Goal: Task Accomplishment & Management: Manage account settings

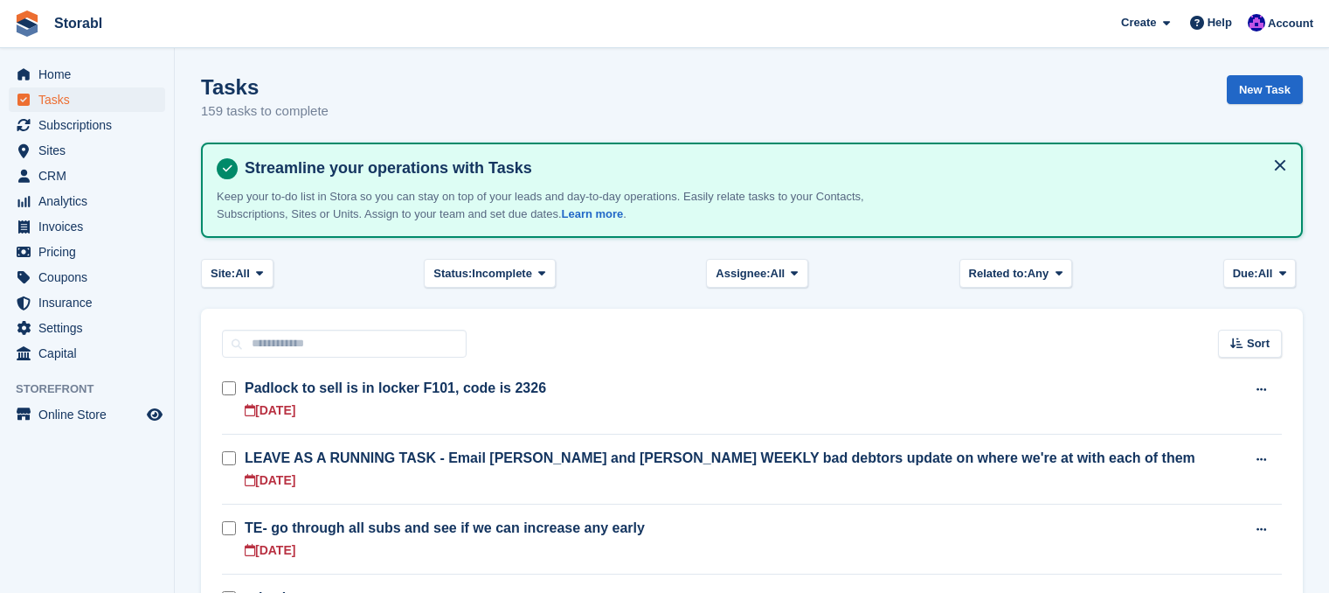
scroll to position [787, 0]
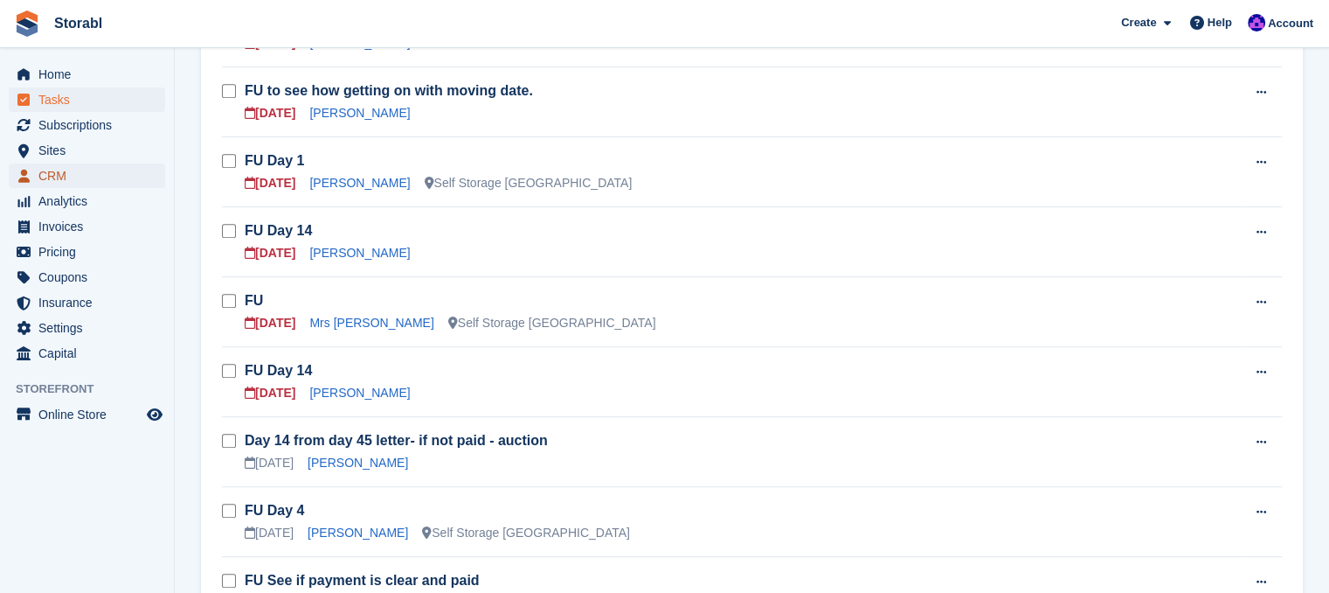
click at [71, 170] on span "CRM" at bounding box center [90, 175] width 105 height 24
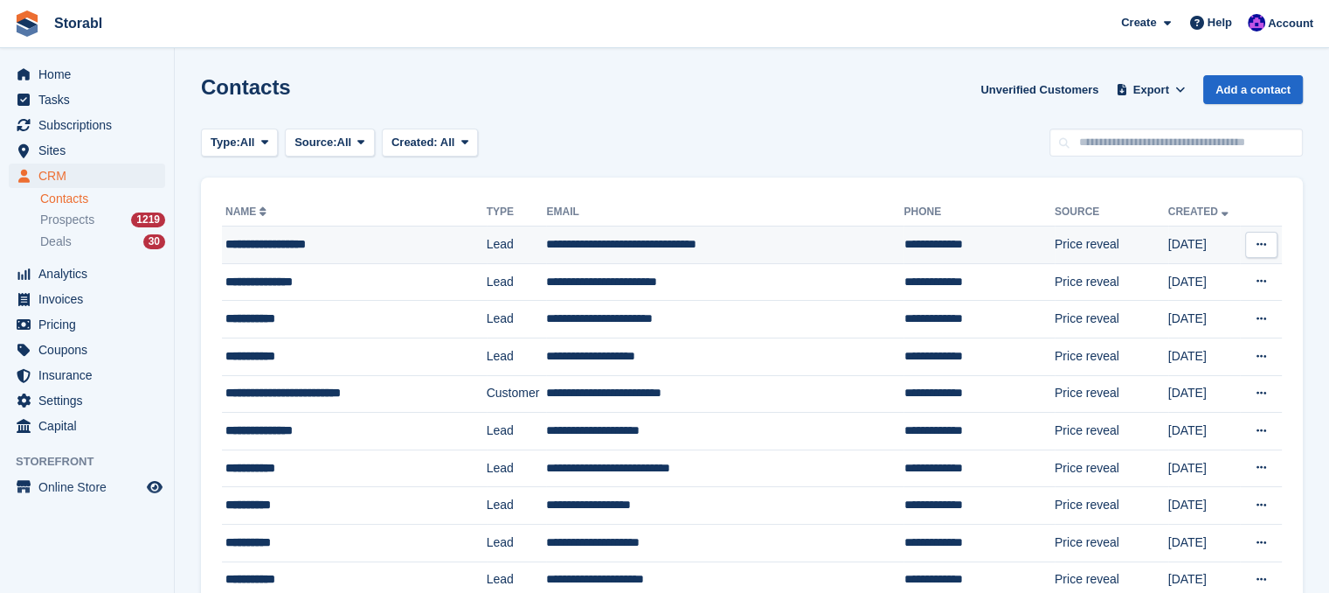
click at [371, 238] on div "**********" at bounding box center [340, 244] width 230 height 18
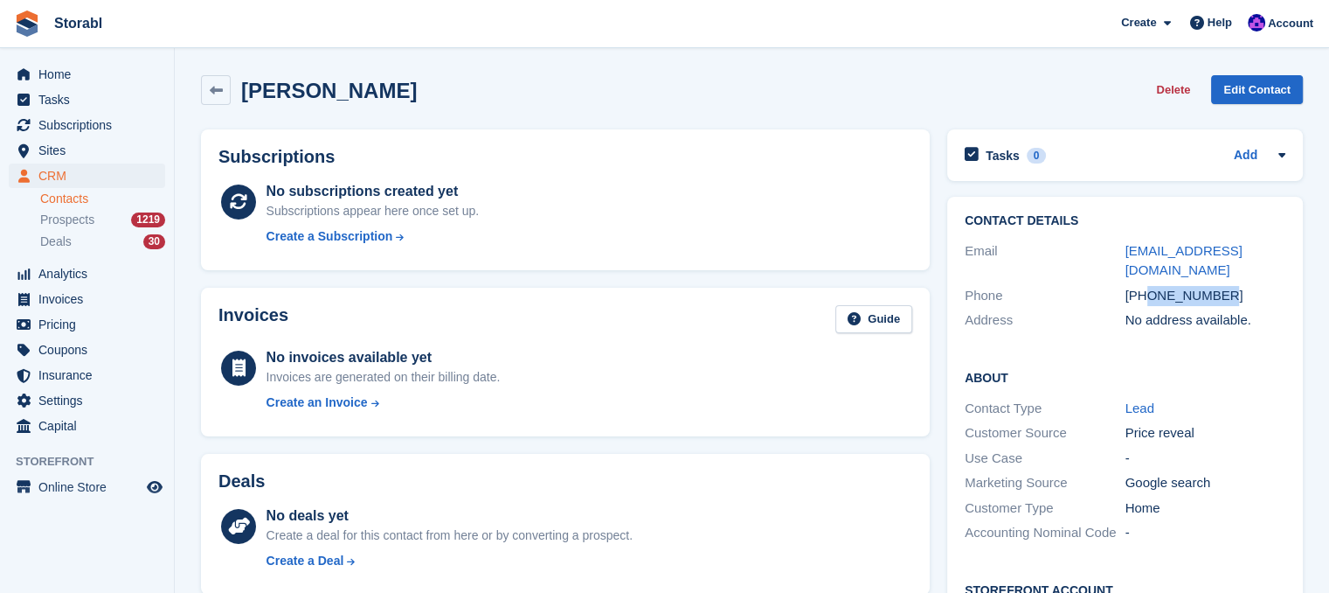
drag, startPoint x: 1224, startPoint y: 288, endPoint x: 1150, endPoint y: 302, distance: 74.6
click at [1150, 302] on div "+447510114595" at bounding box center [1206, 296] width 161 height 20
copy div "7510114595"
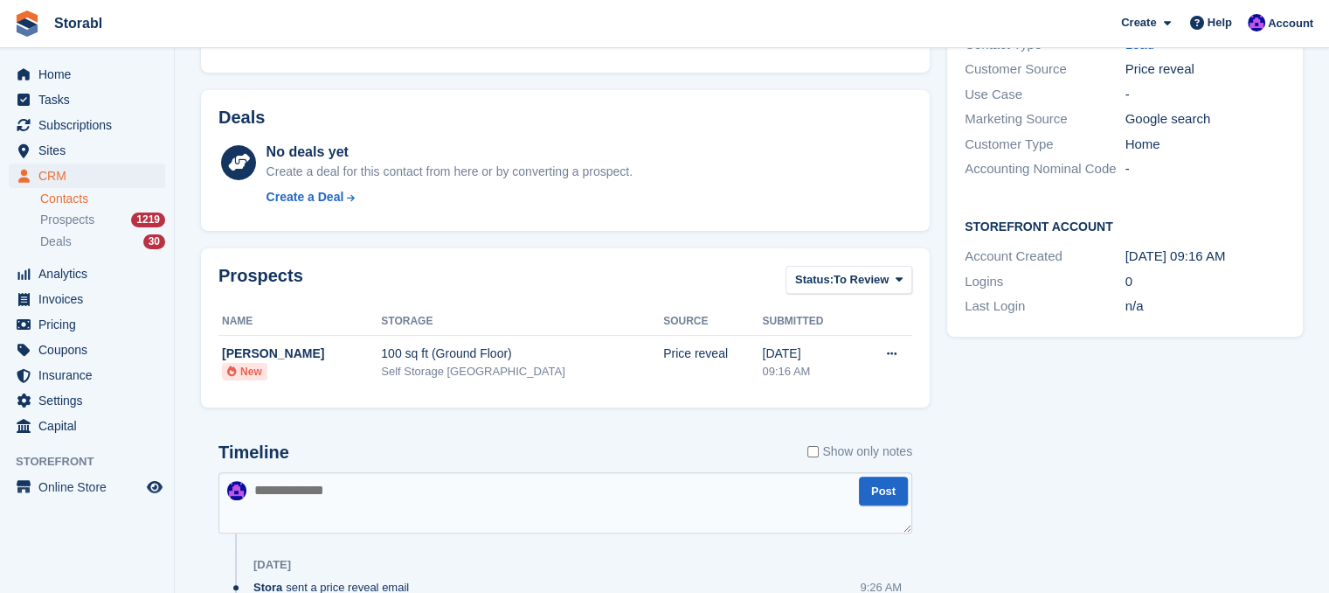
scroll to position [520, 0]
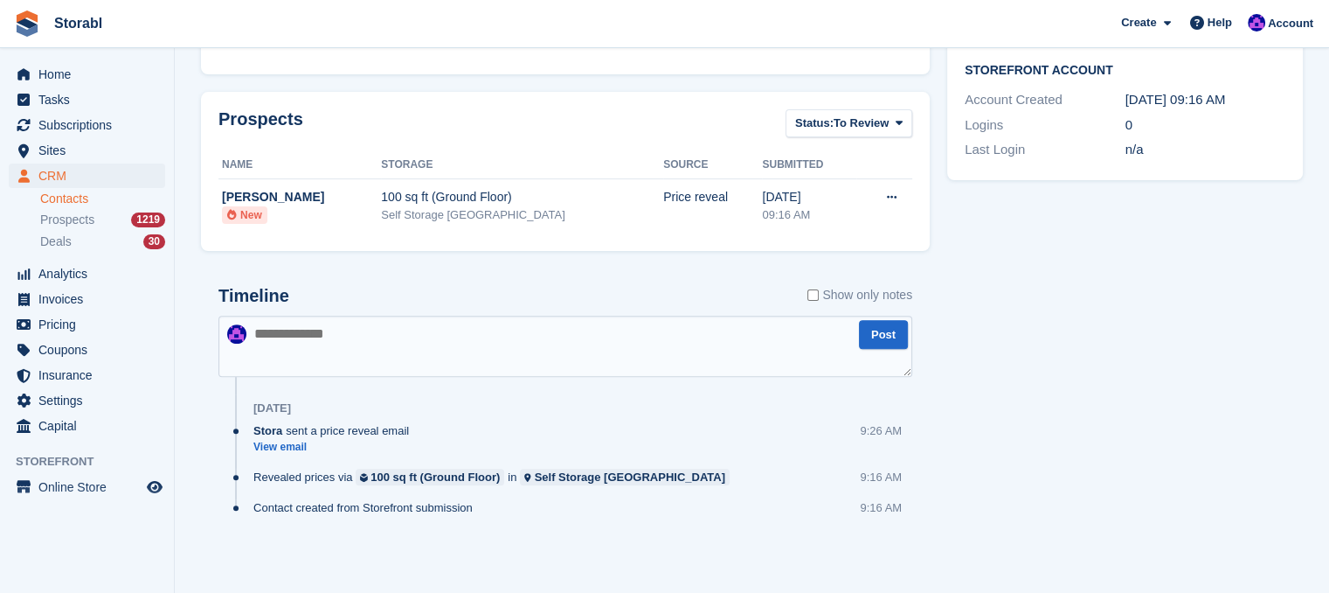
click at [364, 330] on textarea at bounding box center [565, 346] width 694 height 61
click at [559, 336] on textarea at bounding box center [565, 346] width 694 height 61
click at [432, 328] on textarea "**********" at bounding box center [565, 346] width 694 height 61
type textarea "**********"
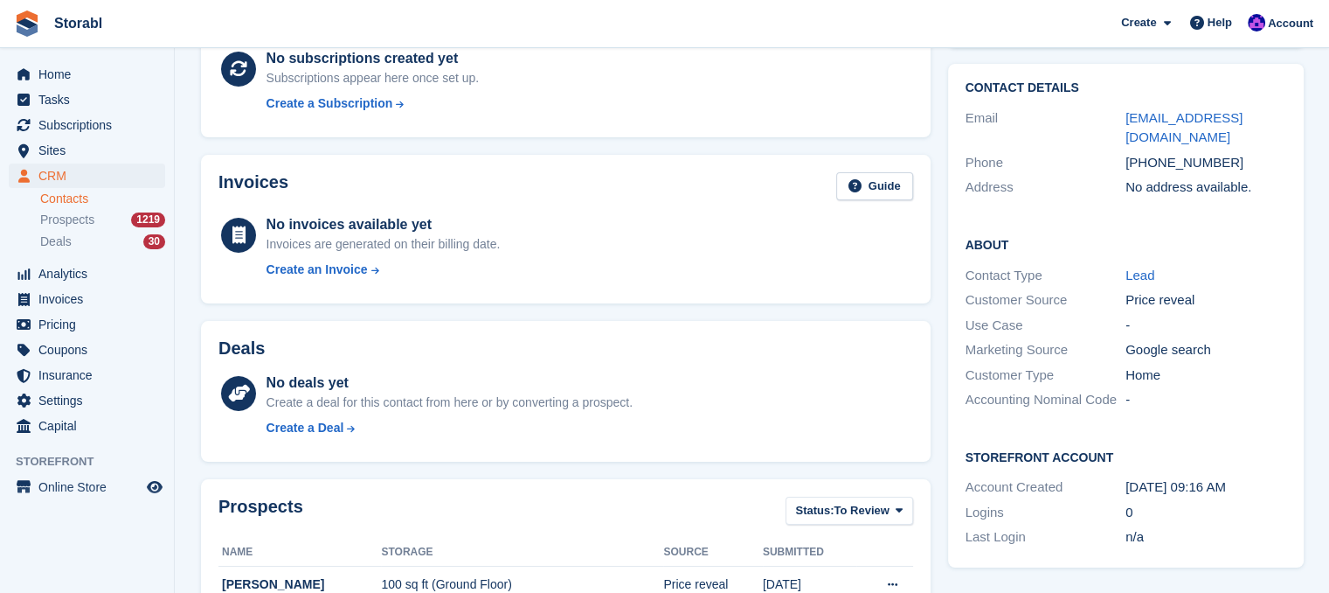
scroll to position [0, 0]
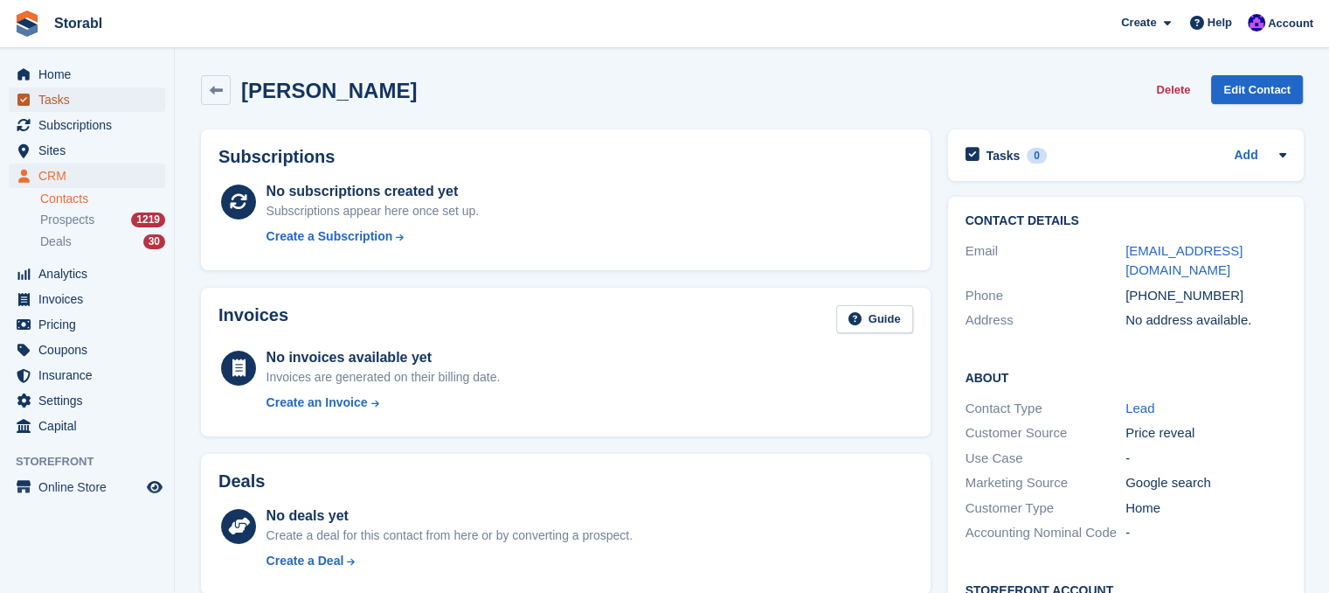
click at [73, 97] on span "Tasks" at bounding box center [90, 99] width 105 height 24
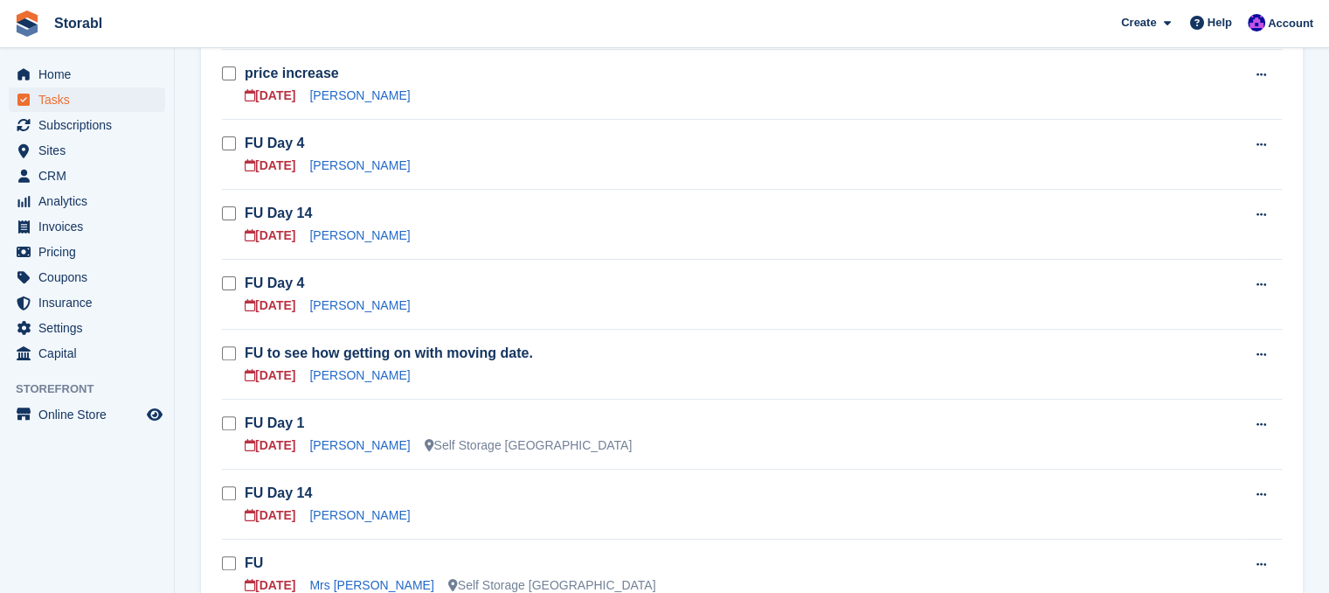
scroll to position [437, 0]
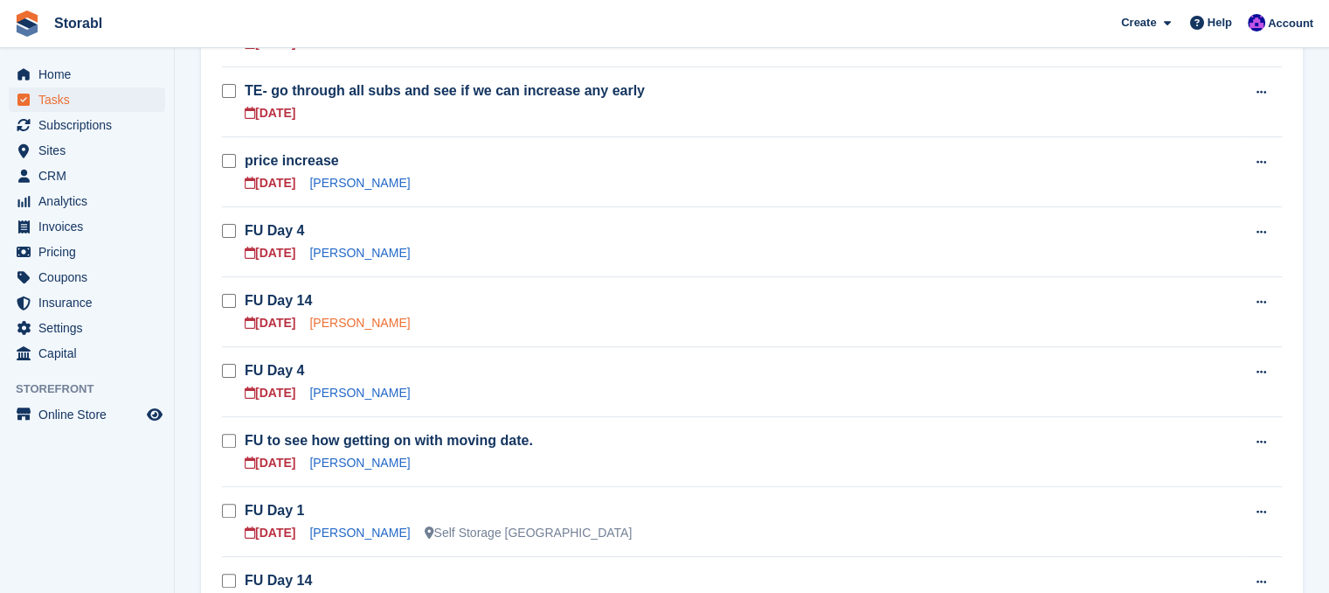
click at [364, 324] on link "Rod Burrows" at bounding box center [359, 323] width 101 height 14
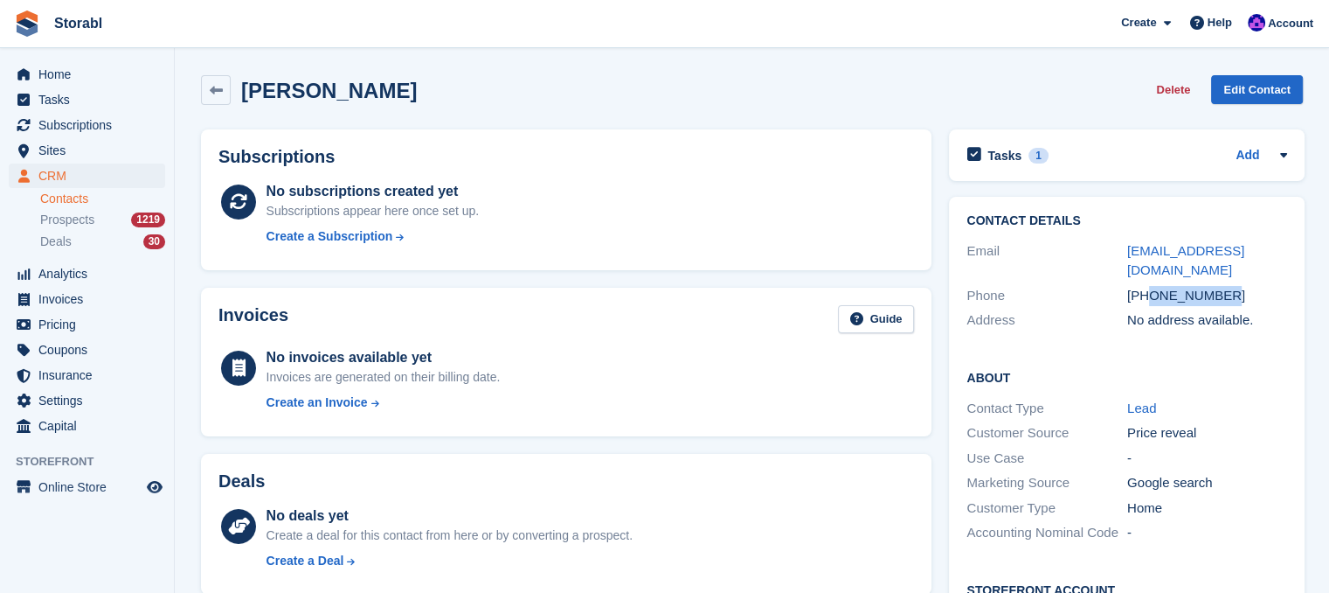
drag, startPoint x: 1238, startPoint y: 296, endPoint x: 1148, endPoint y: 296, distance: 90.9
click at [1148, 296] on div "+447738817086" at bounding box center [1207, 296] width 161 height 20
copy div "7738817086"
click at [552, 284] on div "Invoices Guide No invoices available yet Invoices are generated on their billin…" at bounding box center [566, 362] width 748 height 167
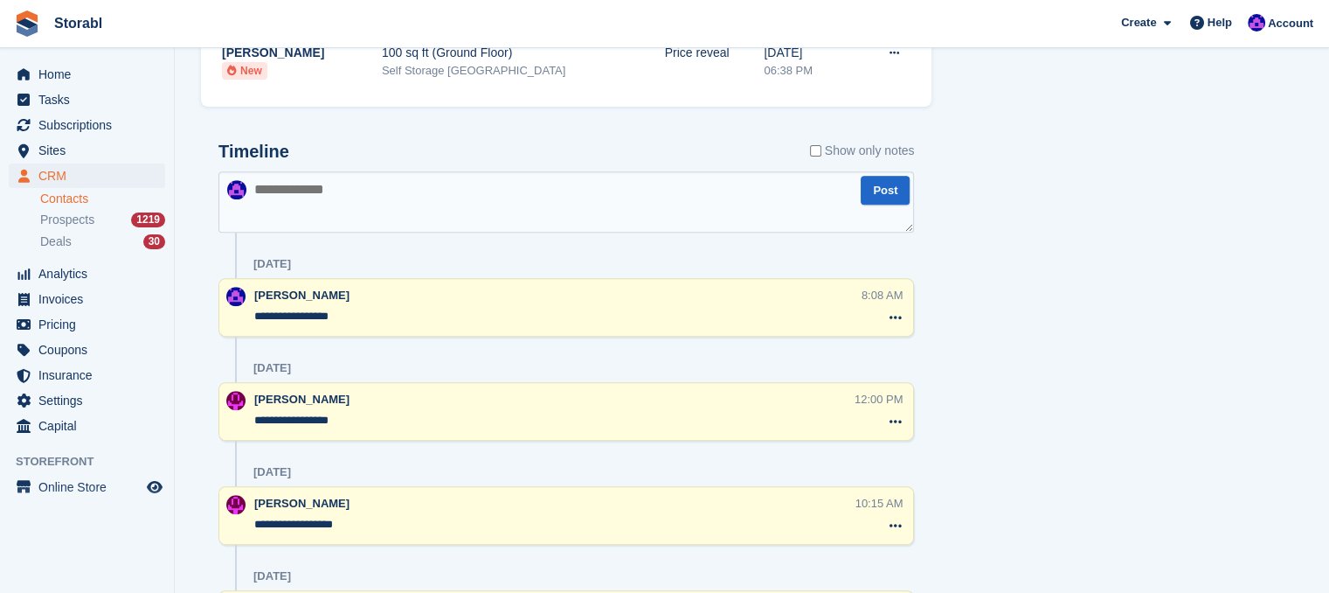
scroll to position [524, 0]
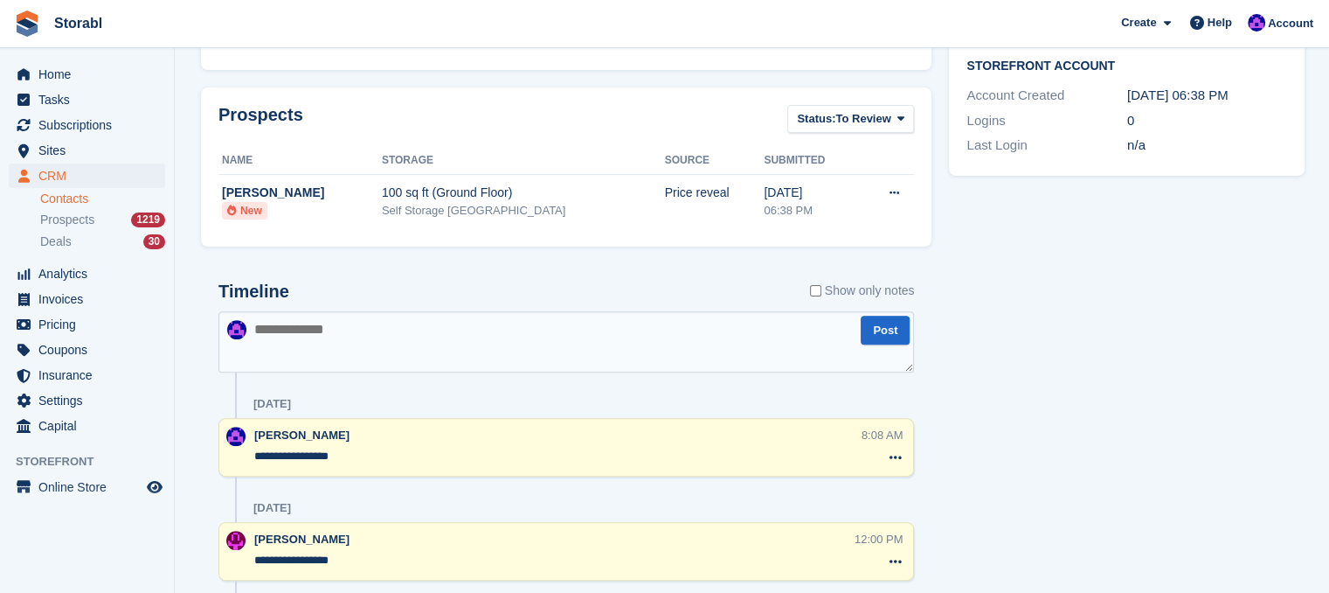
click at [353, 316] on textarea at bounding box center [566, 341] width 696 height 61
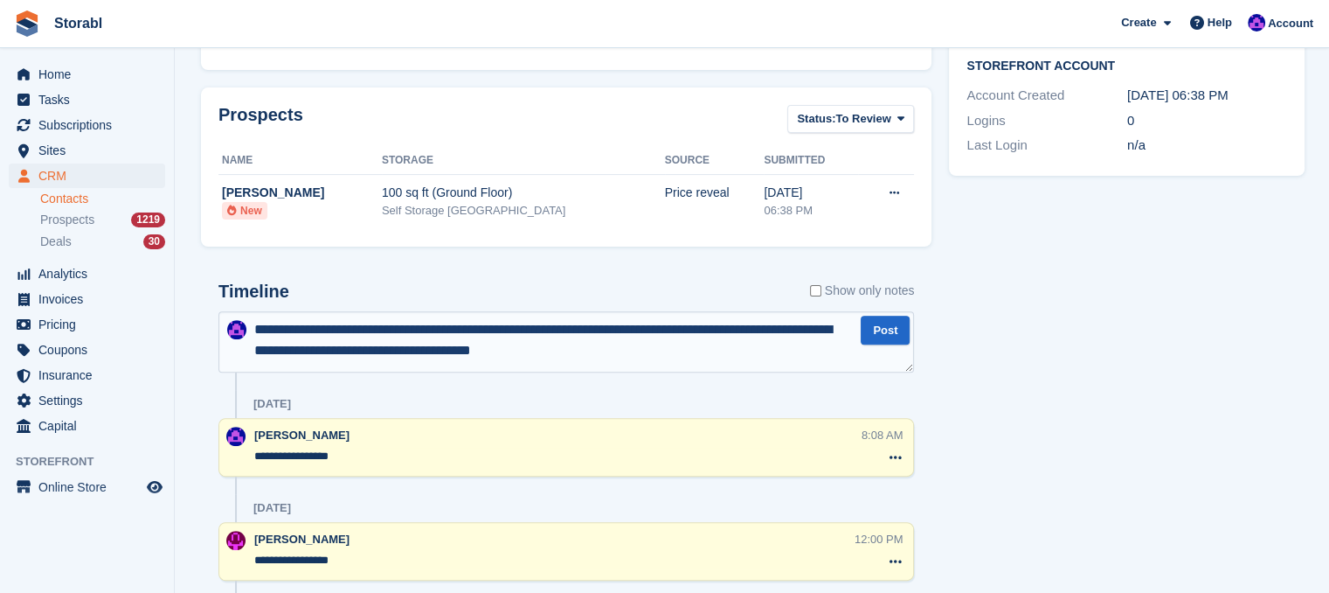
type textarea "**********"
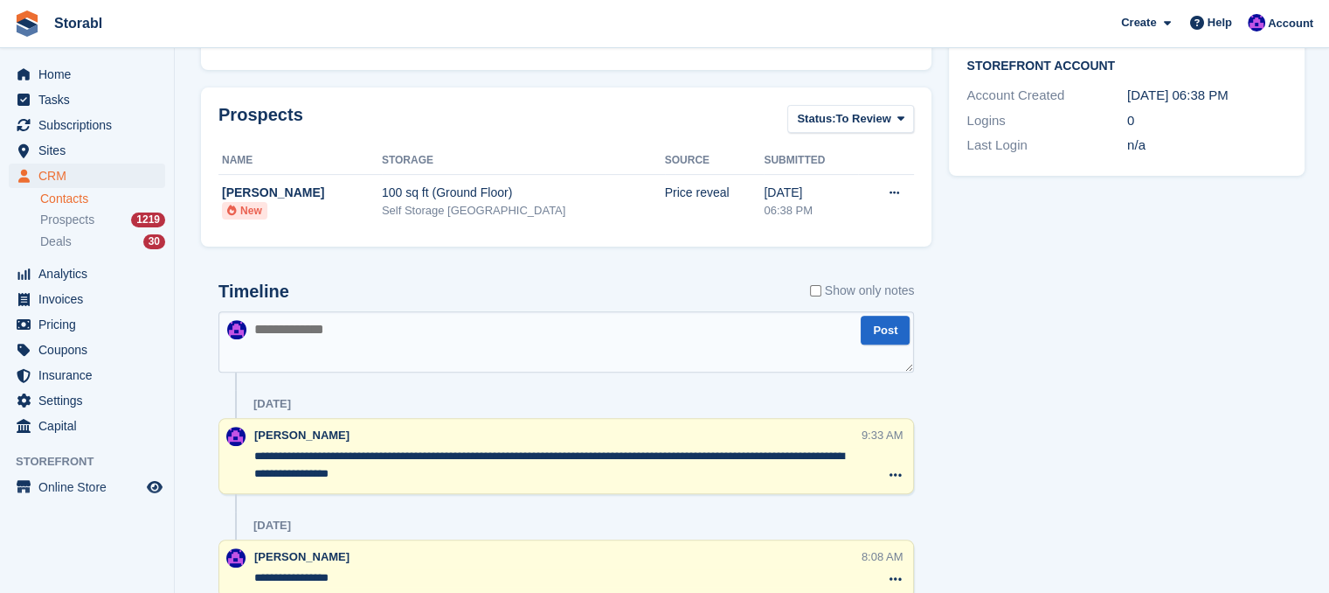
scroll to position [0, 0]
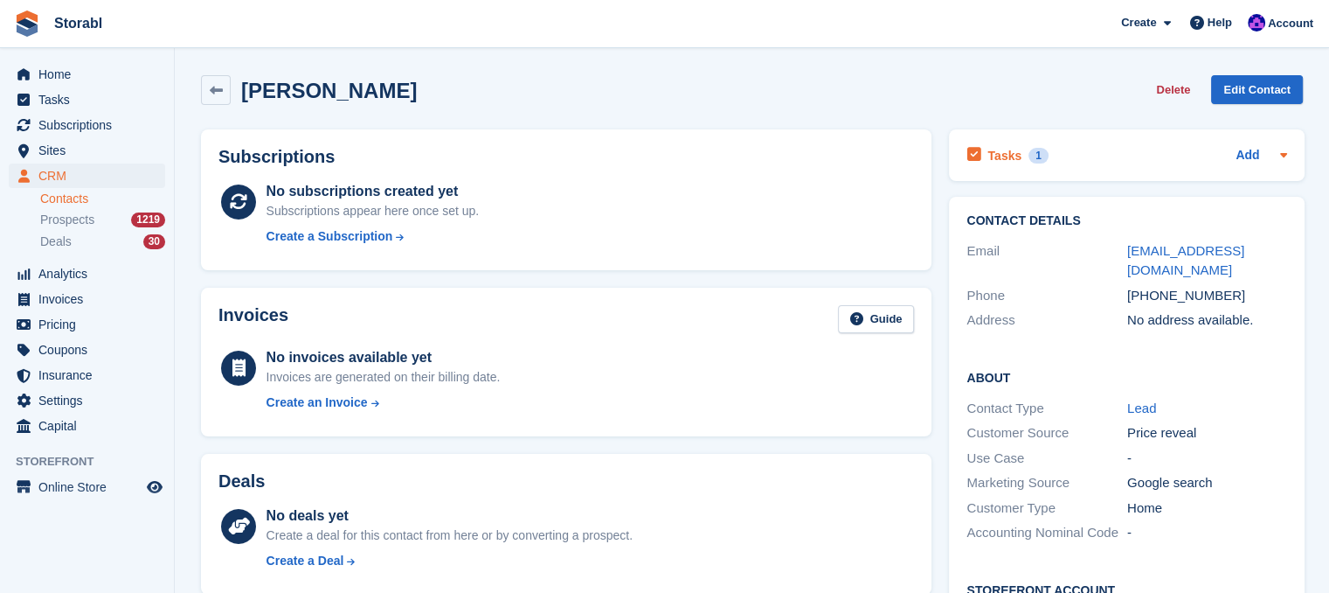
click at [1285, 163] on div at bounding box center [1280, 155] width 14 height 21
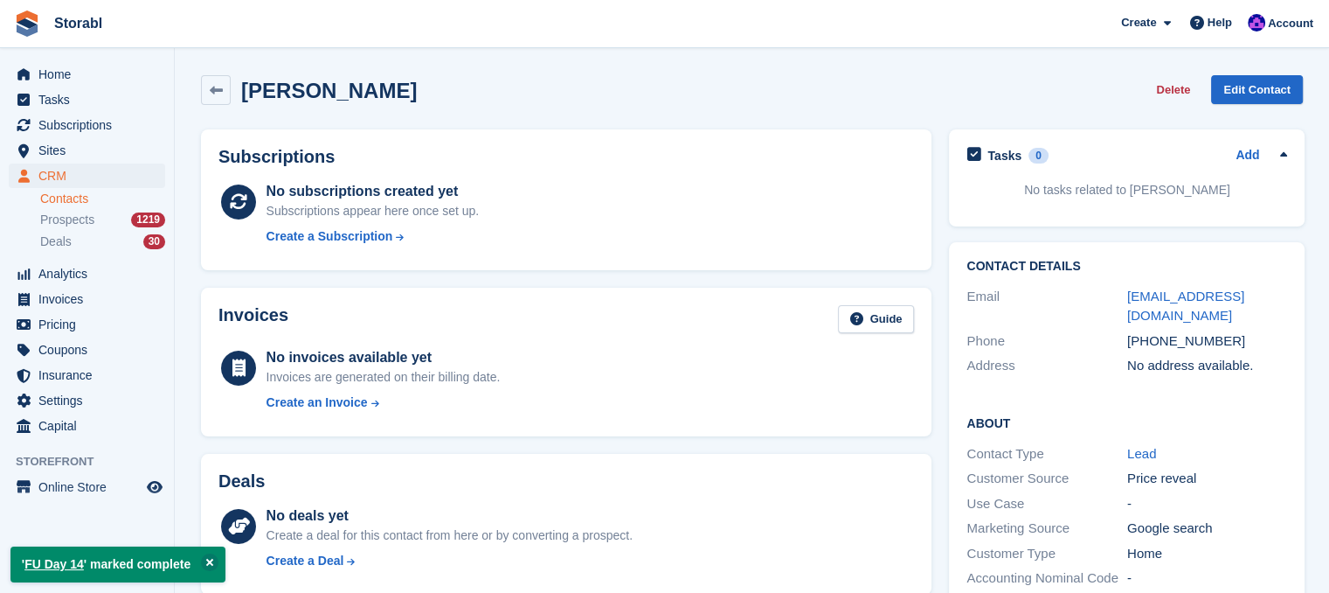
click at [682, 81] on div "Rod Burrows Delete Edit Contact" at bounding box center [752, 90] width 1102 height 30
click at [103, 179] on span "CRM" at bounding box center [90, 175] width 105 height 24
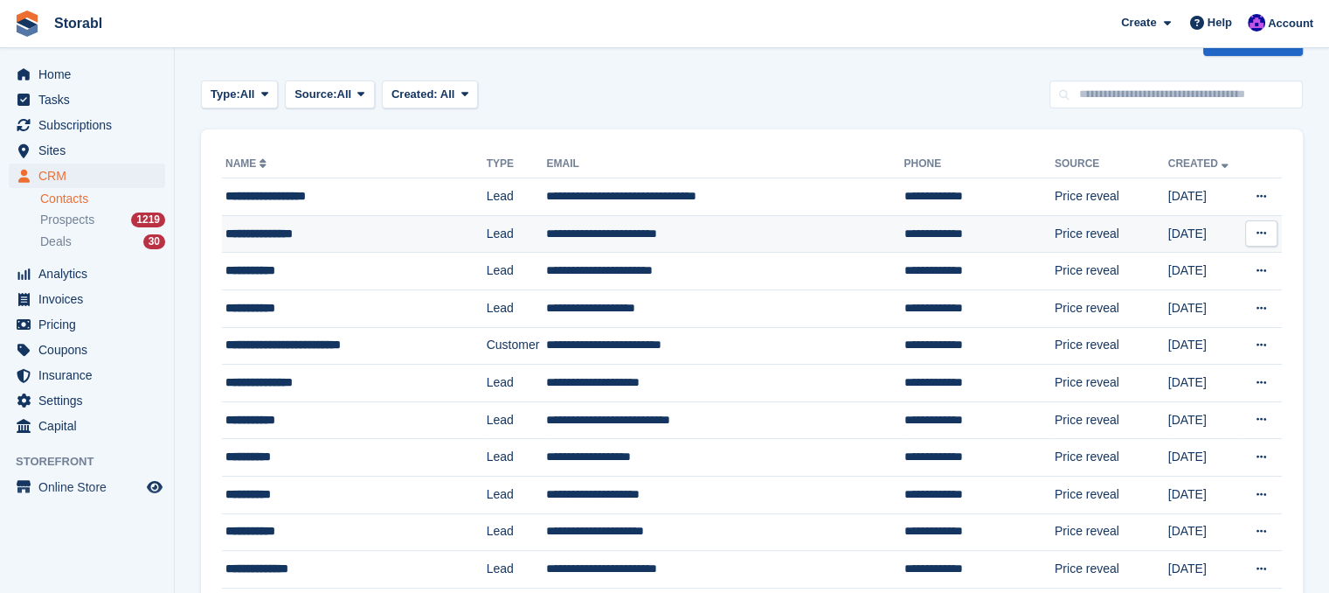
scroll to position [87, 0]
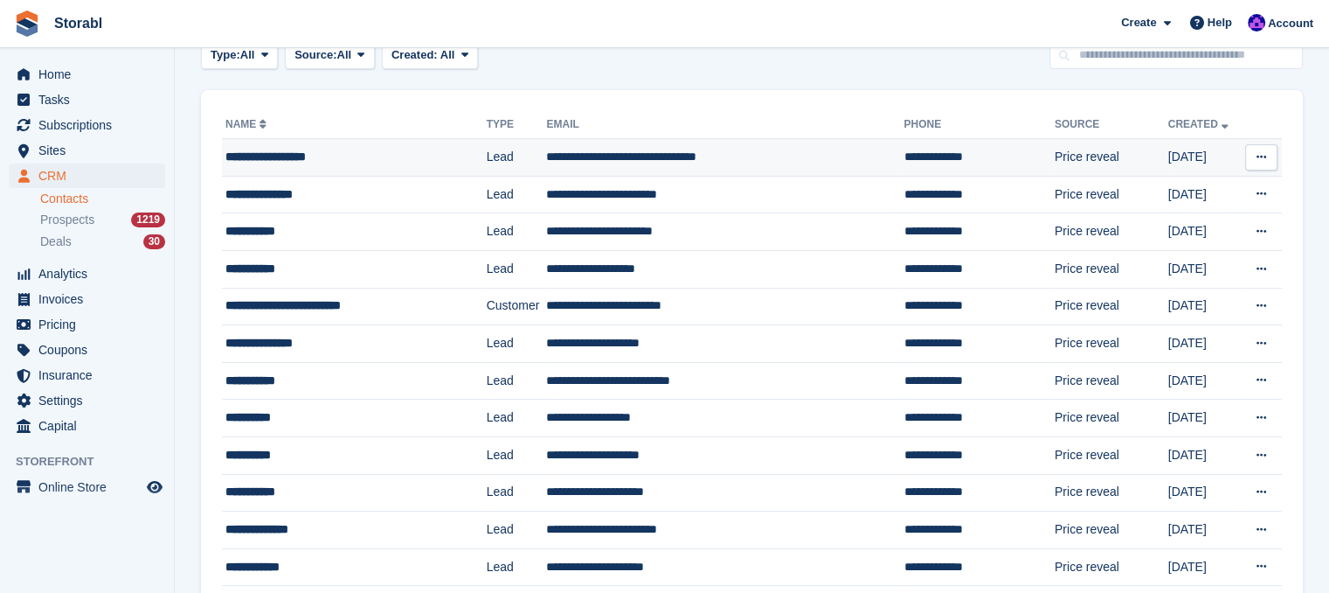
click at [319, 154] on div "**********" at bounding box center [340, 157] width 230 height 18
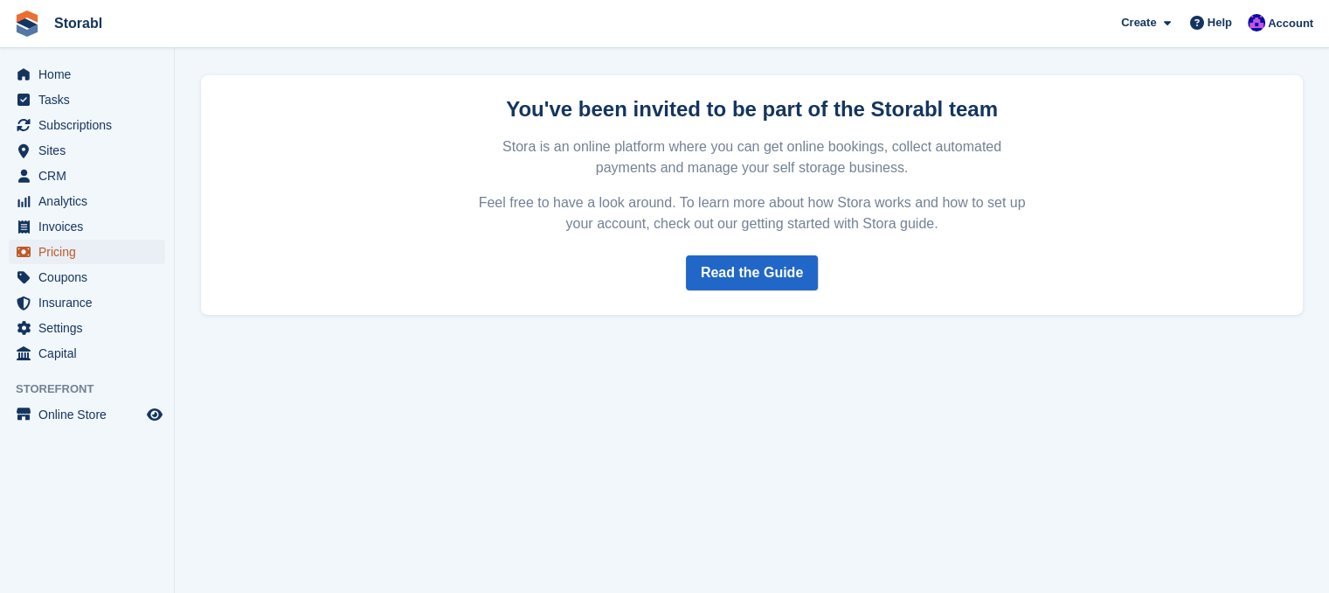
click at [112, 258] on span "Pricing" at bounding box center [90, 251] width 105 height 24
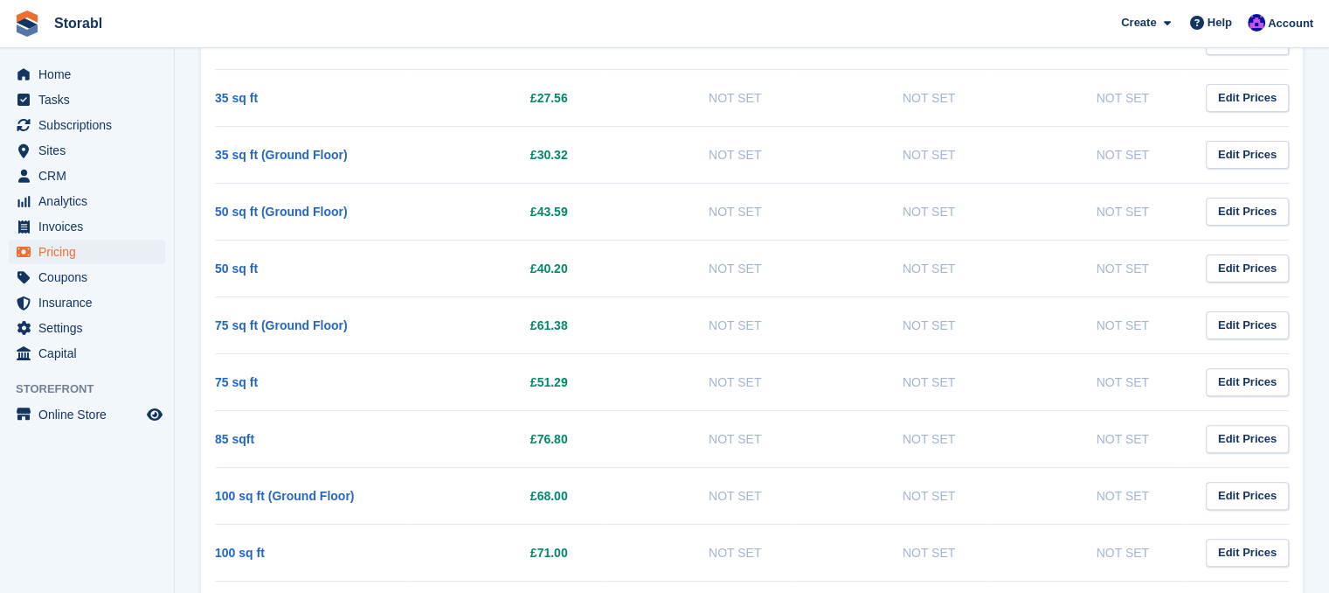
scroll to position [699, 0]
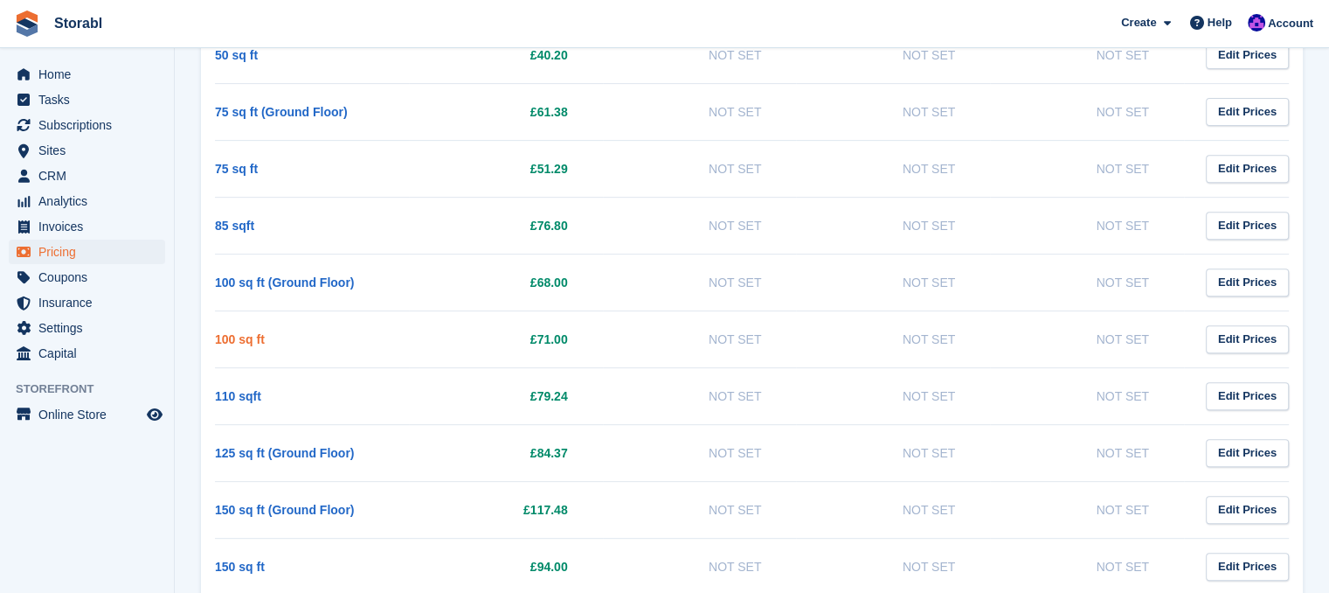
click at [253, 336] on link "100 sq ft" at bounding box center [240, 339] width 50 height 14
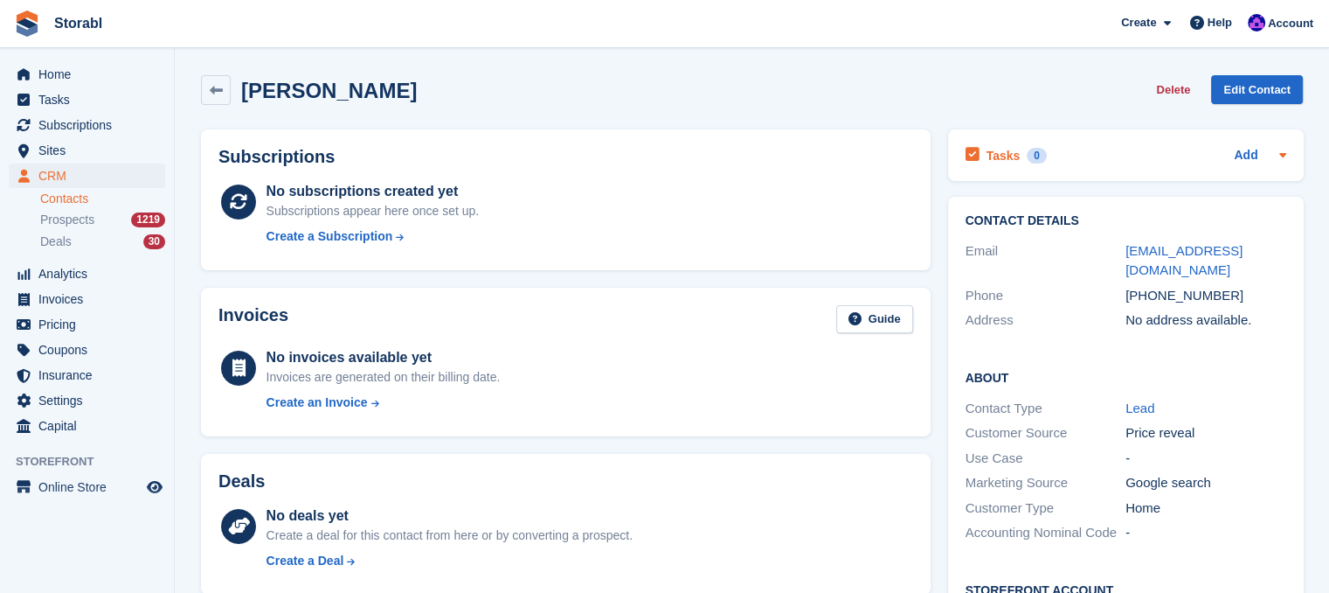
click at [1243, 143] on div "Tasks 0 Add" at bounding box center [1126, 155] width 321 height 24
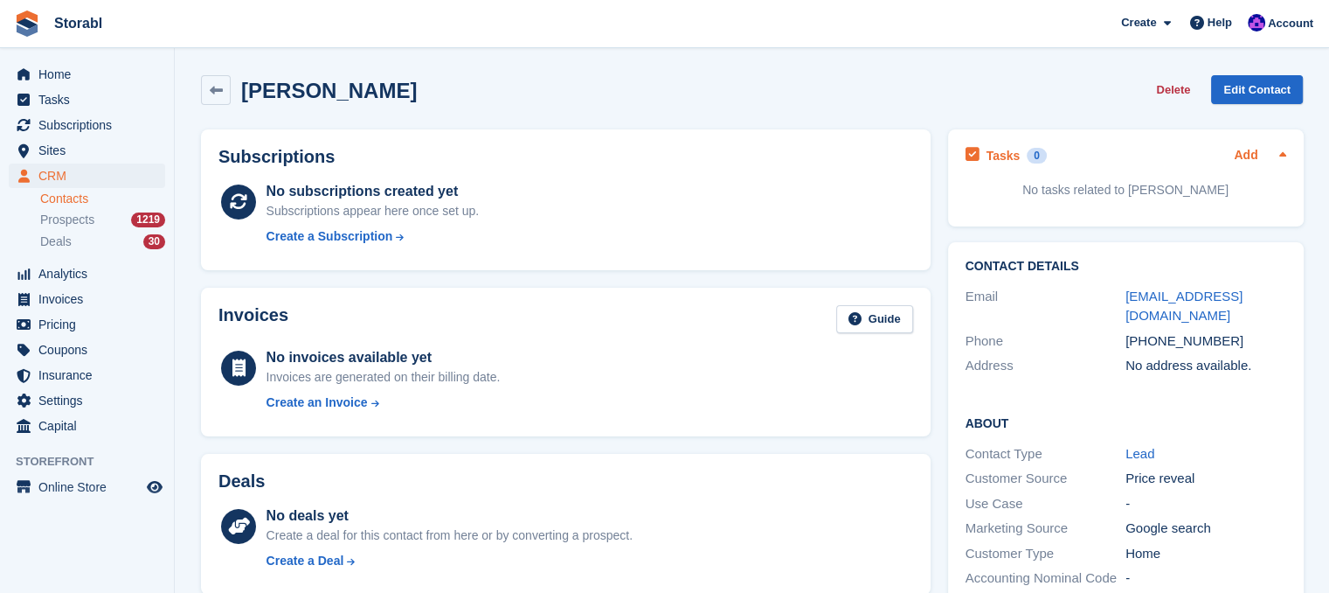
click at [1242, 156] on link "Add" at bounding box center [1246, 156] width 24 height 20
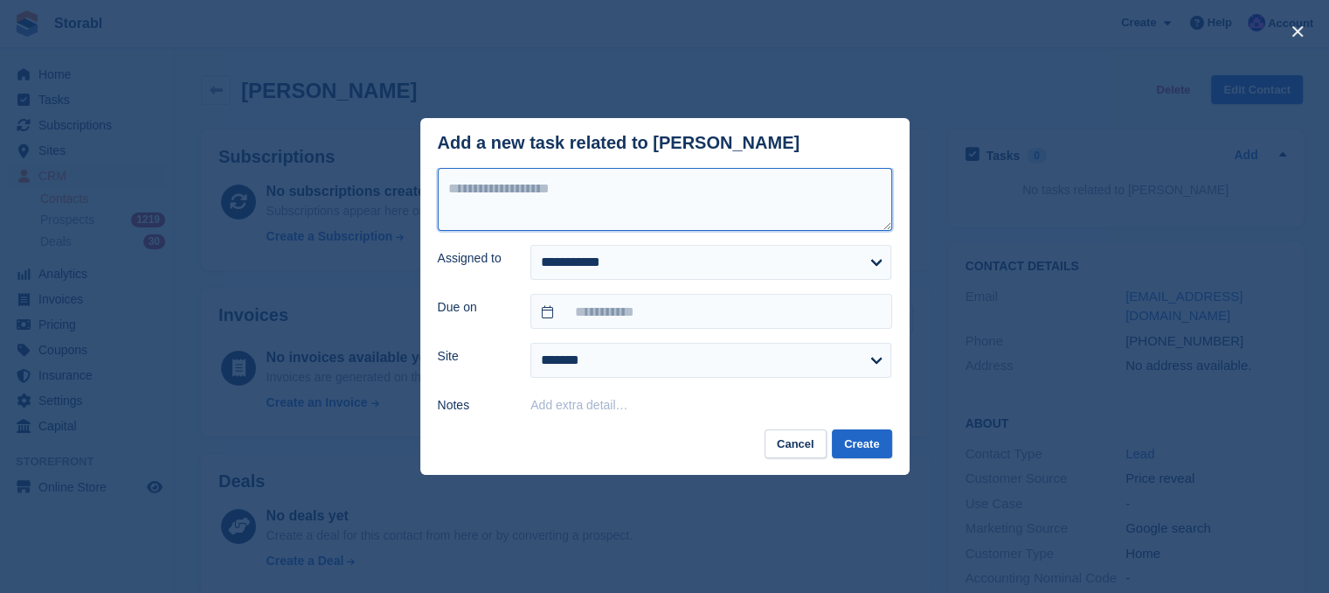
click at [600, 209] on textarea at bounding box center [665, 199] width 454 height 63
type textarea "********"
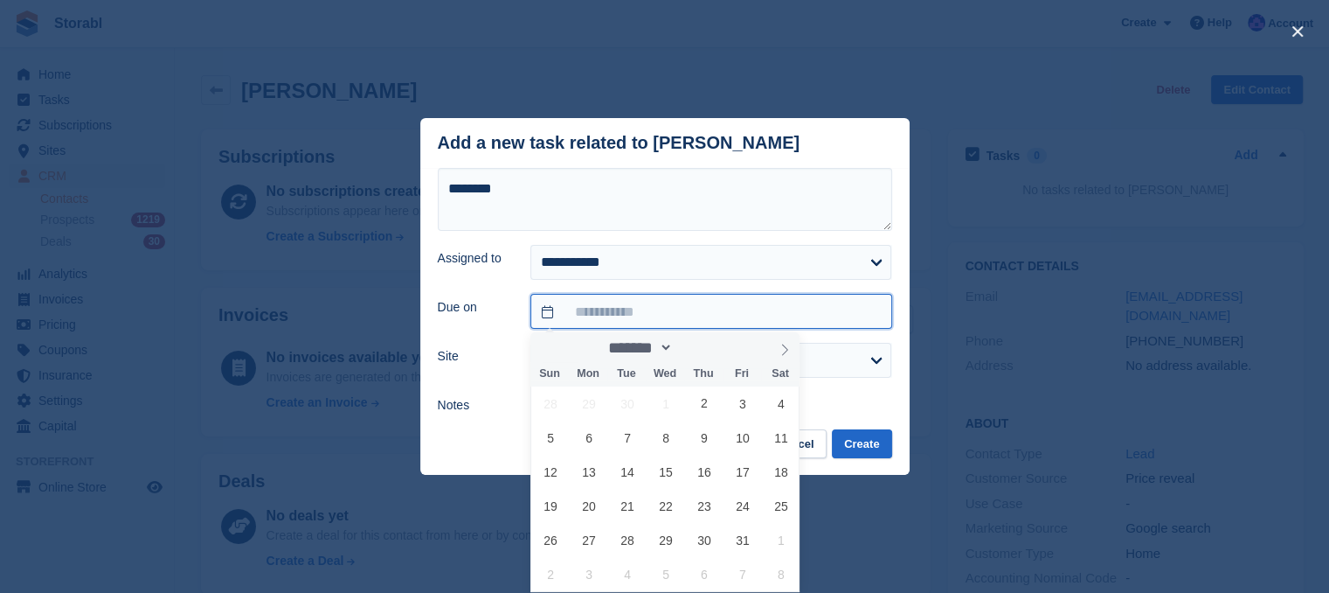
click at [635, 303] on input "text" at bounding box center [711, 311] width 361 height 35
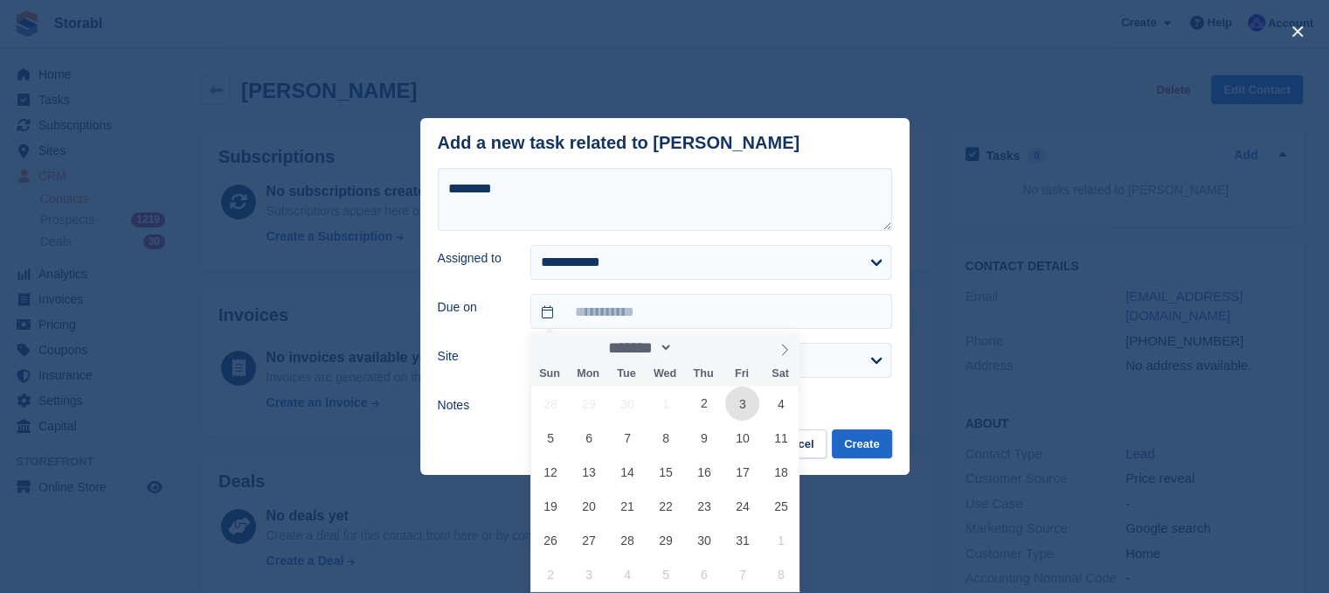
click at [731, 406] on span "3" at bounding box center [742, 403] width 34 height 34
type input "**********"
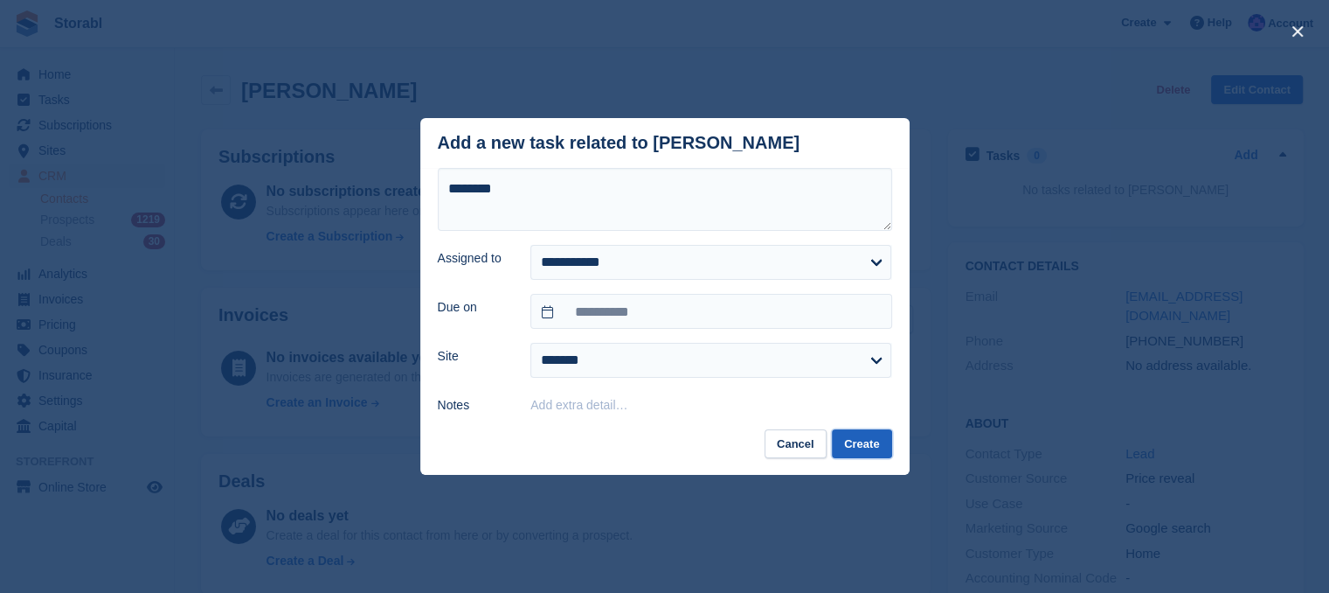
click at [839, 448] on button "Create" at bounding box center [861, 443] width 59 height 29
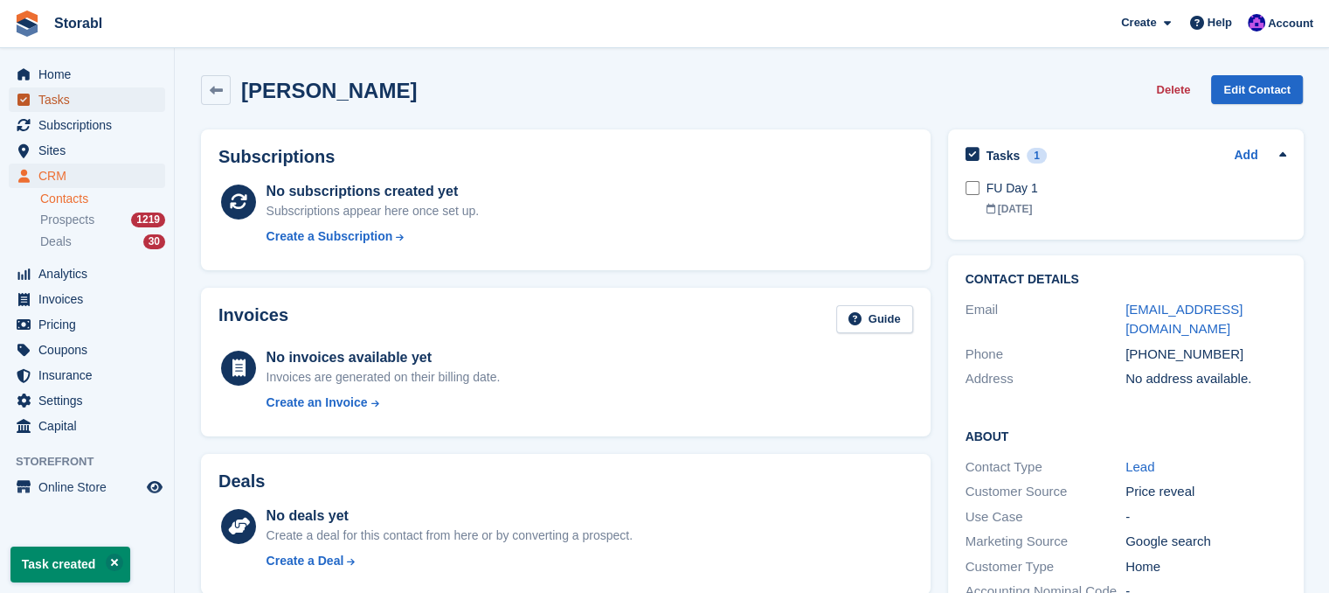
click at [70, 93] on span "Tasks" at bounding box center [90, 99] width 105 height 24
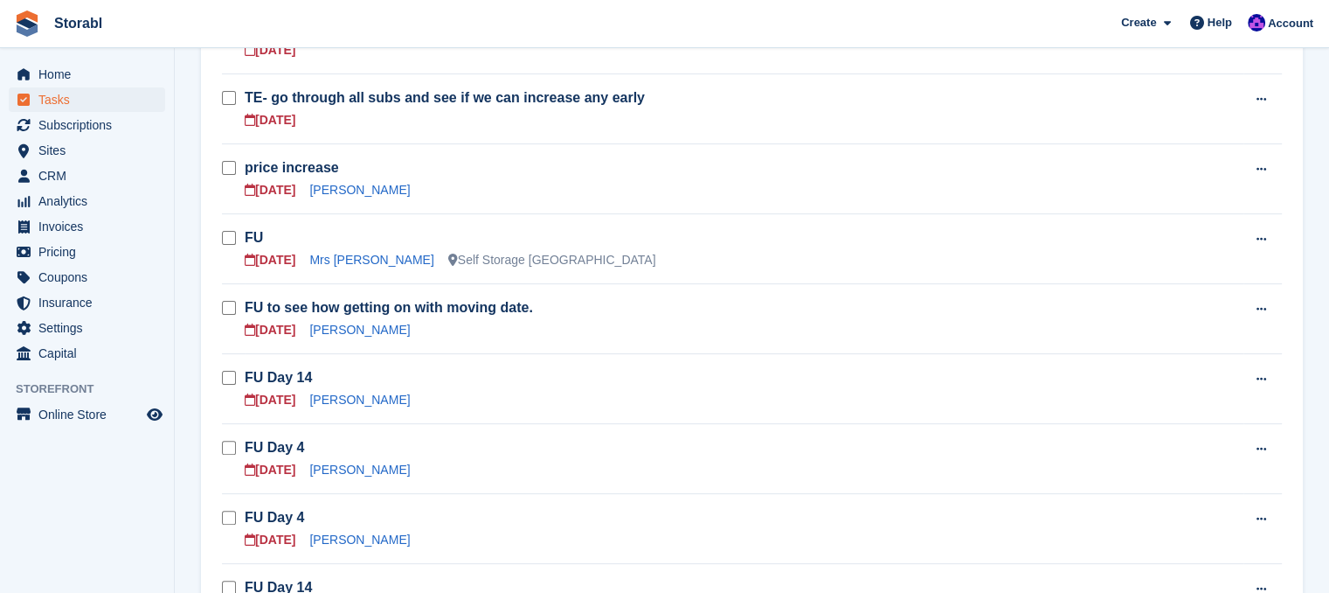
scroll to position [524, 0]
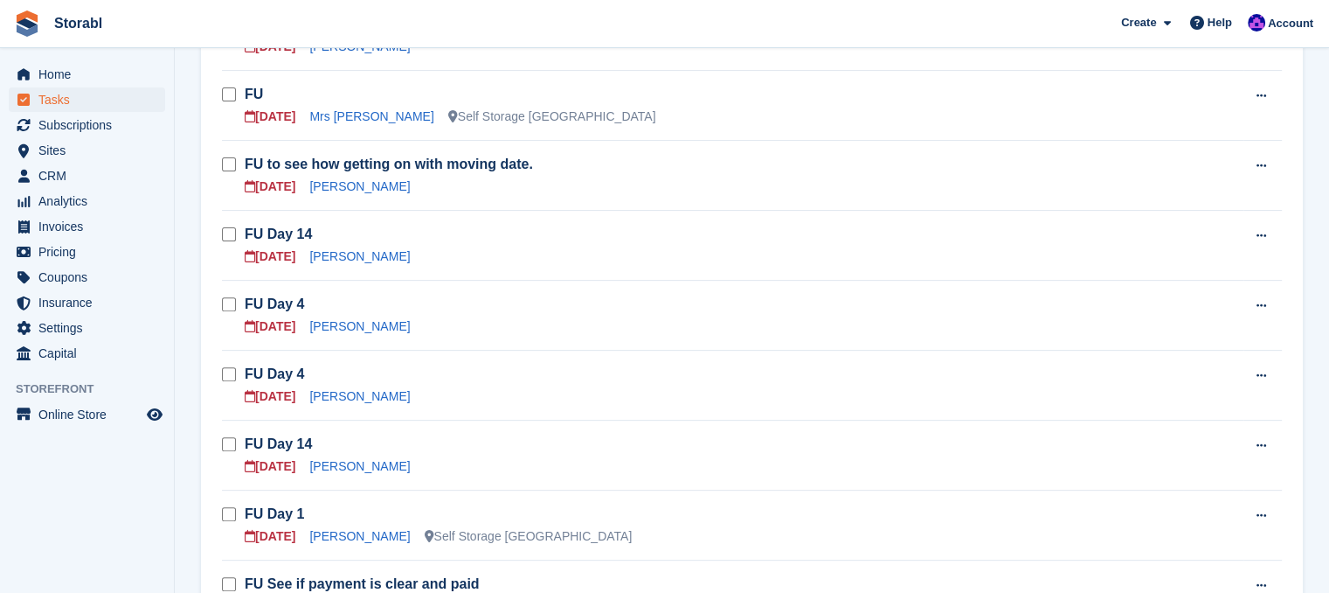
scroll to position [612, 0]
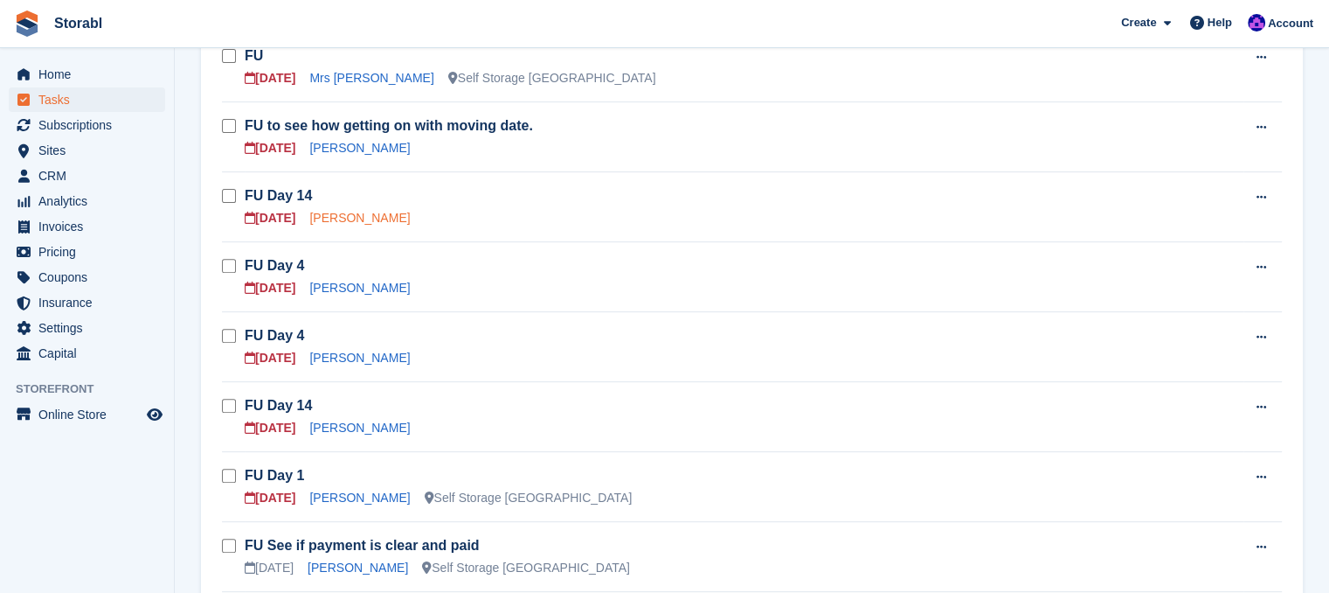
click at [357, 214] on link "Richard Simpson" at bounding box center [359, 218] width 101 height 14
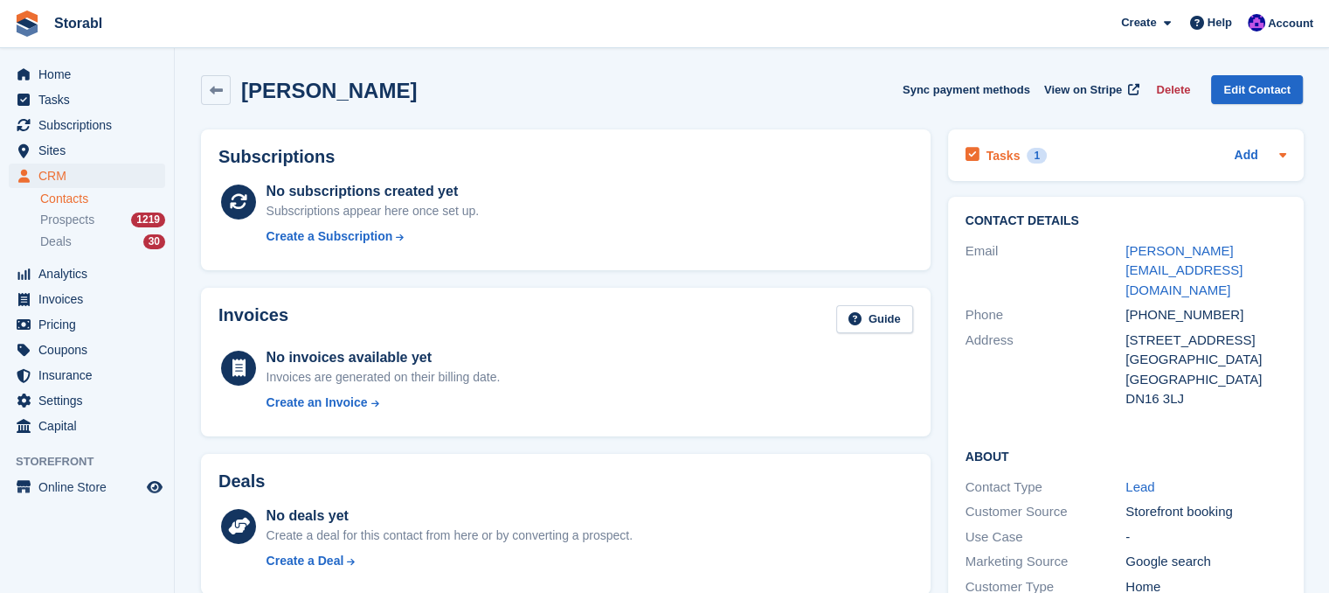
click at [1279, 156] on icon at bounding box center [1283, 155] width 14 height 14
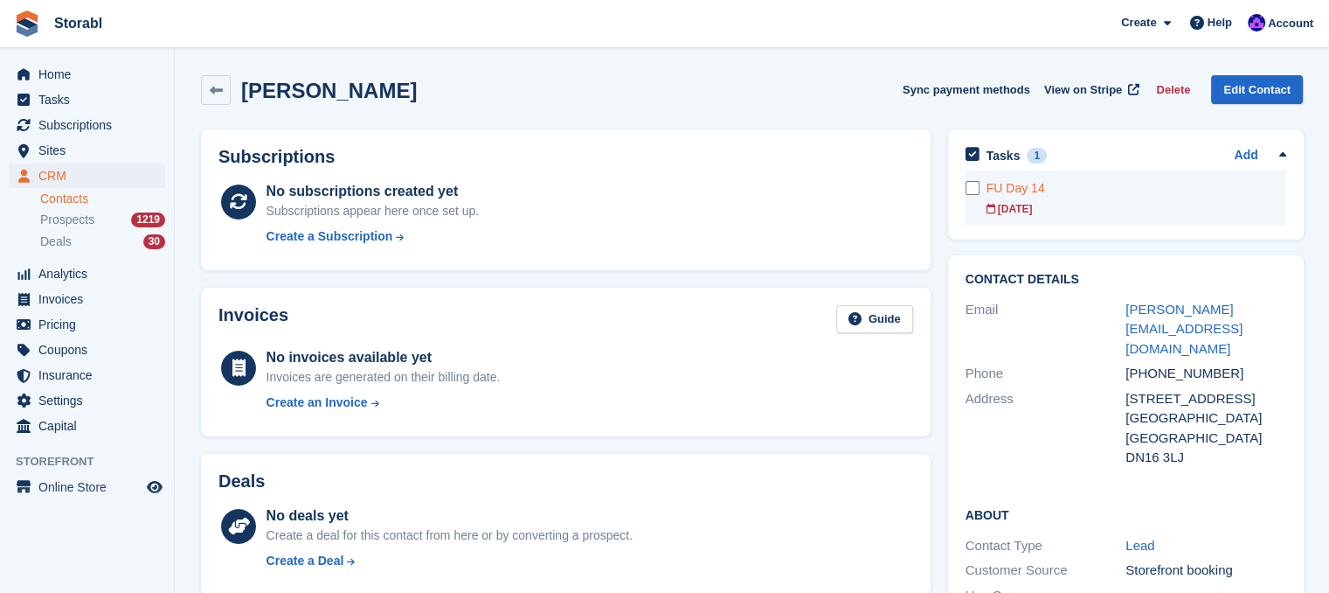
click at [1043, 188] on div "FU Day 14" at bounding box center [1137, 188] width 300 height 18
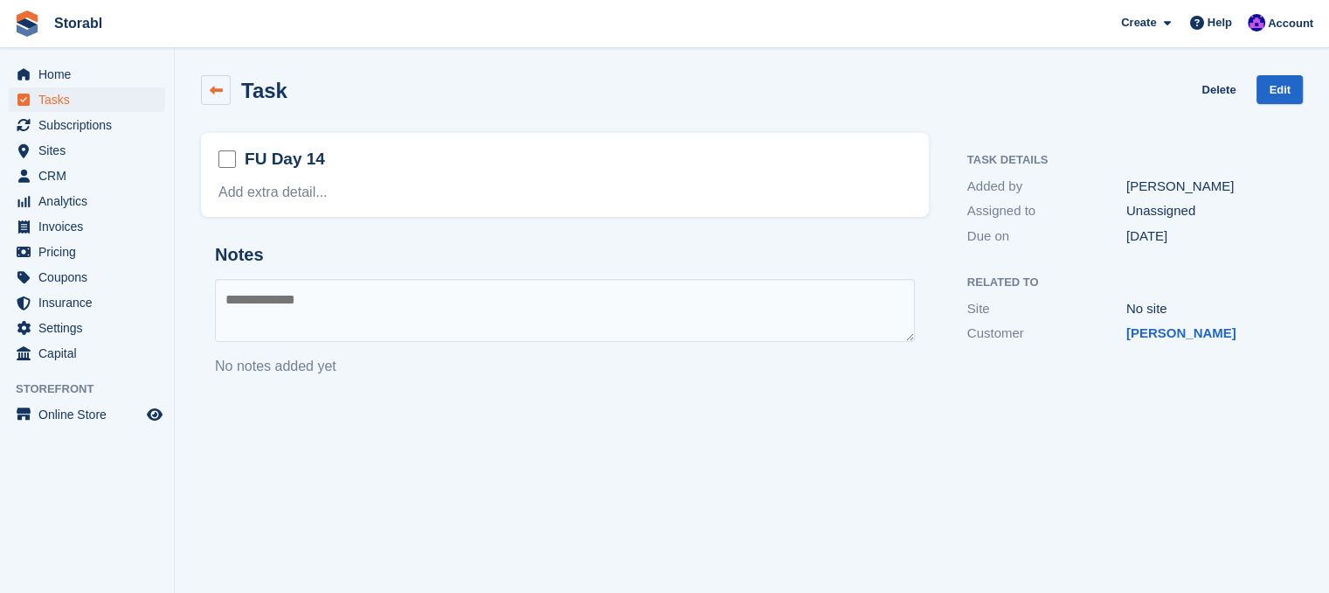
click at [230, 100] on link at bounding box center [216, 90] width 30 height 30
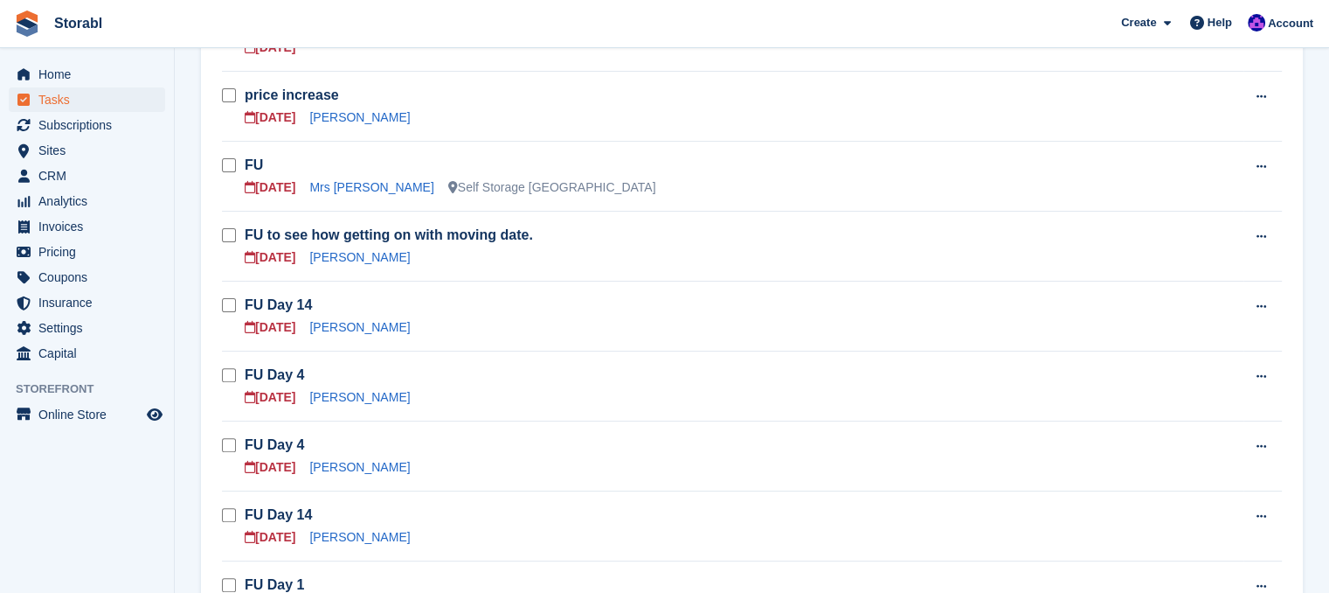
scroll to position [524, 0]
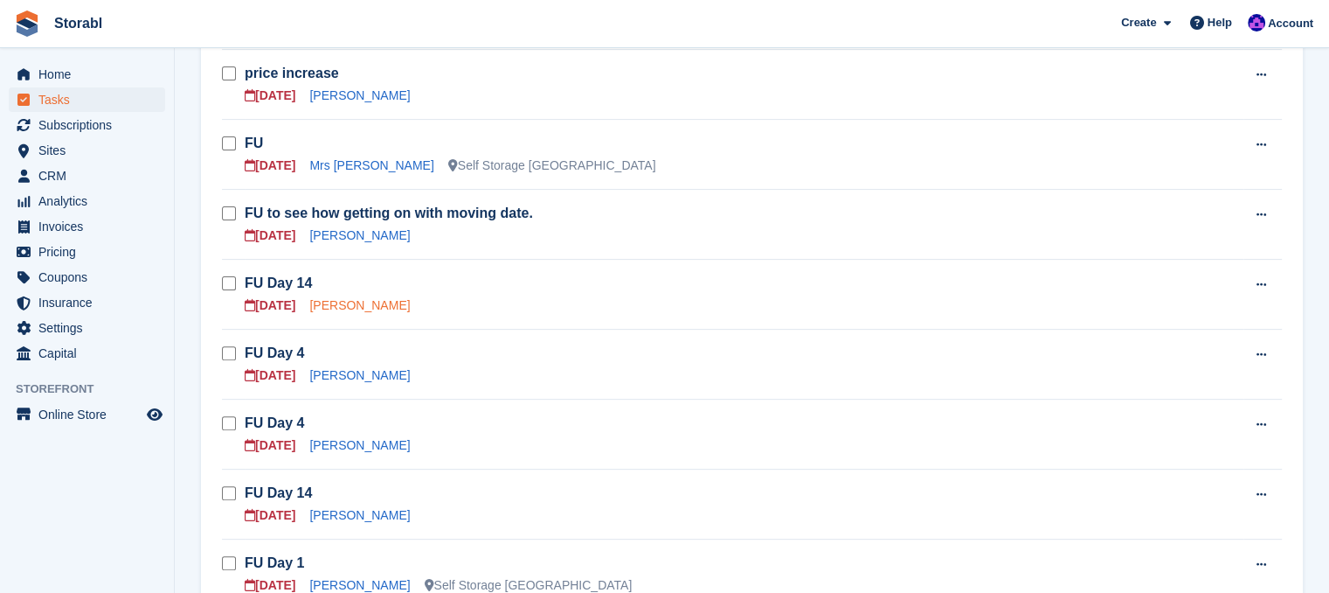
click at [343, 298] on link "Richard Simpson" at bounding box center [359, 305] width 101 height 14
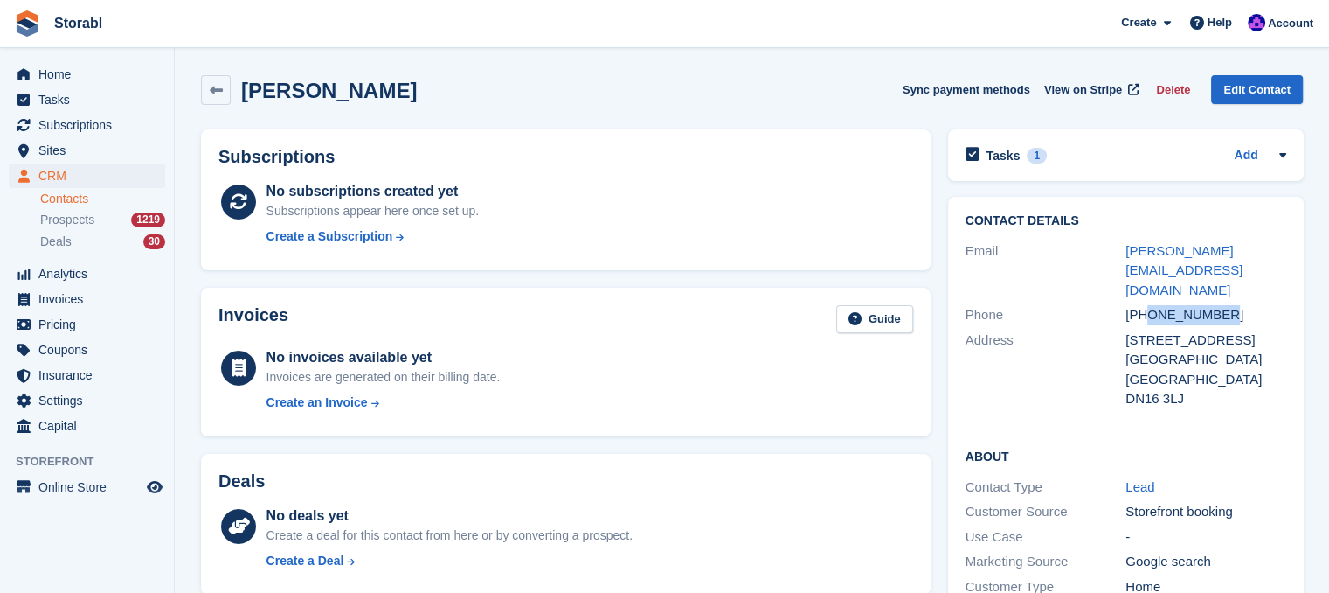
drag, startPoint x: 1229, startPoint y: 288, endPoint x: 1147, endPoint y: 295, distance: 82.5
click at [1147, 305] on div "+447912449277" at bounding box center [1206, 315] width 161 height 20
copy div "7912449277"
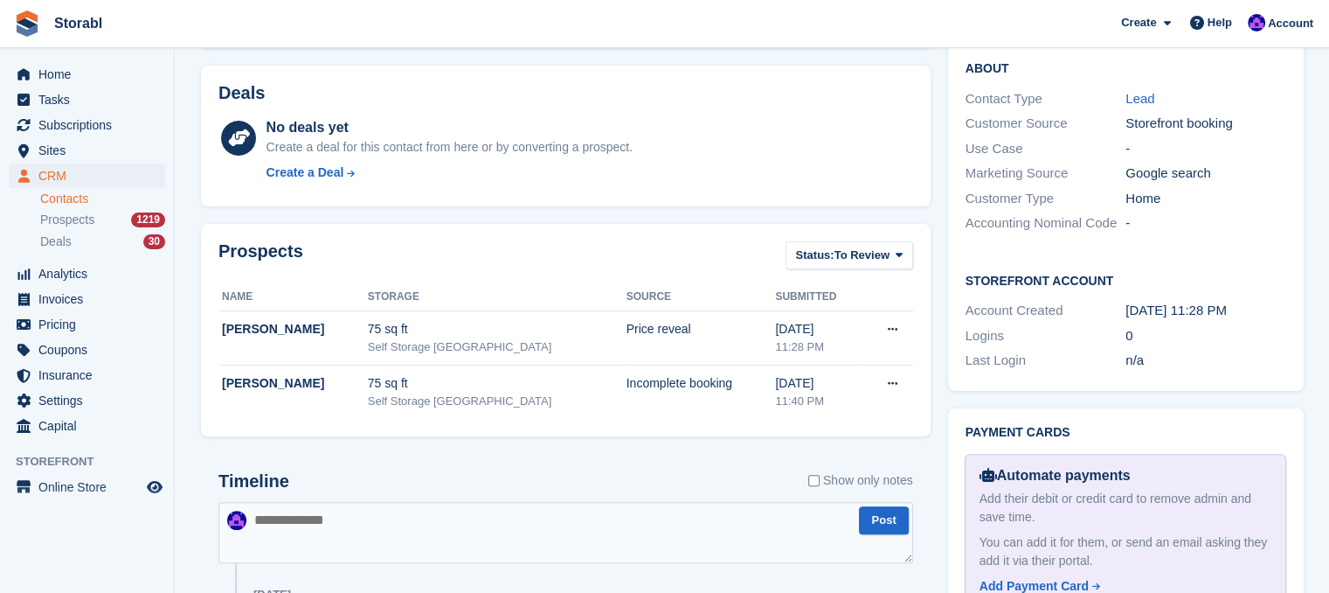
scroll to position [612, 0]
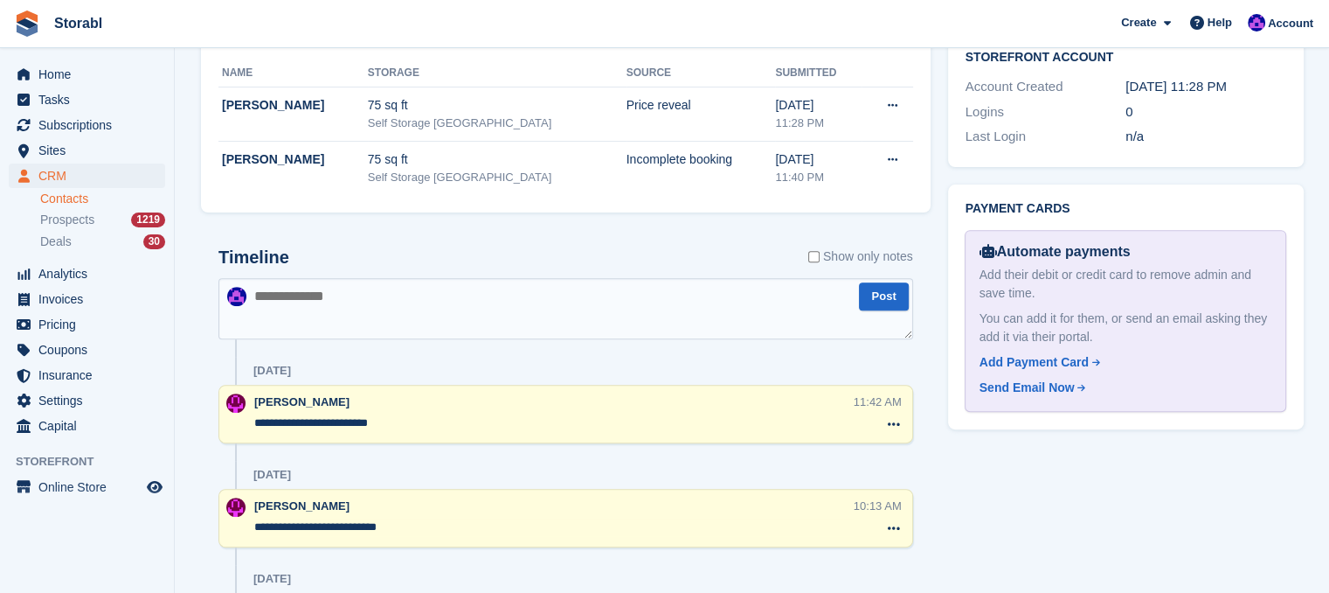
click at [396, 298] on textarea at bounding box center [565, 308] width 695 height 61
type textarea "**********"
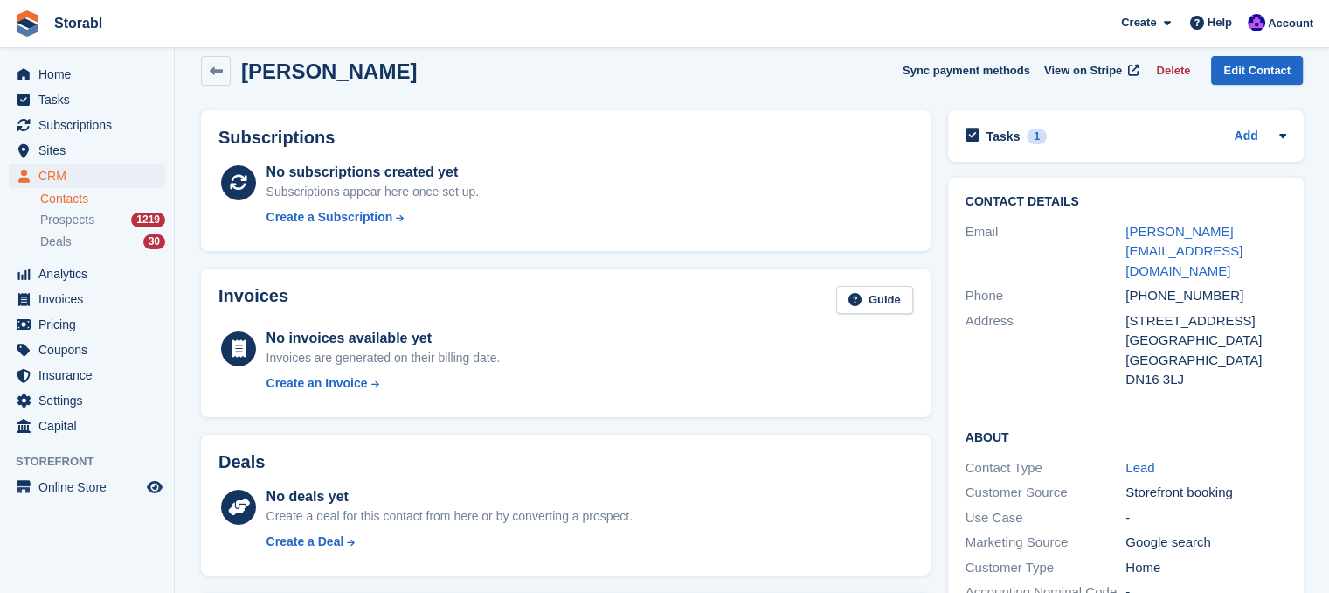
scroll to position [0, 0]
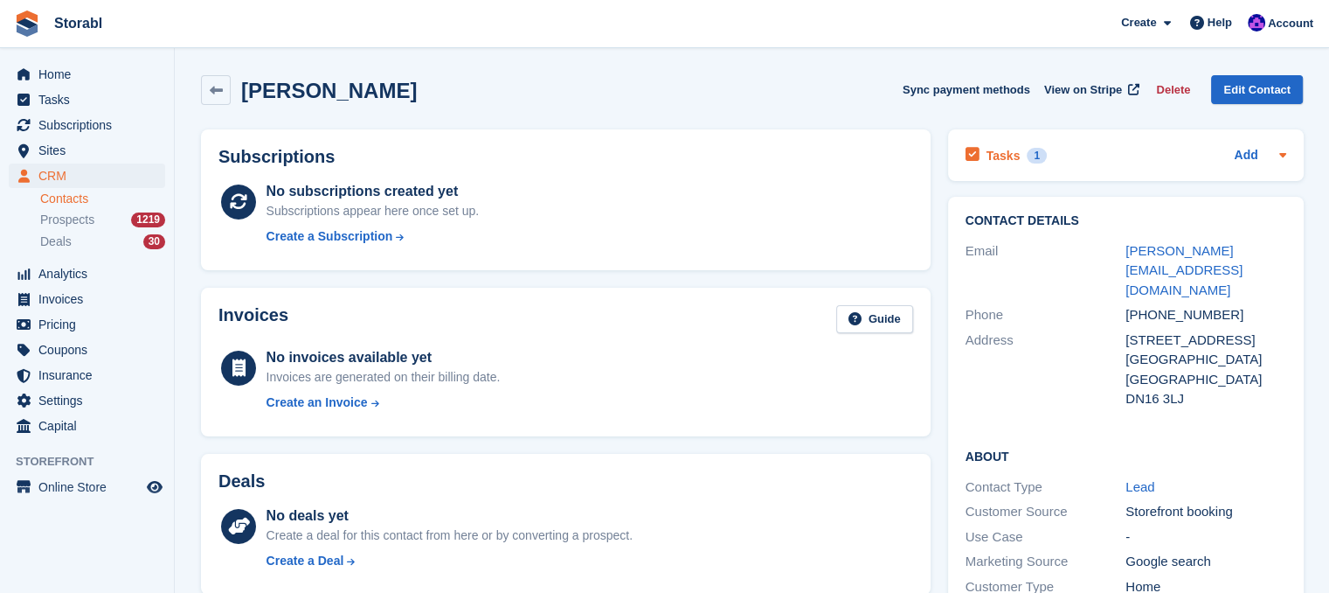
click at [1287, 151] on icon at bounding box center [1283, 155] width 14 height 14
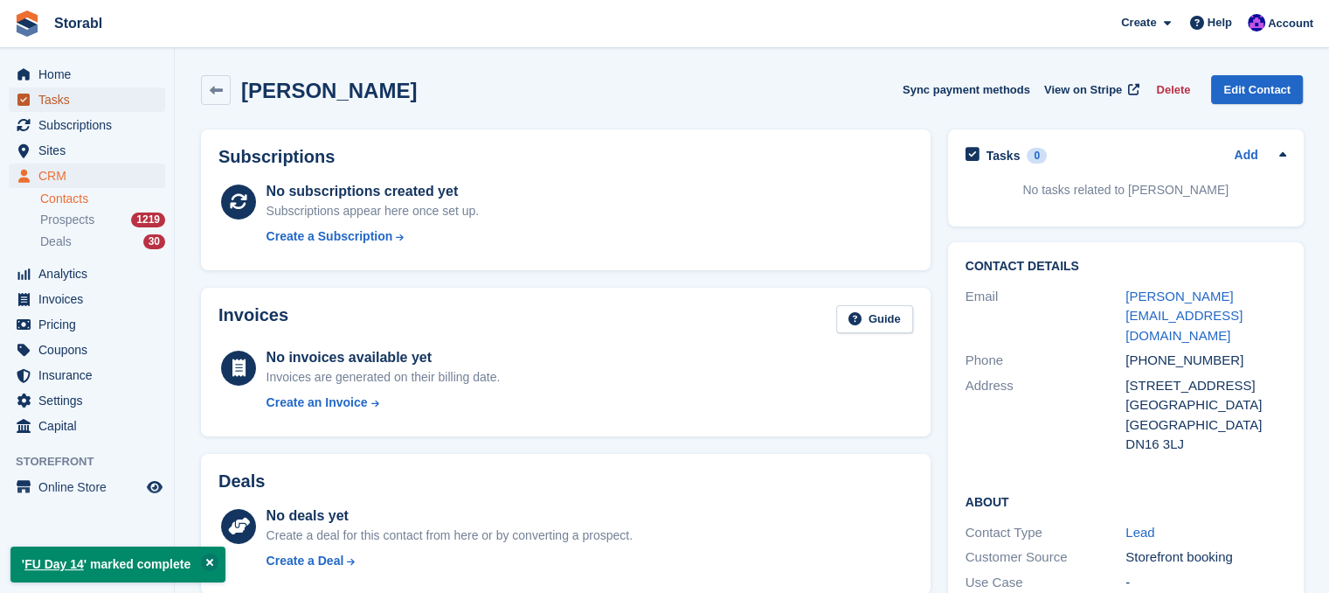
click at [87, 99] on span "Tasks" at bounding box center [90, 99] width 105 height 24
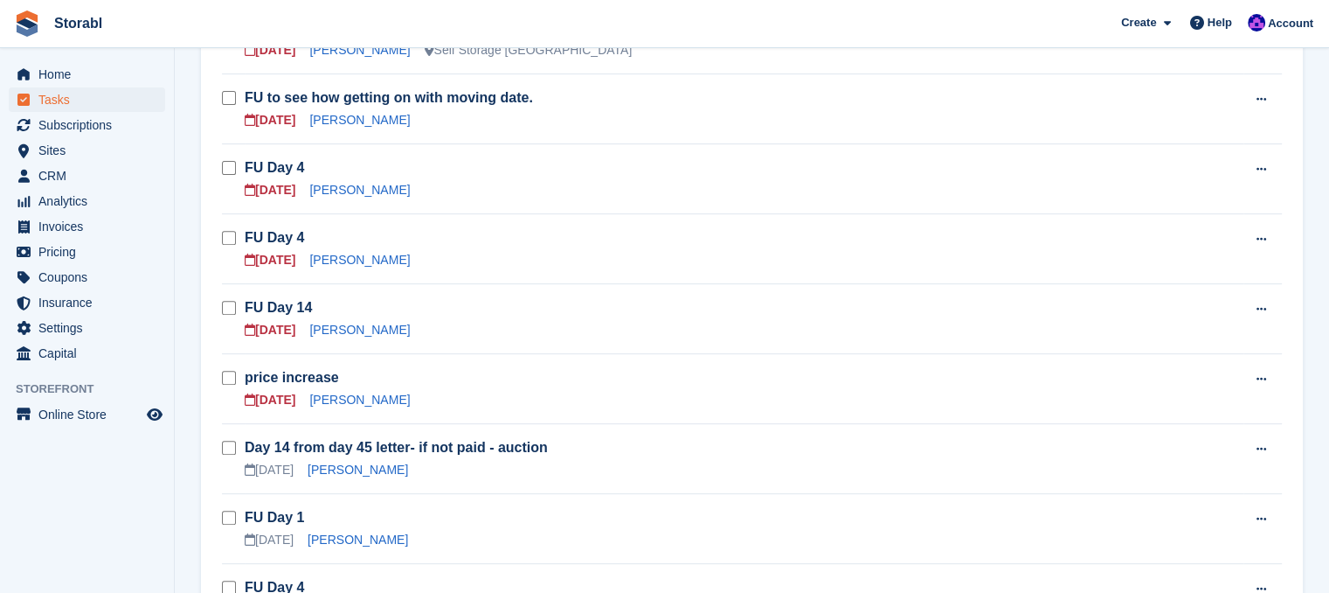
scroll to position [612, 0]
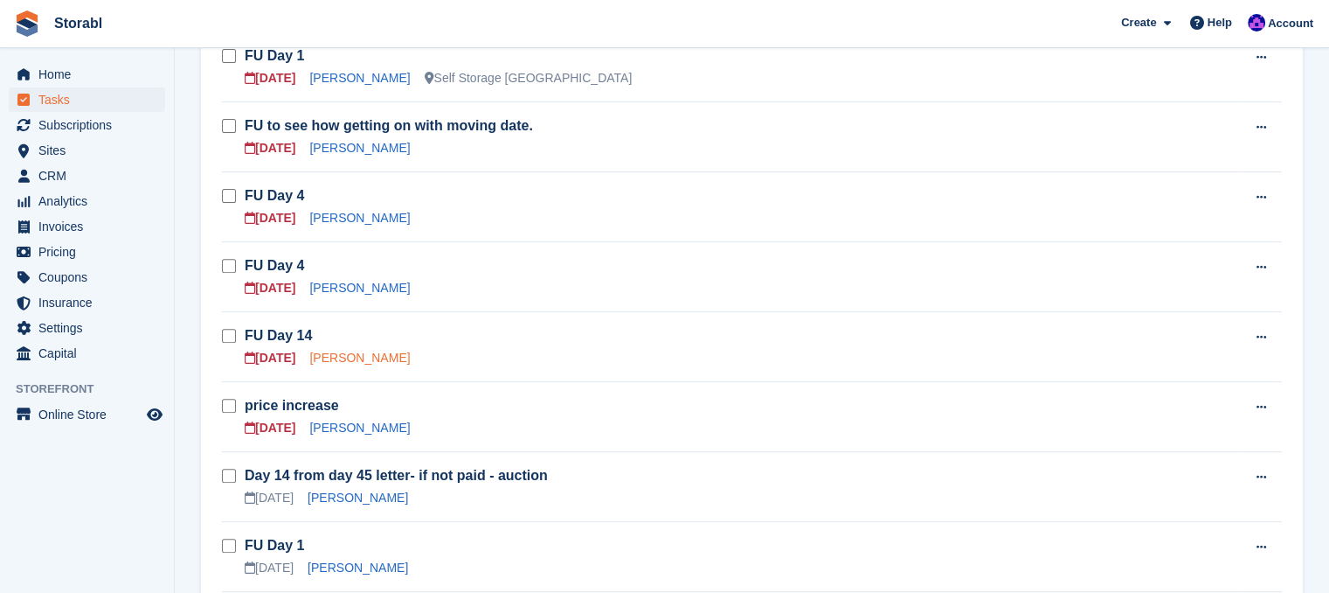
click at [356, 361] on link "Stacy Taylor" at bounding box center [359, 357] width 101 height 14
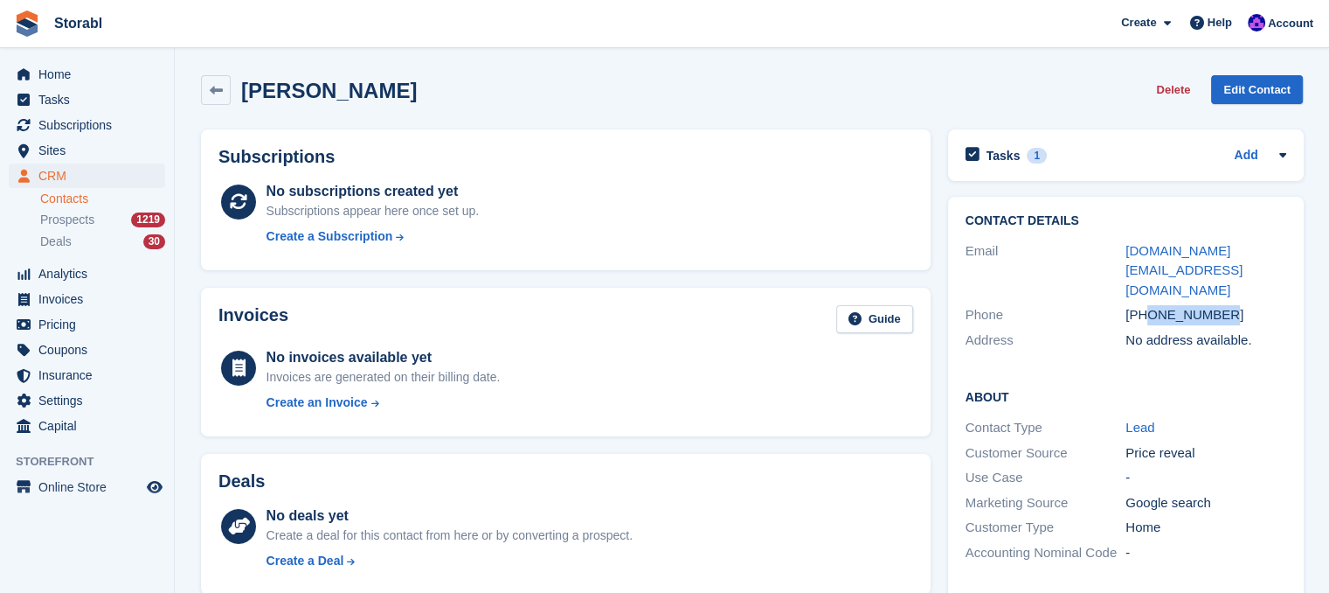
drag, startPoint x: 1243, startPoint y: 274, endPoint x: 1150, endPoint y: 287, distance: 93.4
click at [1150, 302] on div "Phone +447361534039" at bounding box center [1126, 314] width 321 height 25
copy div "7361534039"
click at [145, 564] on div "Home Tasks Subscriptions Subscriptions Subscriptions Contracts Price increases …" at bounding box center [87, 344] width 175 height 593
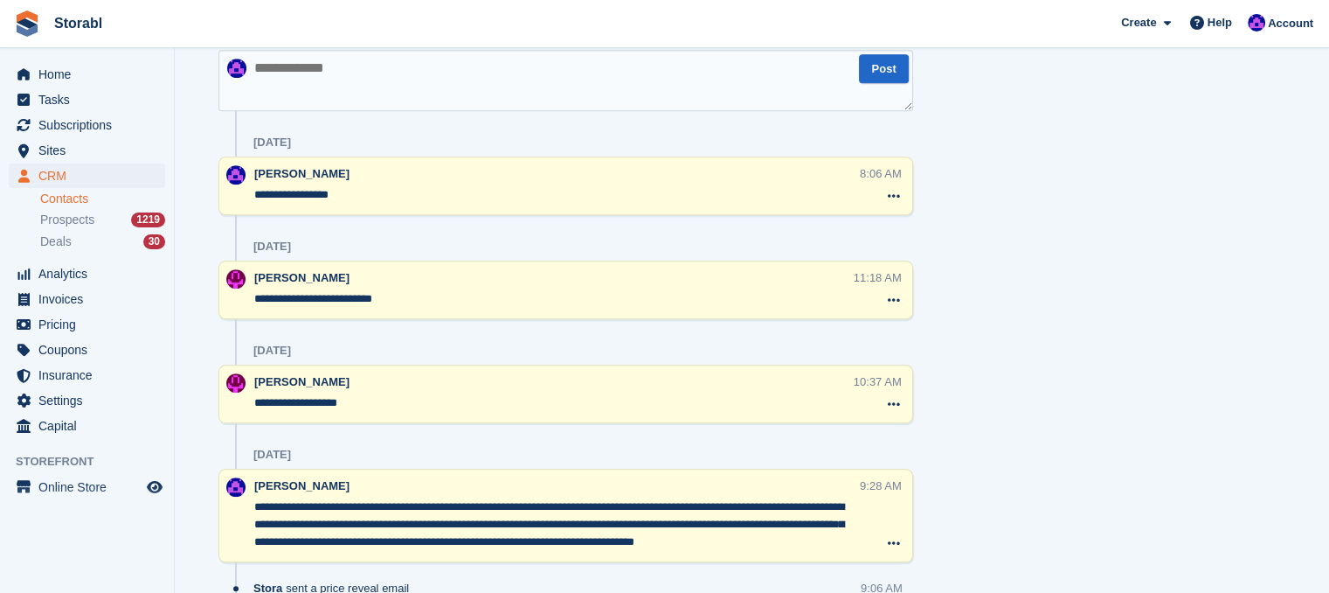
scroll to position [874, 0]
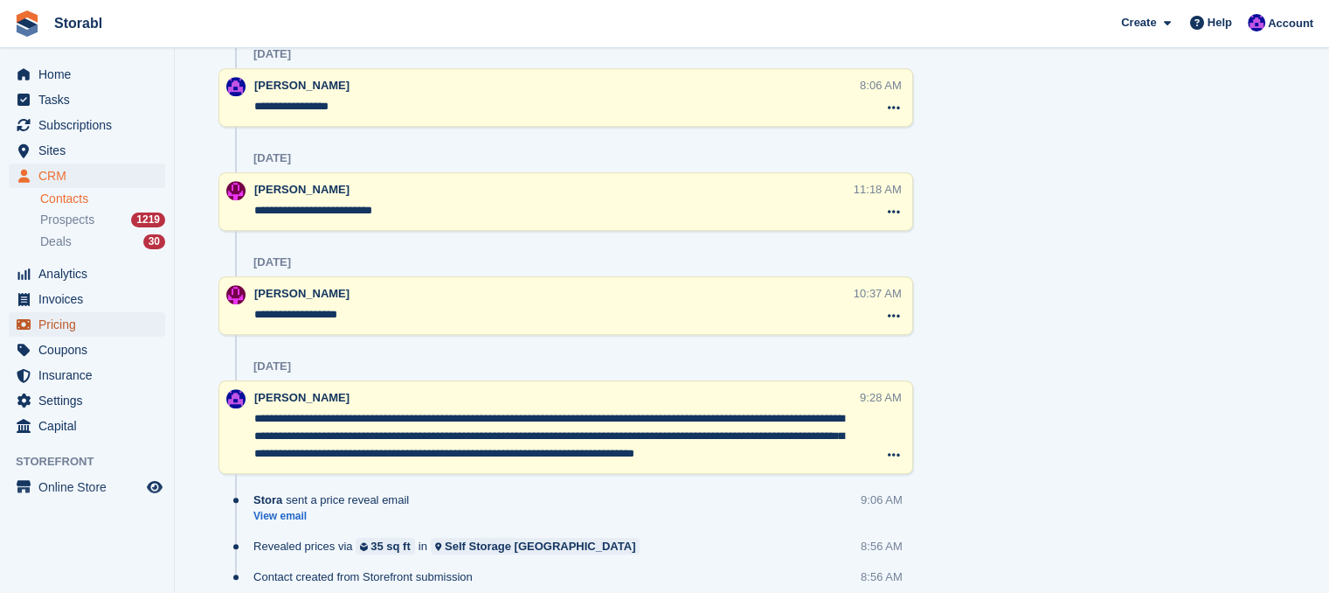
click at [94, 322] on span "Pricing" at bounding box center [90, 324] width 105 height 24
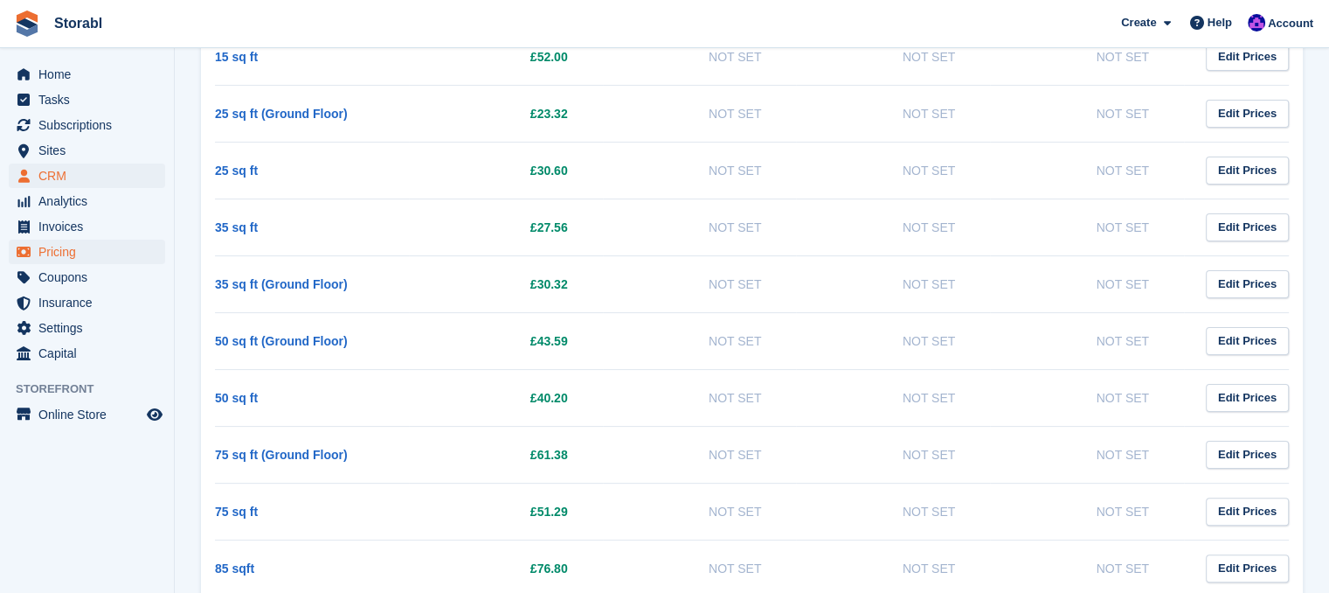
scroll to position [262, 0]
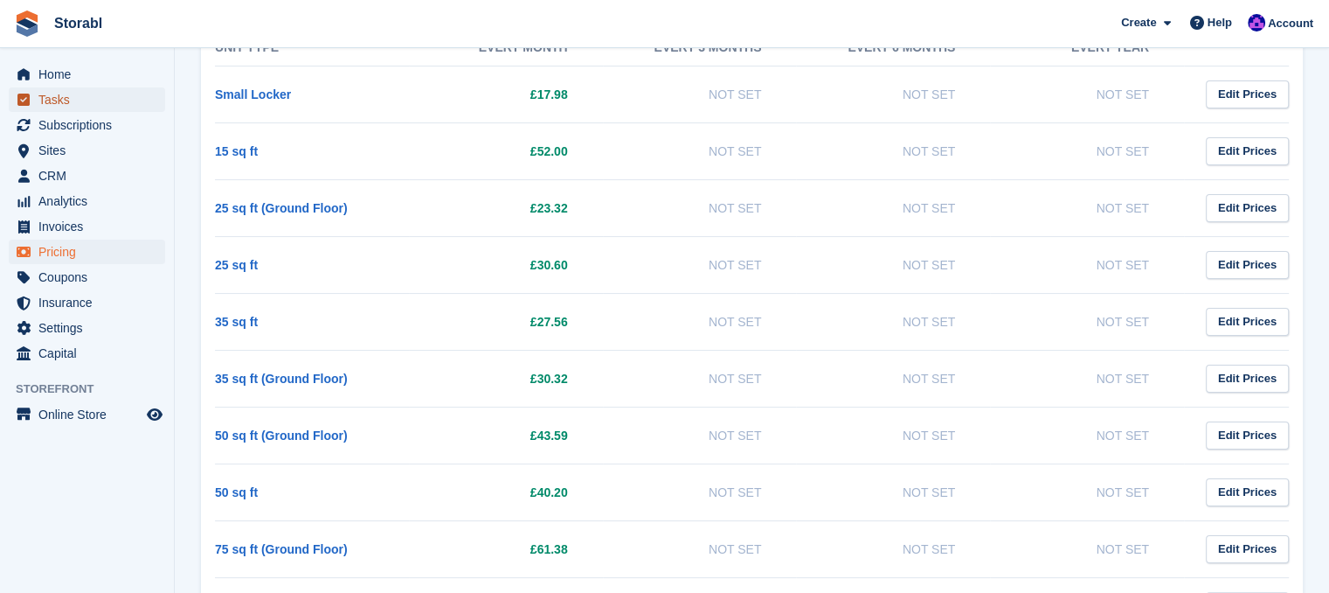
click at [94, 102] on span "Tasks" at bounding box center [90, 99] width 105 height 24
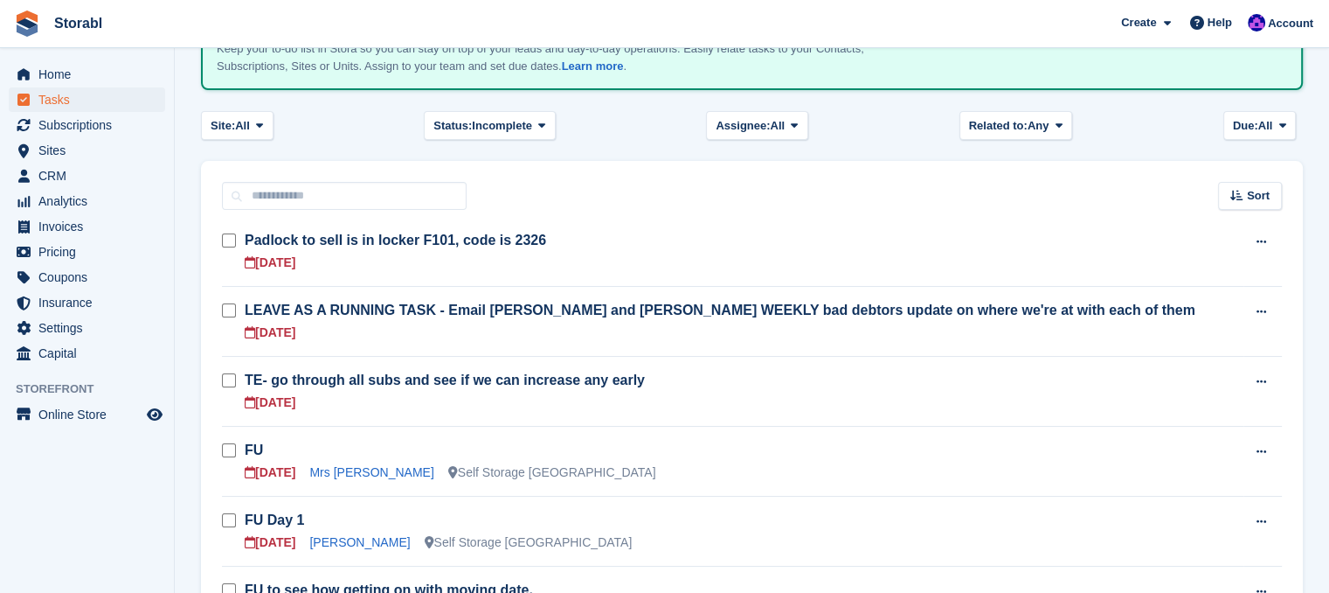
scroll to position [350, 0]
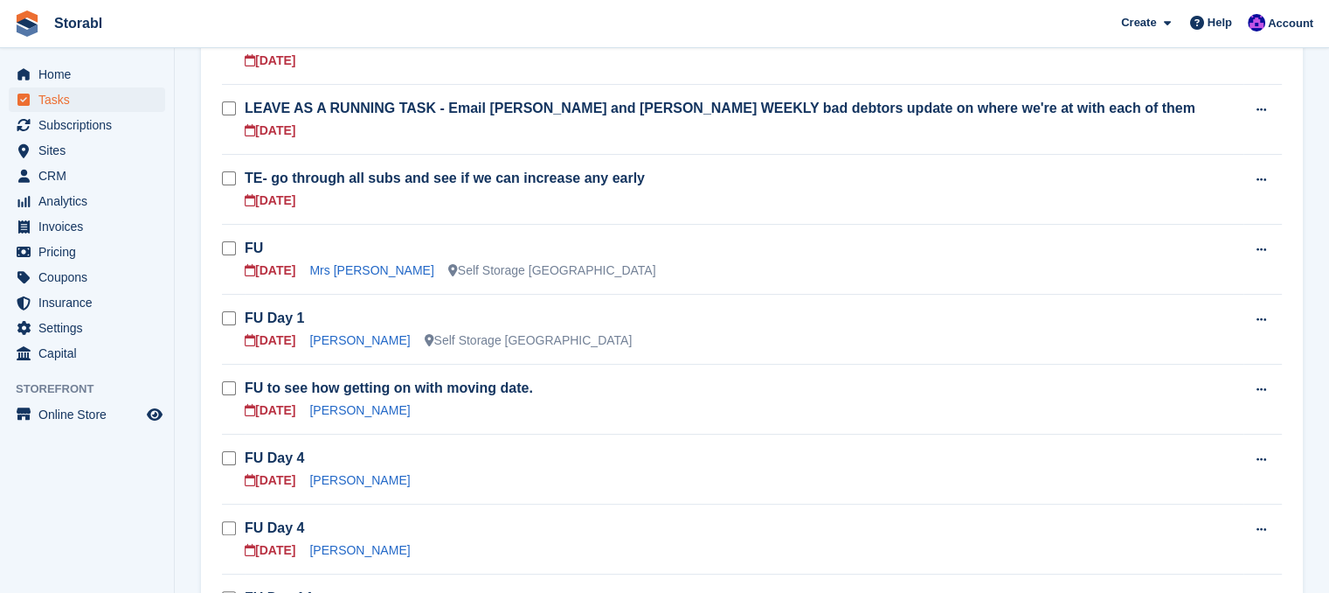
click at [670, 26] on span "Storabl Create Subscription Invoice Contact Deal Discount Page Help Chat Suppor…" at bounding box center [664, 23] width 1329 height 47
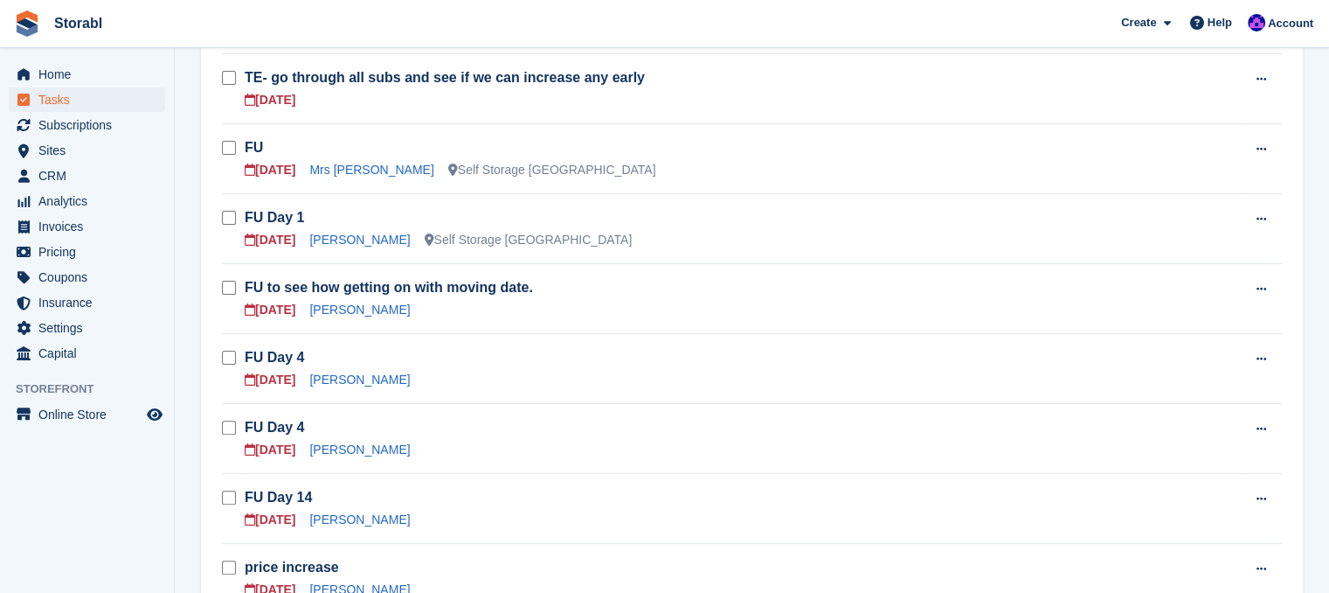
scroll to position [612, 0]
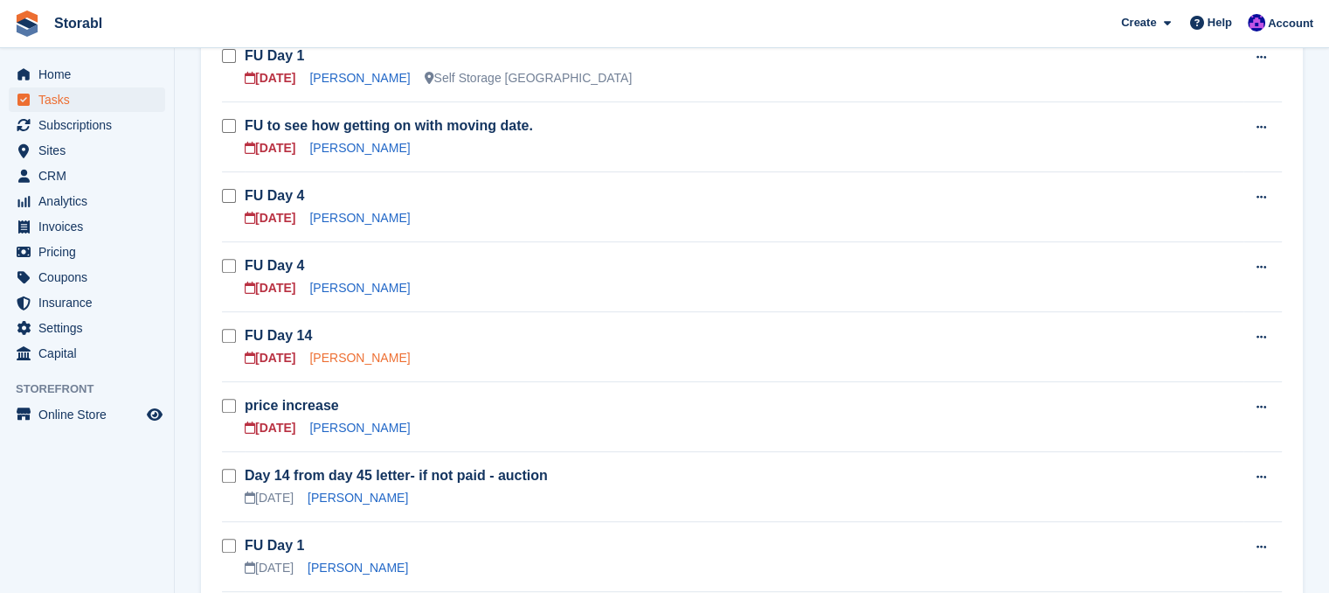
click at [335, 357] on link "Stacy Taylor" at bounding box center [359, 357] width 101 height 14
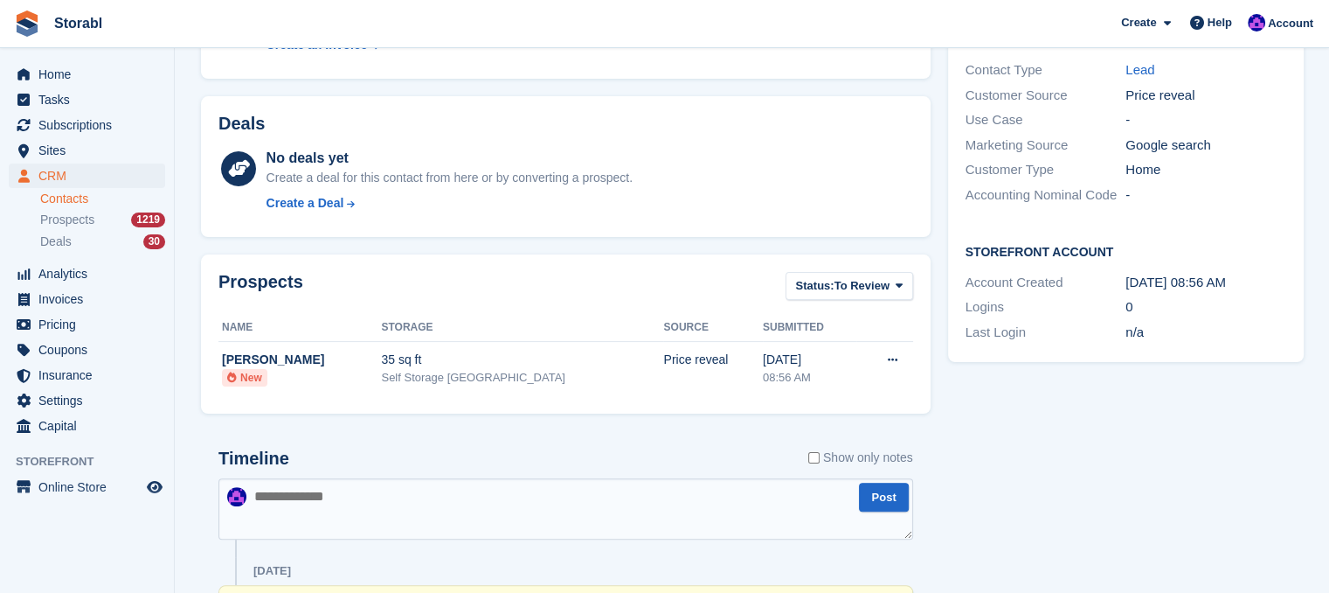
scroll to position [458, 0]
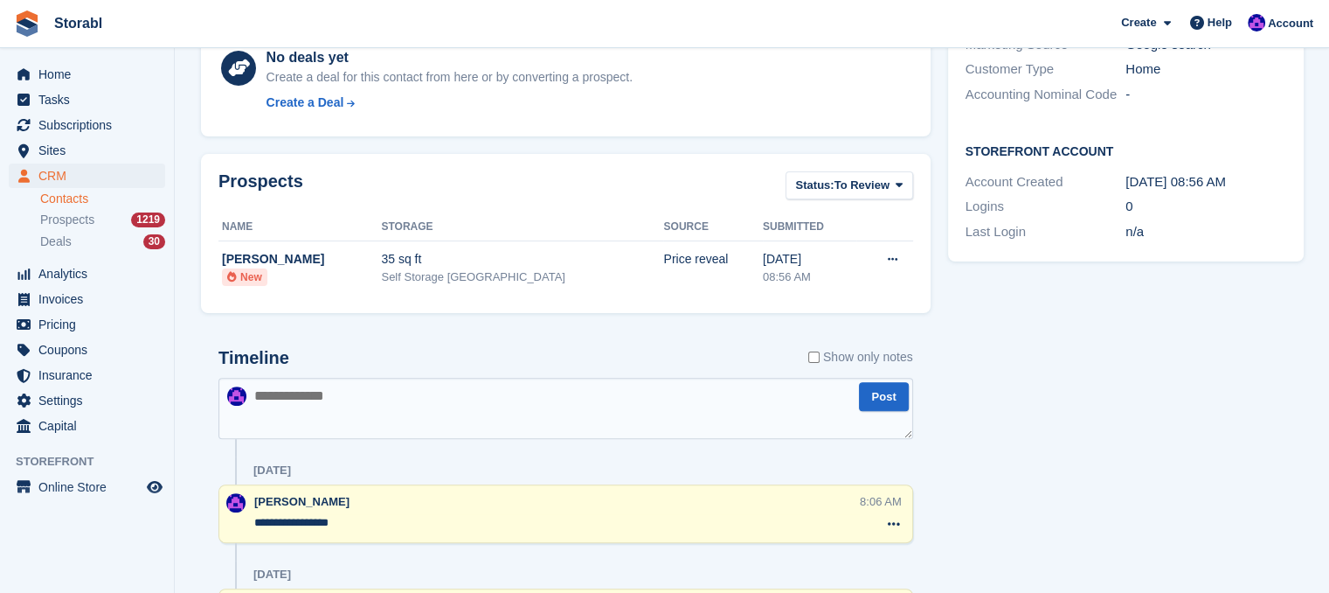
click at [317, 382] on textarea at bounding box center [565, 408] width 695 height 61
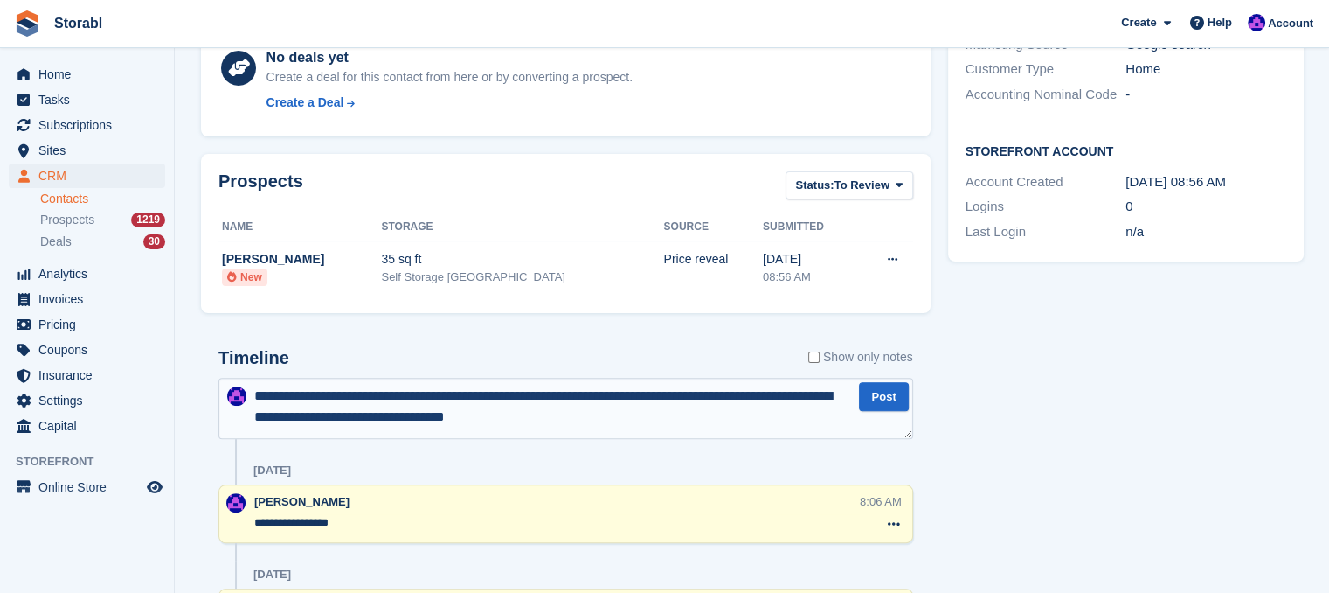
type textarea "**********"
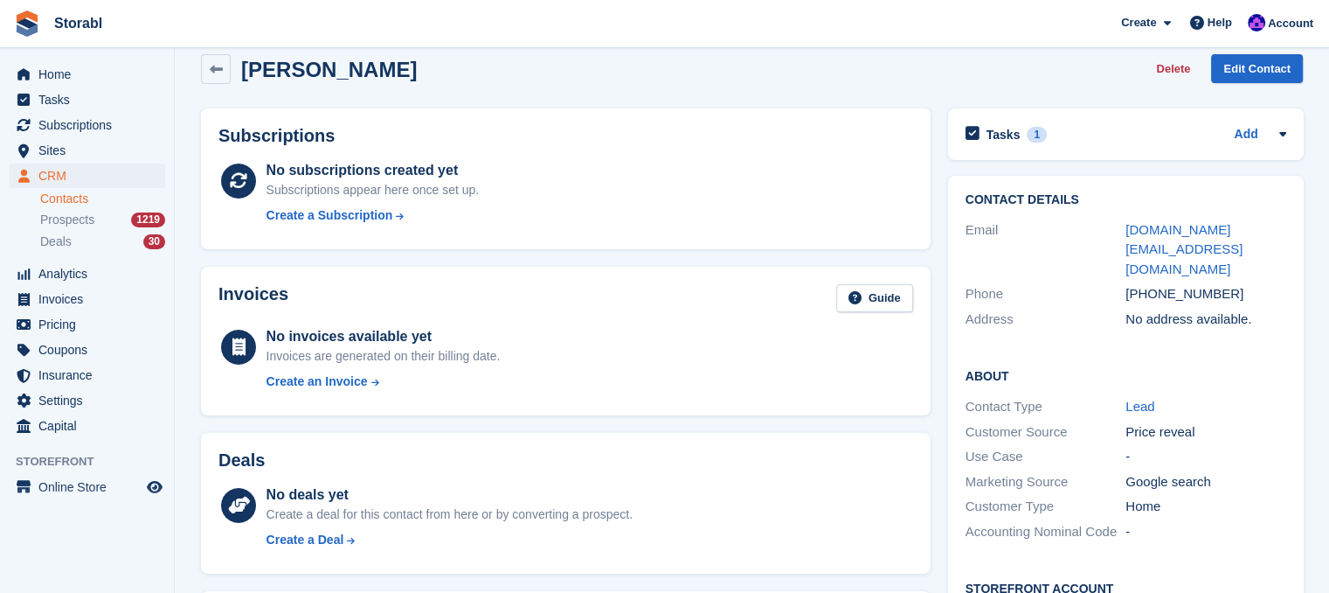
scroll to position [0, 0]
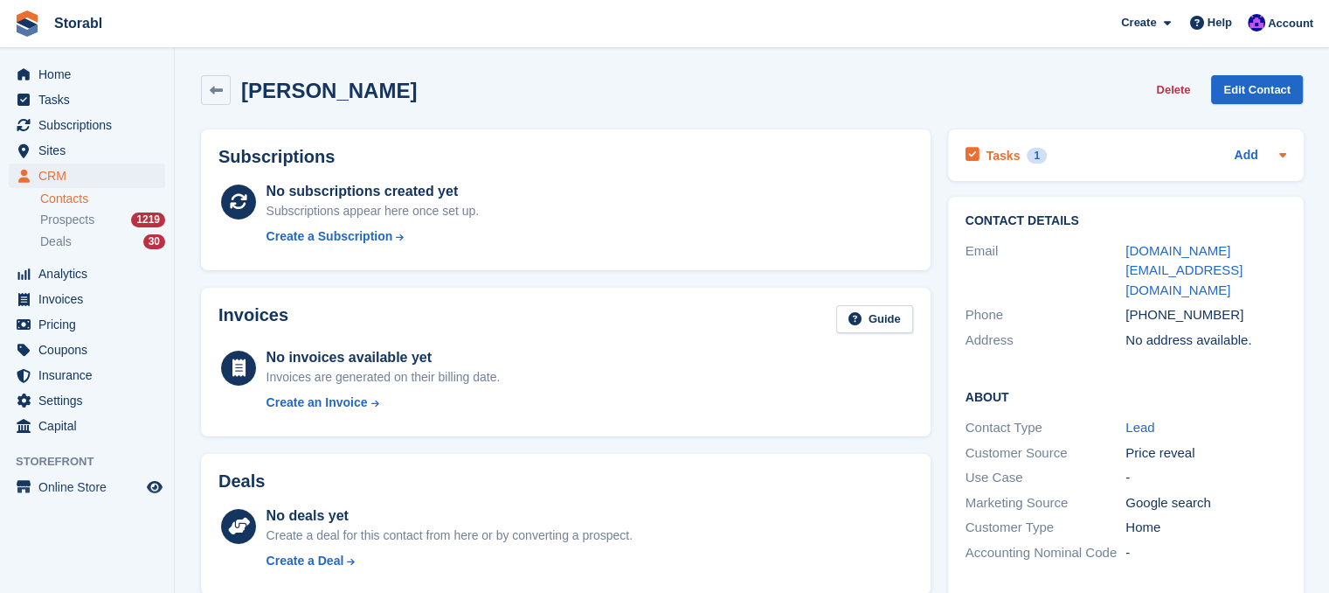
click at [1283, 155] on icon at bounding box center [1282, 155] width 7 height 4
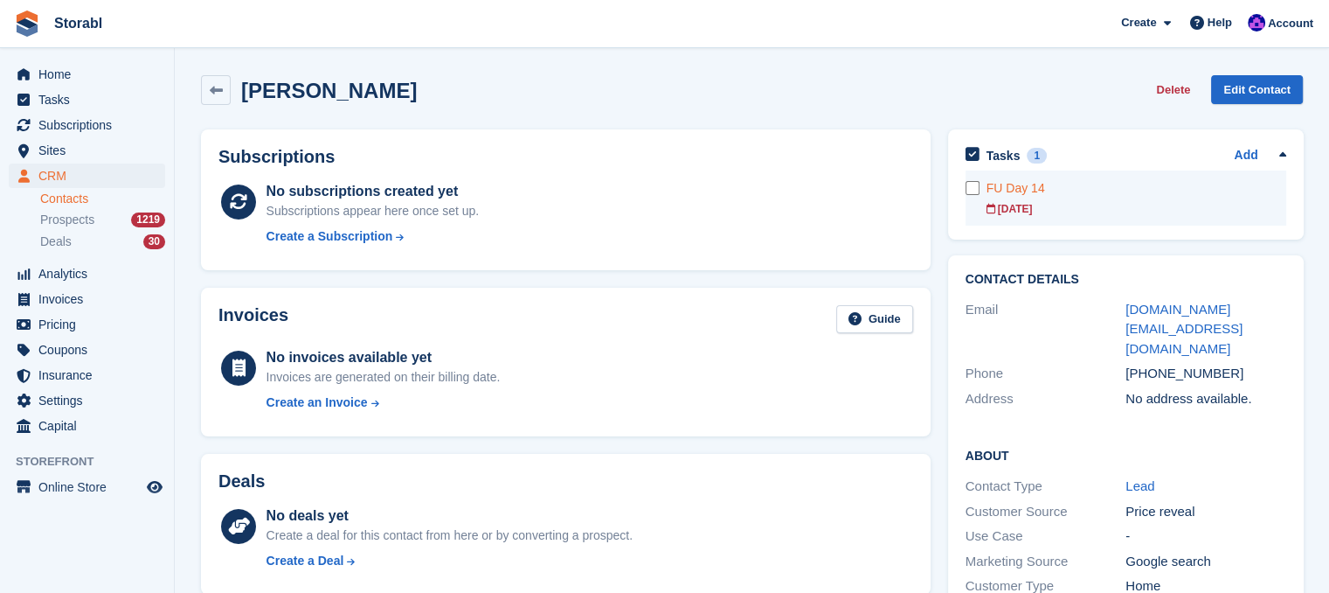
click at [1020, 189] on div "FU Day 14" at bounding box center [1137, 188] width 300 height 18
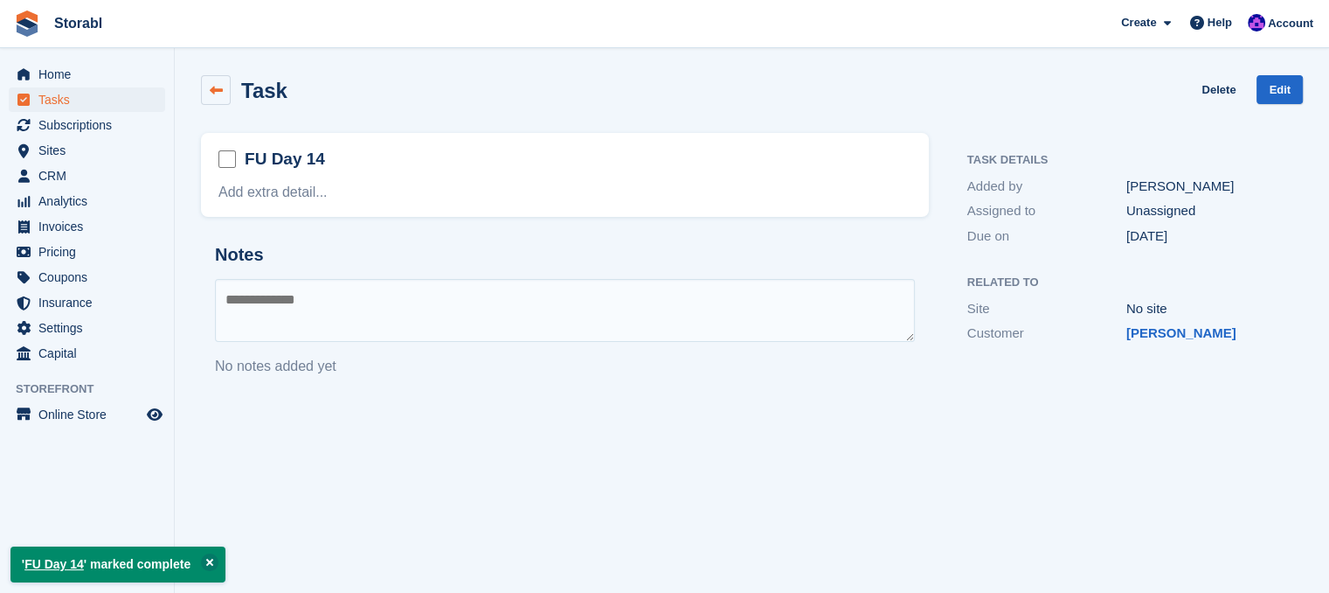
click at [214, 78] on link at bounding box center [216, 90] width 30 height 30
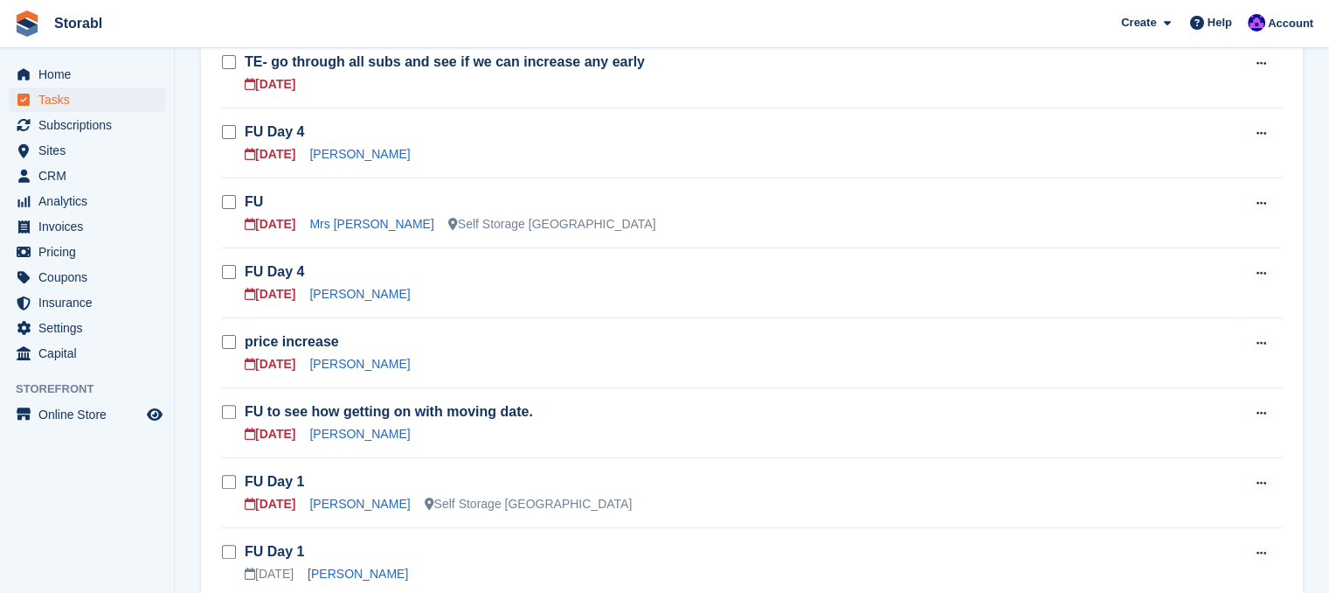
scroll to position [437, 0]
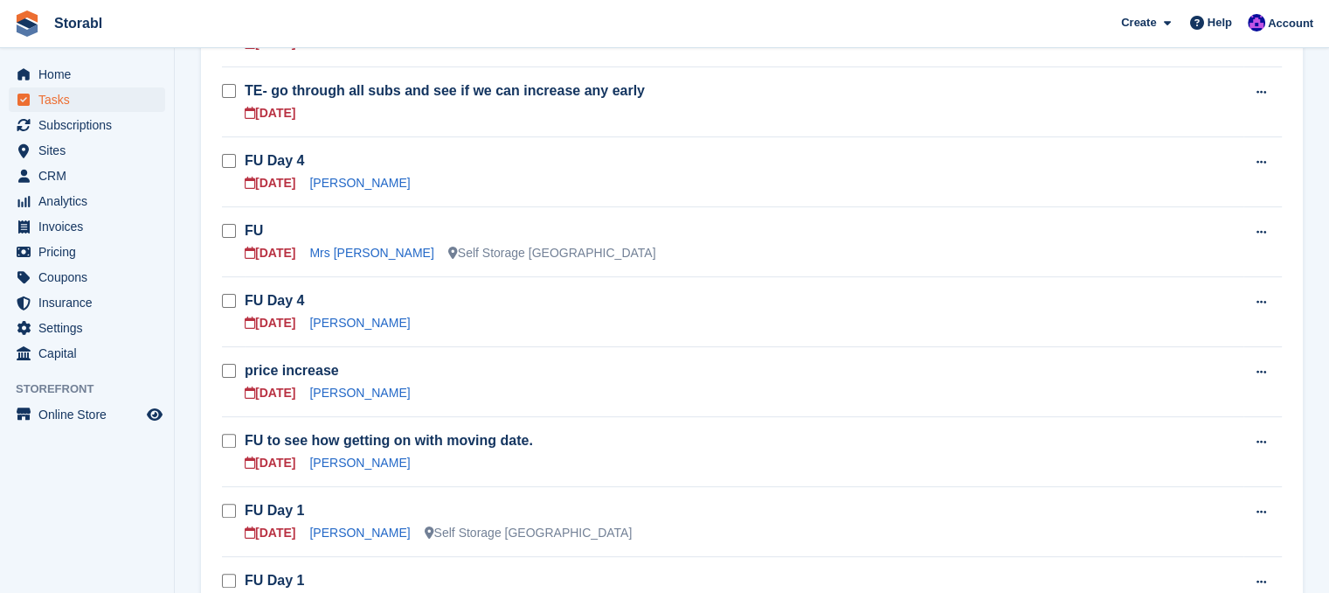
drag, startPoint x: 353, startPoint y: 253, endPoint x: 411, endPoint y: 331, distance: 97.5
click at [353, 253] on link "Mrs [PERSON_NAME]" at bounding box center [371, 253] width 124 height 14
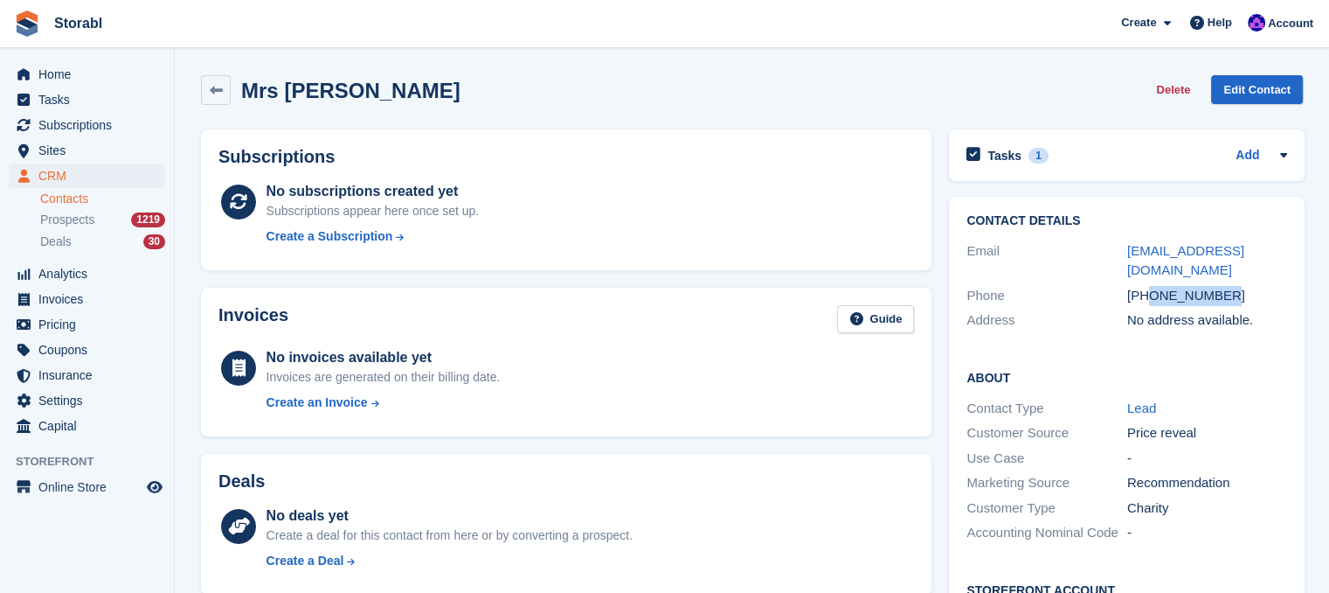
drag, startPoint x: 1245, startPoint y: 295, endPoint x: 1147, endPoint y: 289, distance: 98.1
click at [1147, 289] on div "+447976648851" at bounding box center [1207, 296] width 161 height 20
copy div "7976648851"
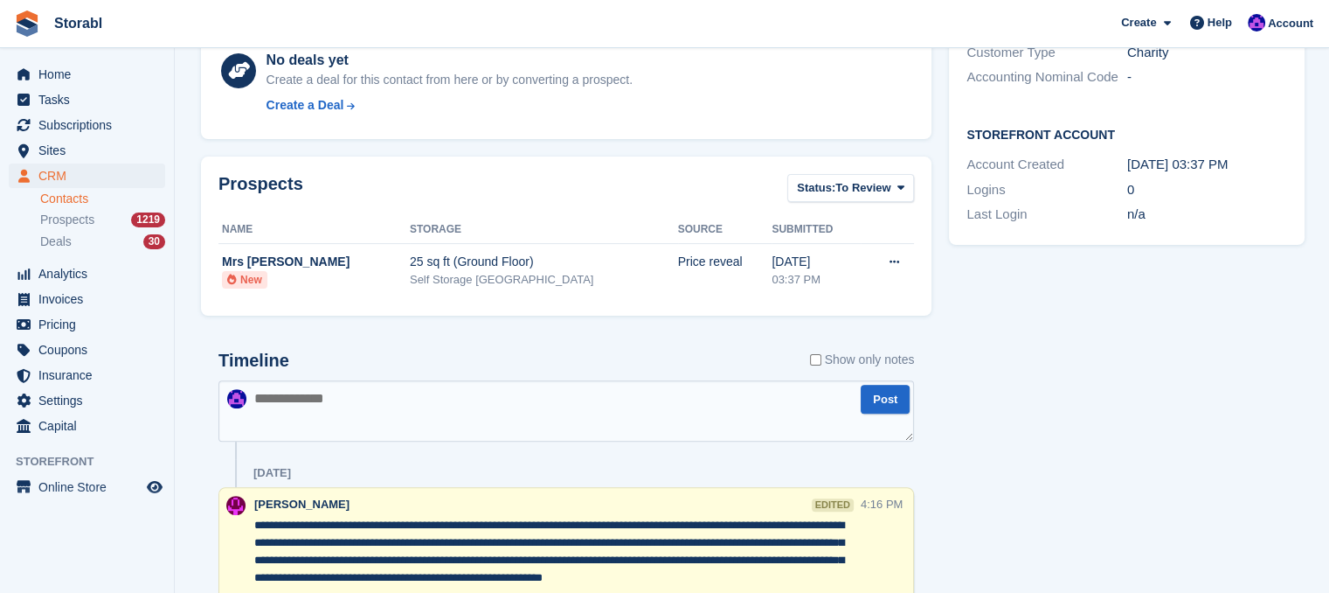
scroll to position [524, 0]
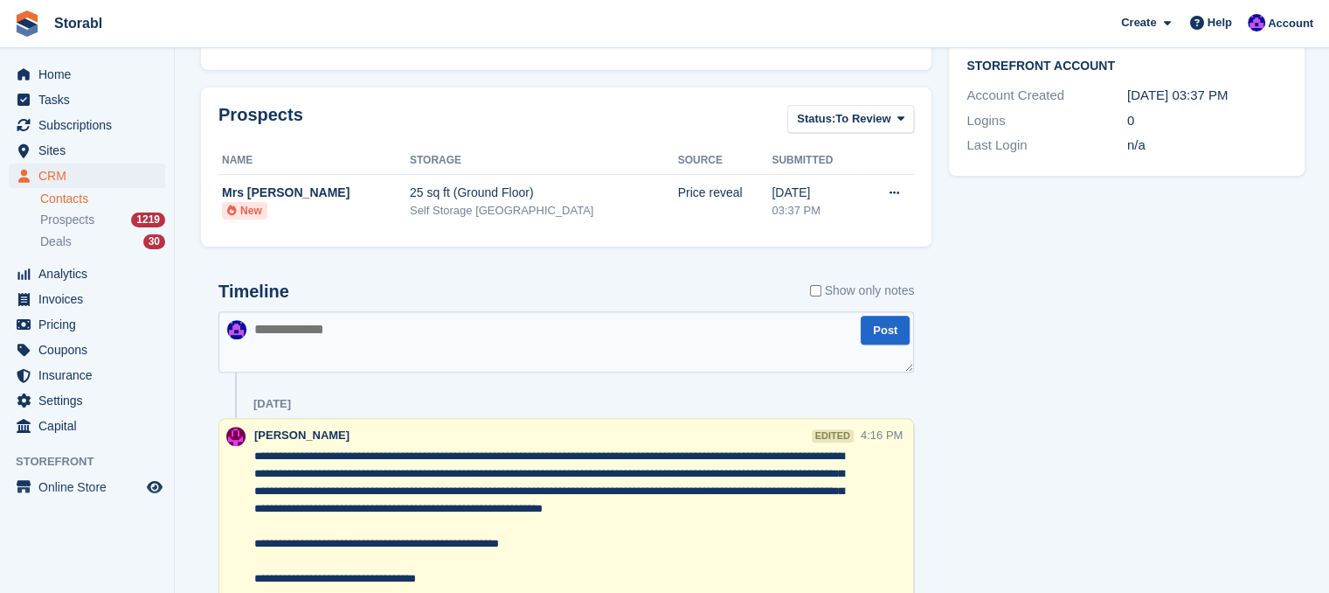
click at [404, 320] on textarea at bounding box center [566, 341] width 696 height 61
type textarea "********"
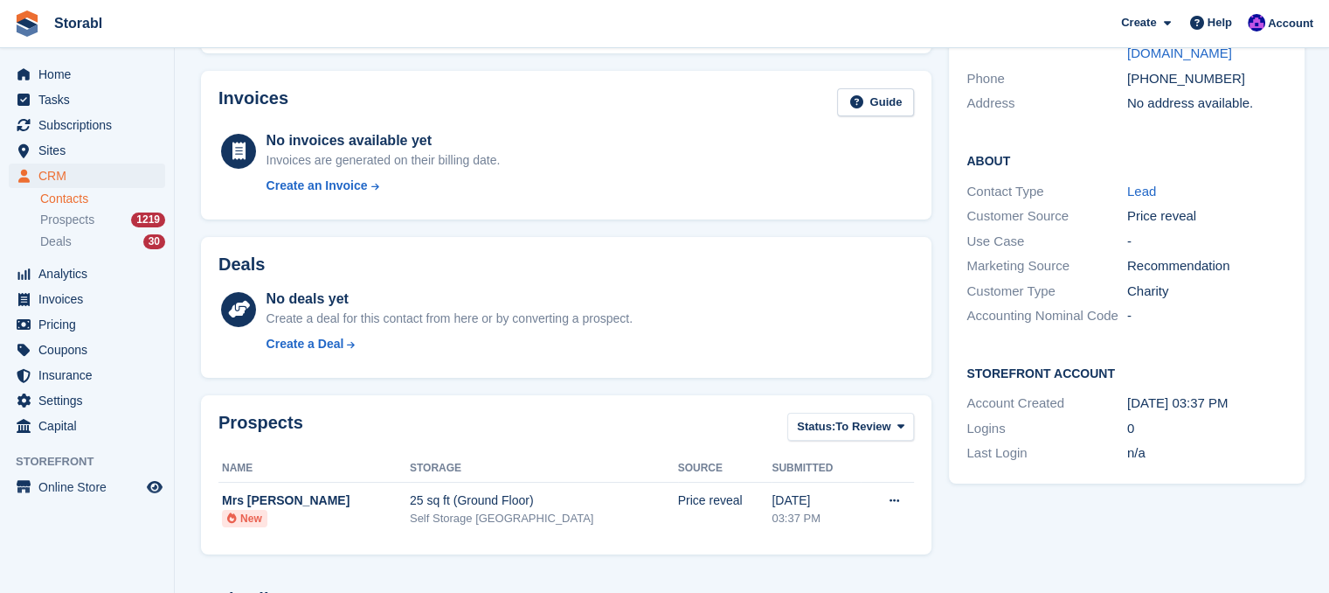
scroll to position [0, 0]
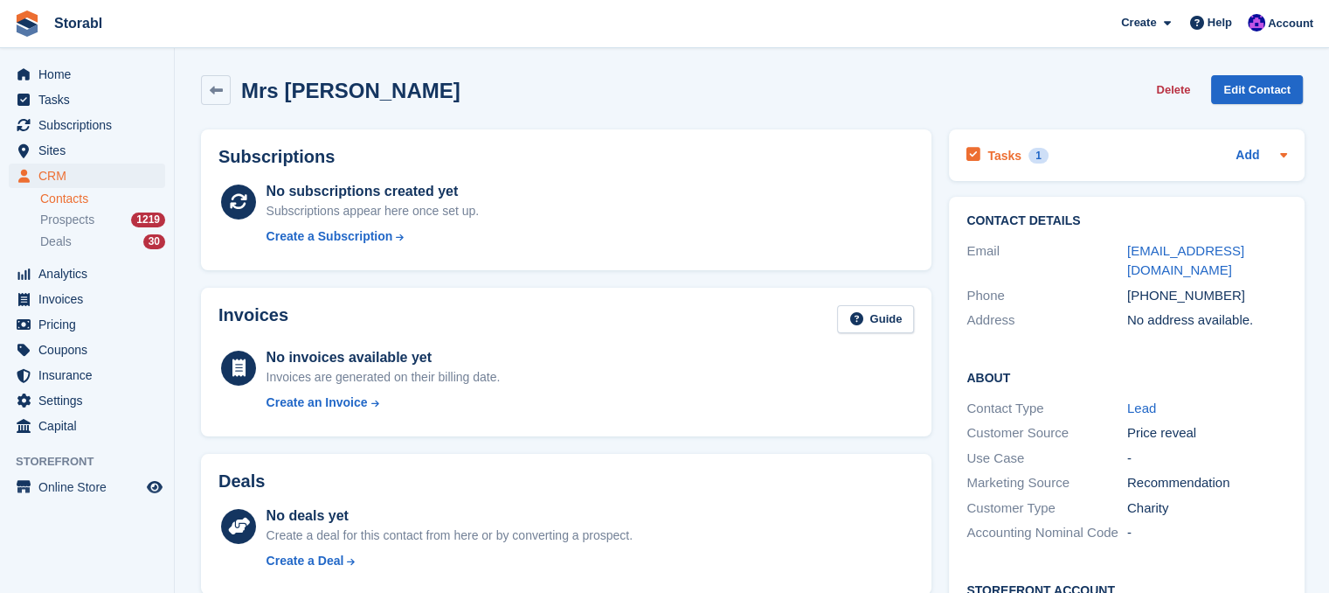
click at [1280, 152] on icon at bounding box center [1284, 155] width 14 height 14
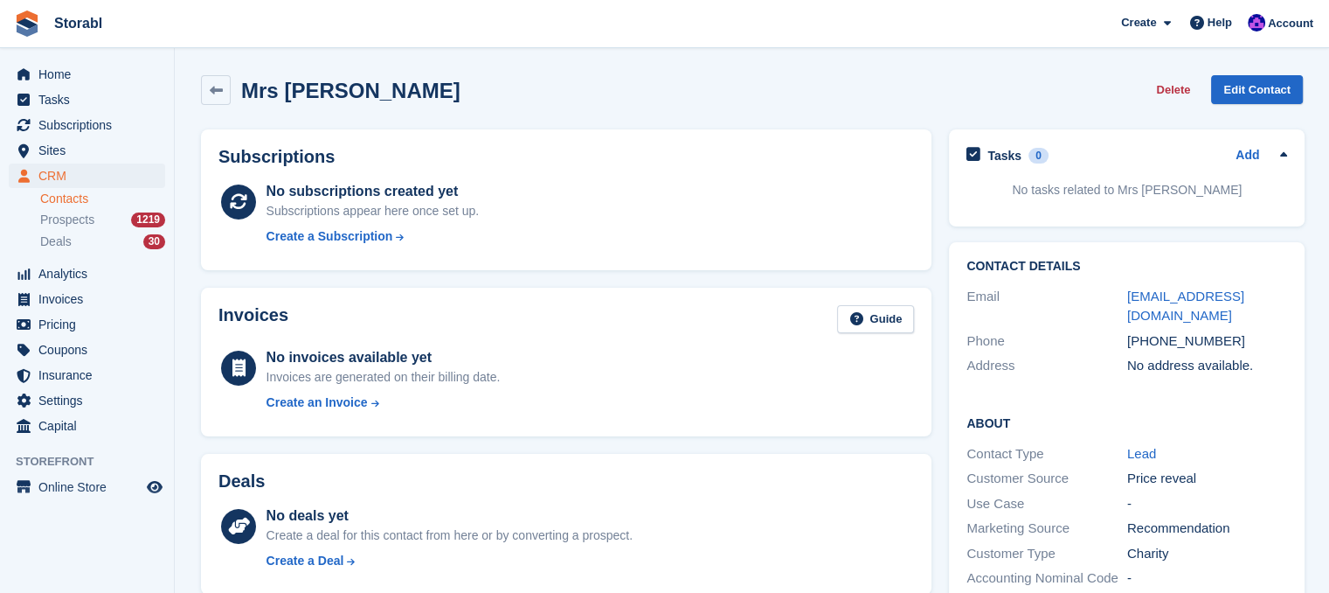
click at [1237, 159] on link "Add" at bounding box center [1248, 156] width 24 height 20
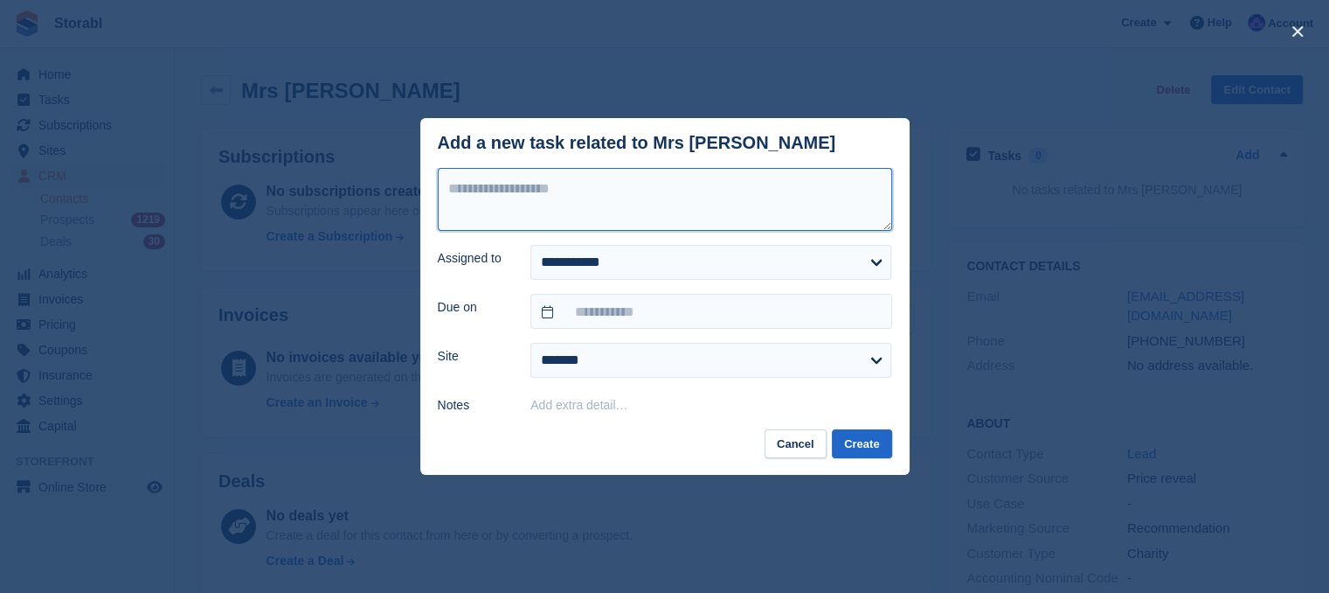
click at [565, 205] on textarea at bounding box center [665, 199] width 454 height 63
type textarea "********"
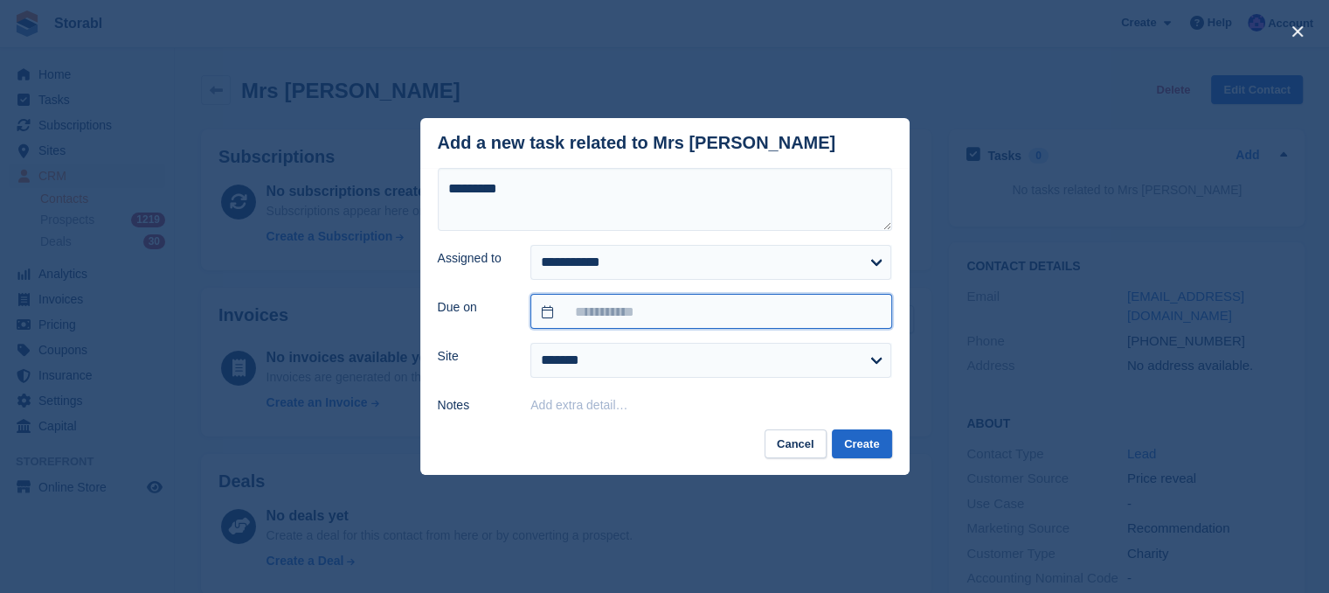
click at [599, 316] on input "text" at bounding box center [711, 311] width 361 height 35
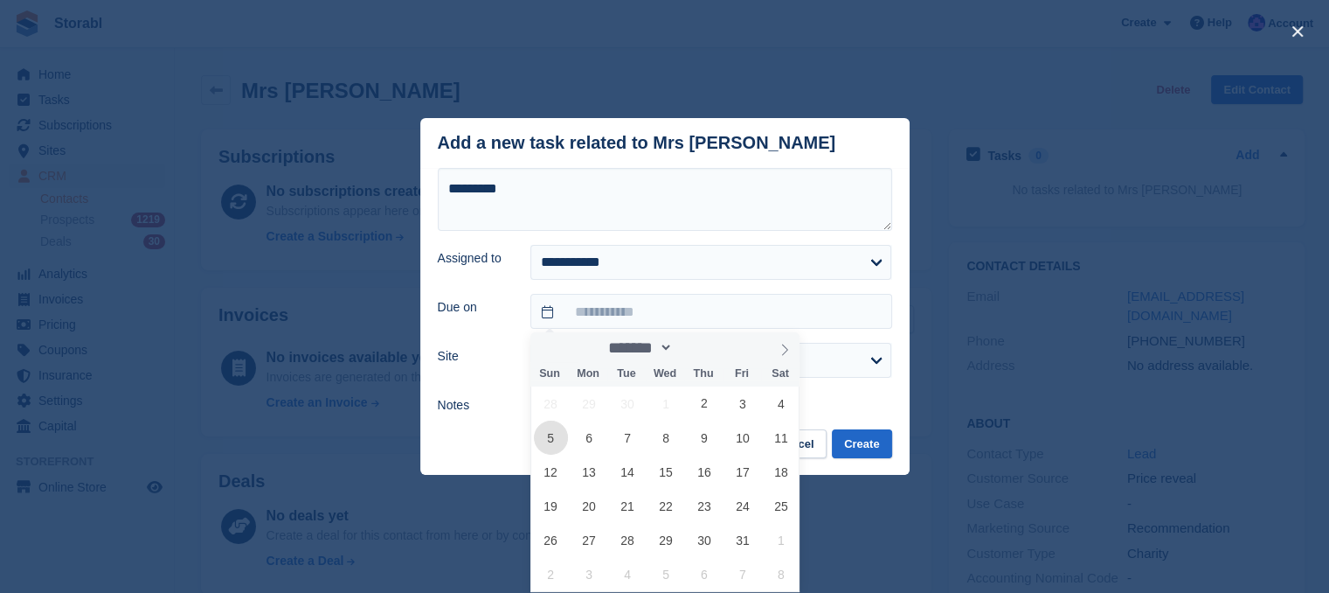
click at [556, 447] on span "5" at bounding box center [551, 437] width 34 height 34
type input "**********"
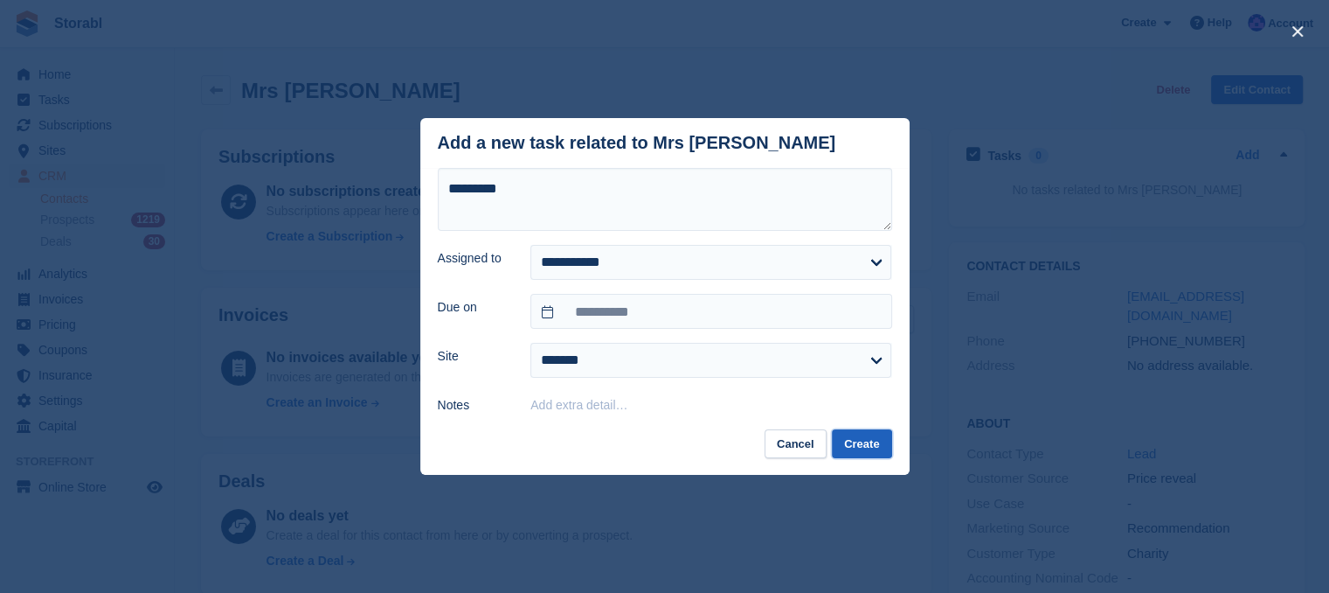
click at [860, 445] on button "Create" at bounding box center [861, 443] width 59 height 29
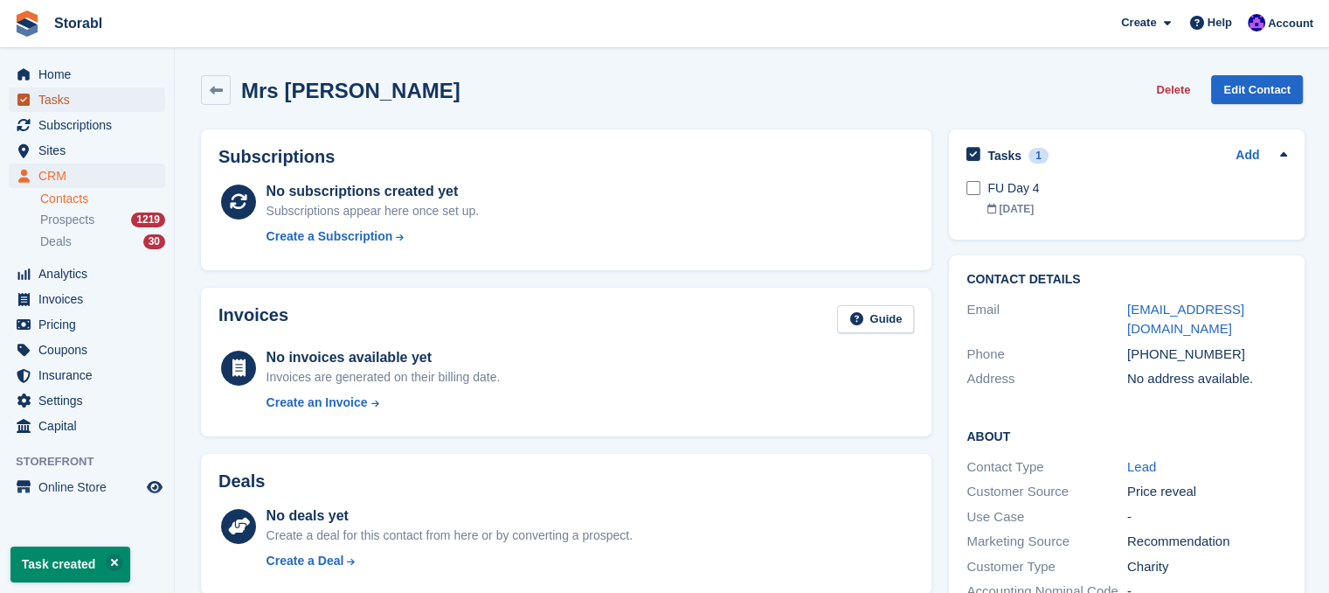
click at [70, 95] on span "Tasks" at bounding box center [90, 99] width 105 height 24
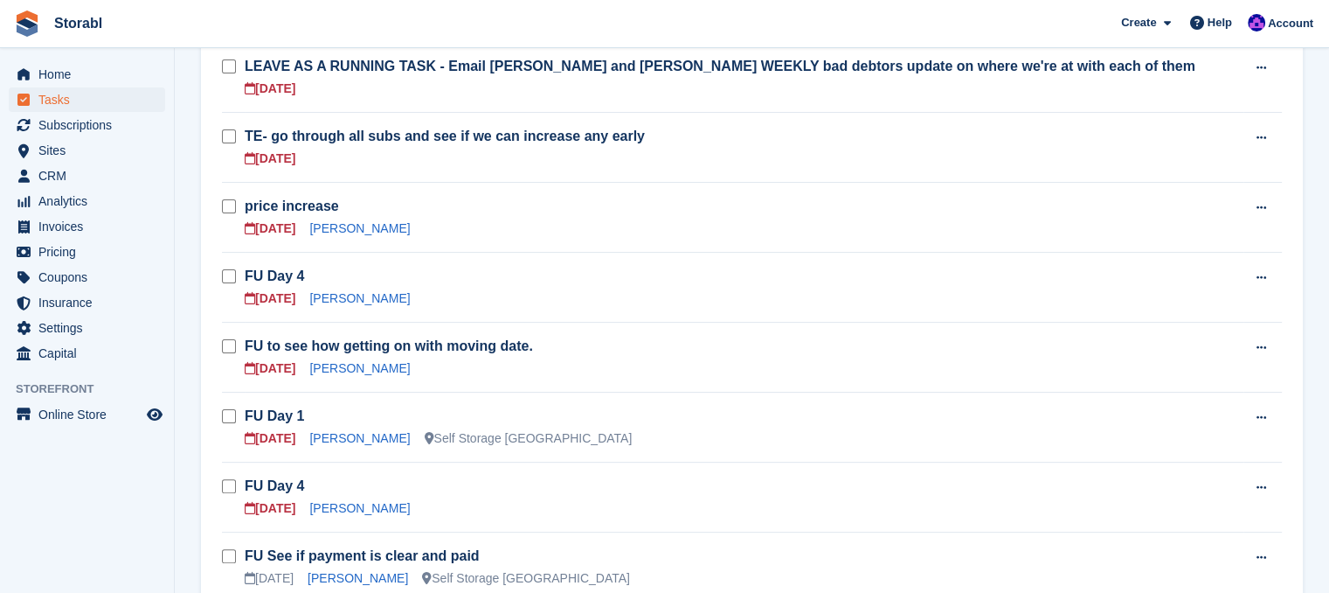
scroll to position [350, 0]
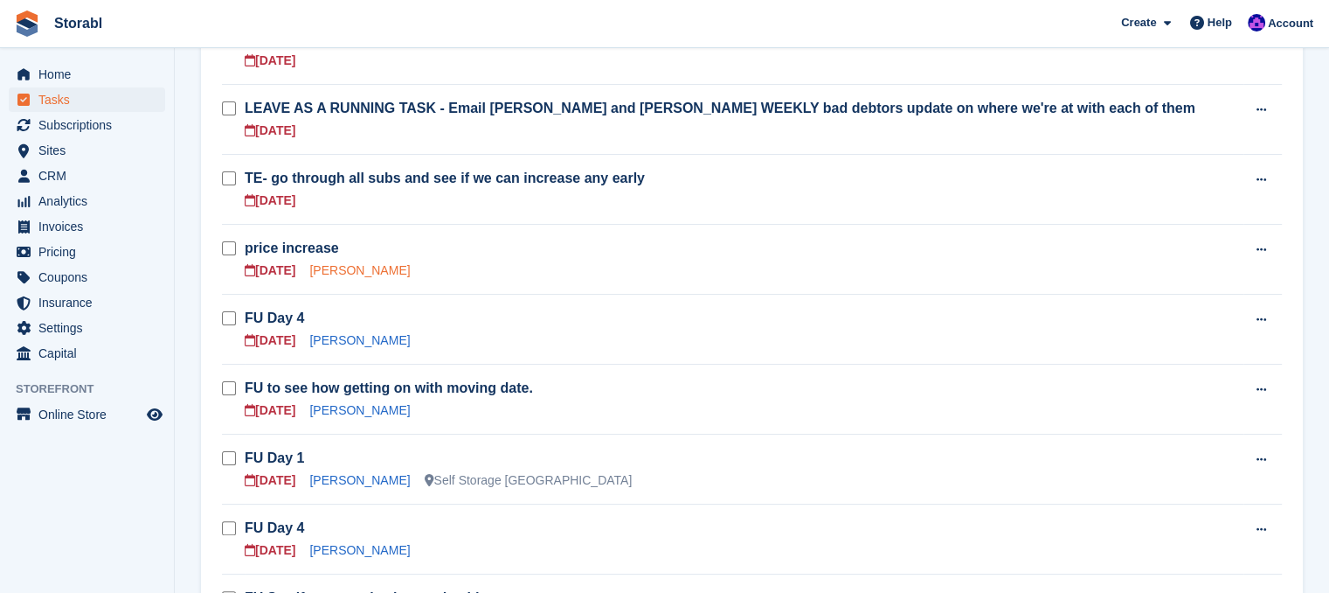
click at [329, 263] on link "[PERSON_NAME]" at bounding box center [359, 270] width 101 height 14
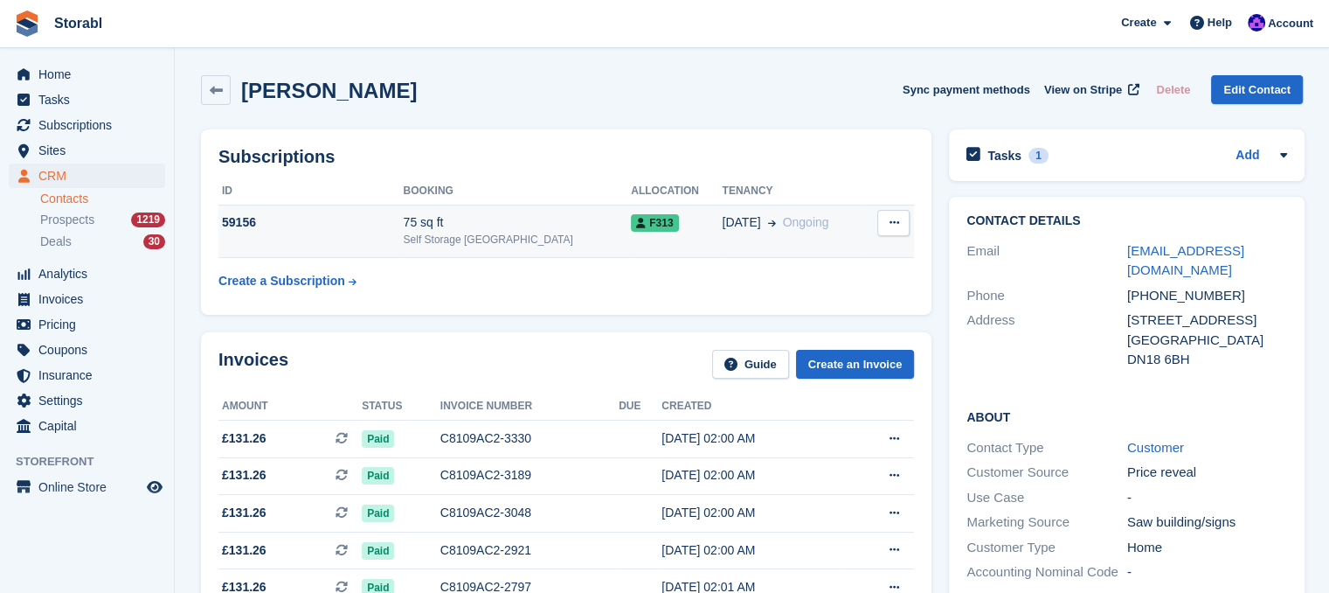
click at [326, 225] on div "59156" at bounding box center [310, 222] width 185 height 18
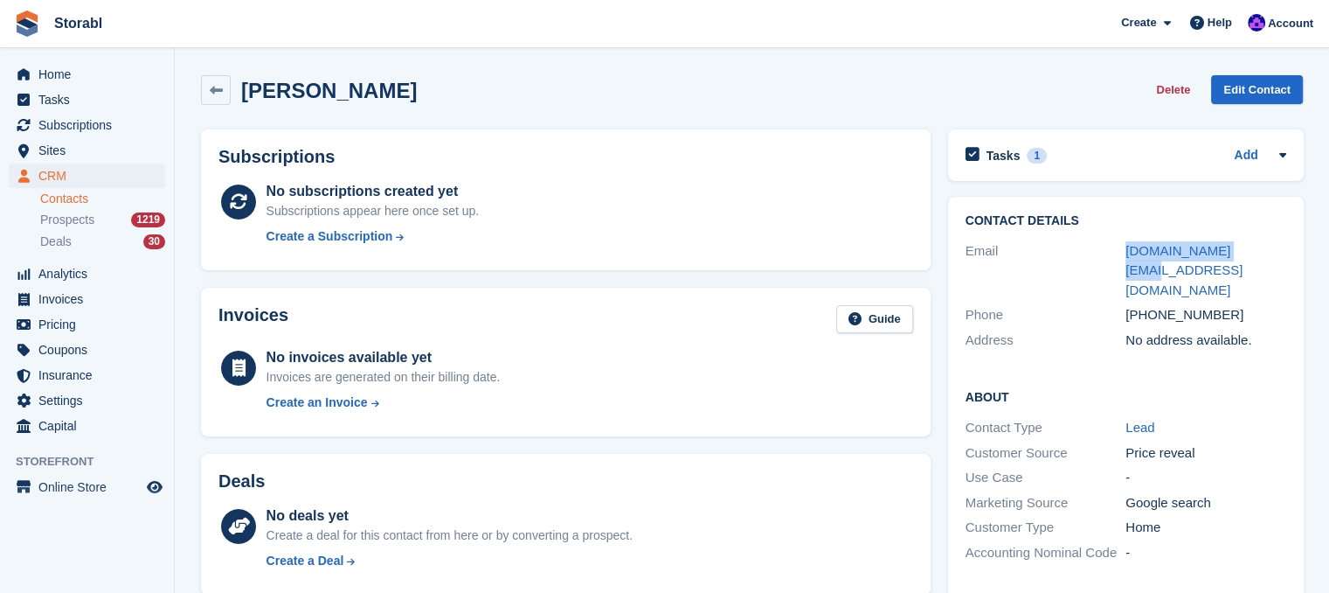
drag, startPoint x: 1262, startPoint y: 246, endPoint x: 1102, endPoint y: 253, distance: 160.1
click at [1102, 253] on div "Email stac3.st@gmail.com" at bounding box center [1126, 271] width 321 height 65
copy div "stac3.st@gmail.com"
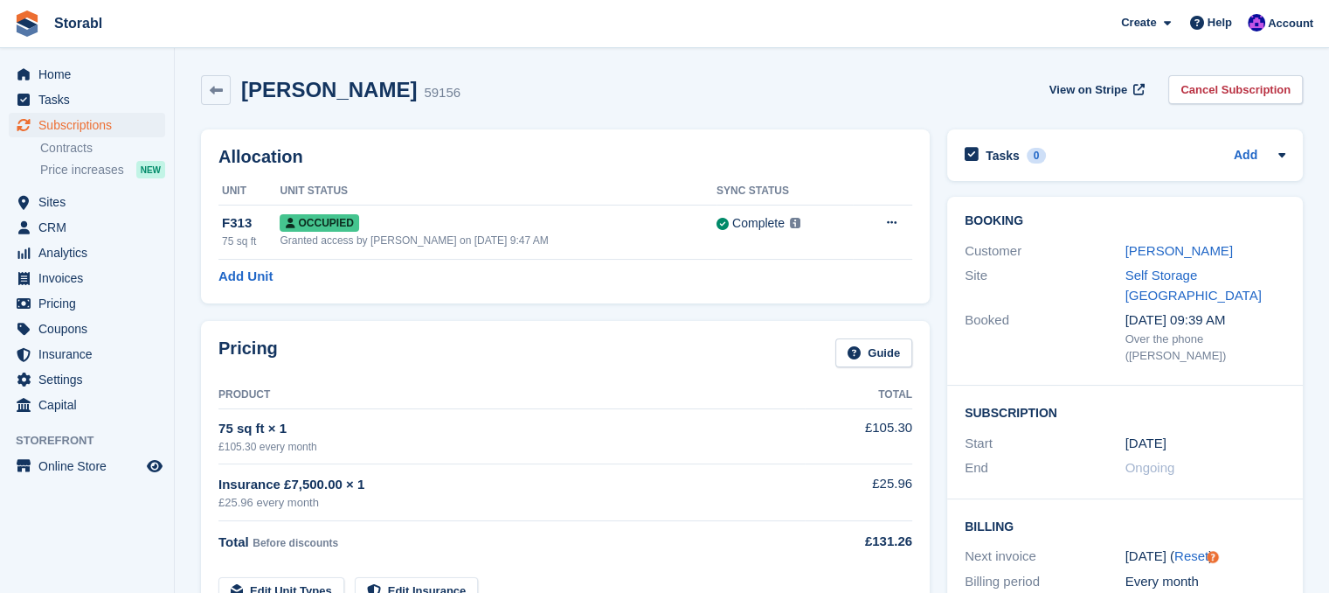
click at [643, 556] on tr "Edit Unit Types Edit Insurance" at bounding box center [565, 581] width 694 height 50
click at [1267, 161] on div "Add" at bounding box center [1260, 155] width 52 height 21
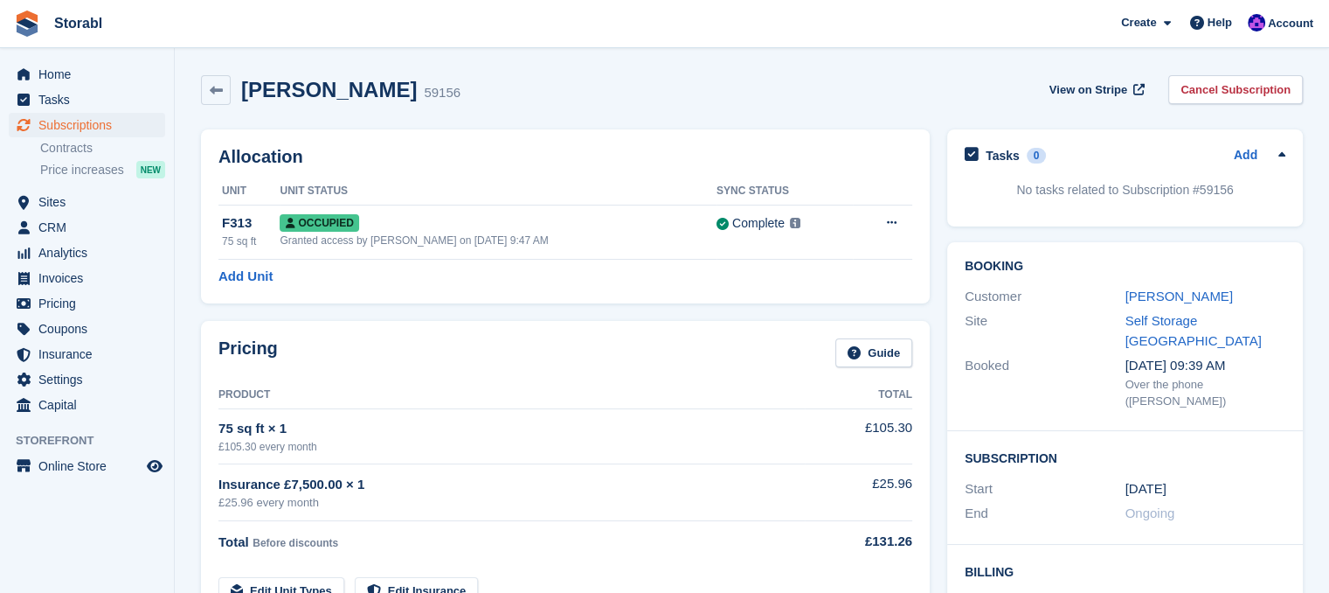
click at [834, 106] on div "[PERSON_NAME] 59156 View on Stripe Cancel Subscription" at bounding box center [752, 93] width 1120 height 54
click at [69, 93] on span "Tasks" at bounding box center [90, 99] width 105 height 24
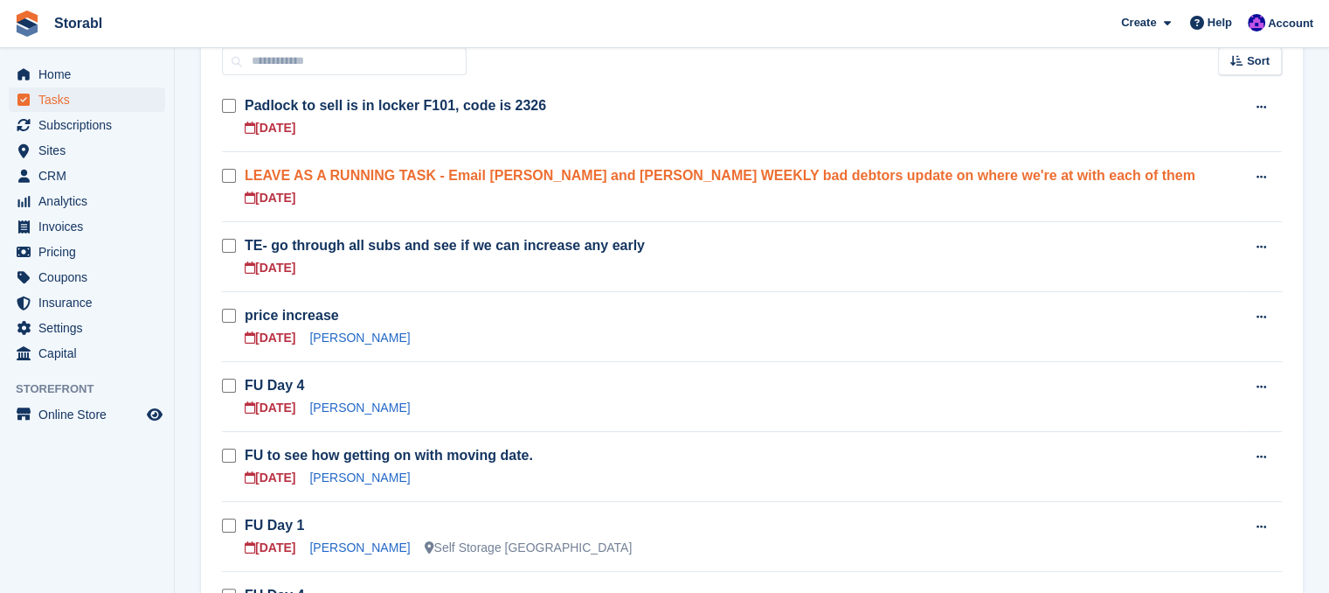
scroll to position [350, 0]
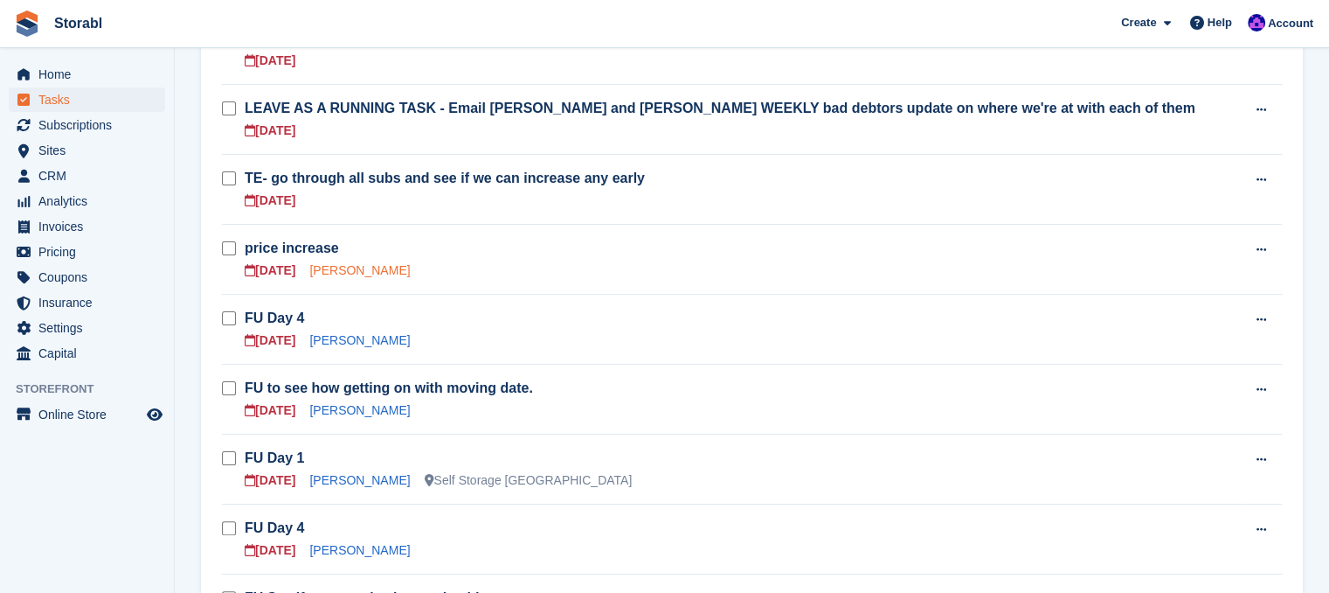
click at [336, 269] on link "andy lewis" at bounding box center [359, 270] width 101 height 14
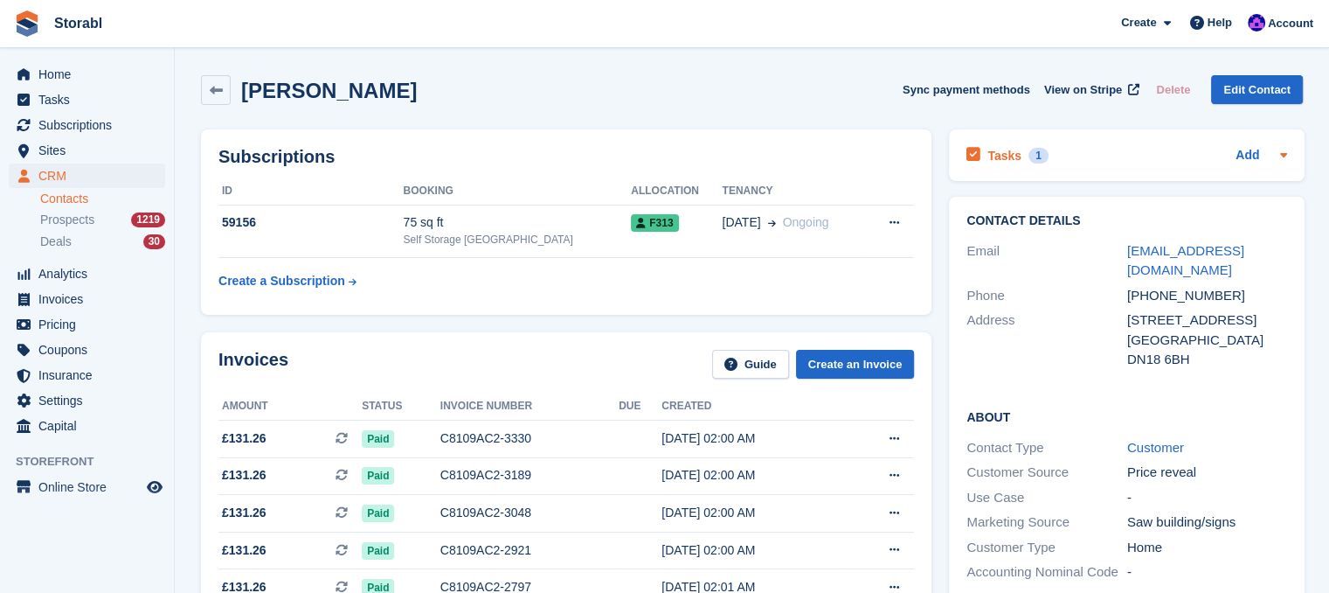
click at [1280, 162] on icon at bounding box center [1284, 155] width 14 height 14
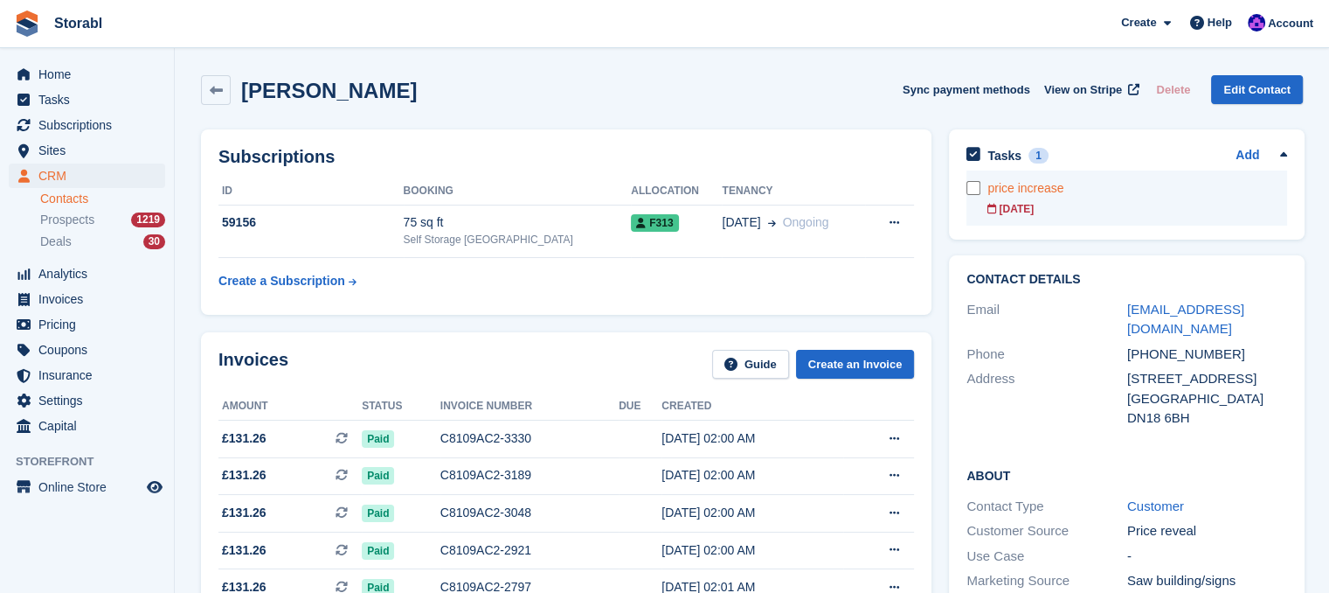
click at [1054, 202] on div "[DATE]" at bounding box center [1138, 209] width 300 height 16
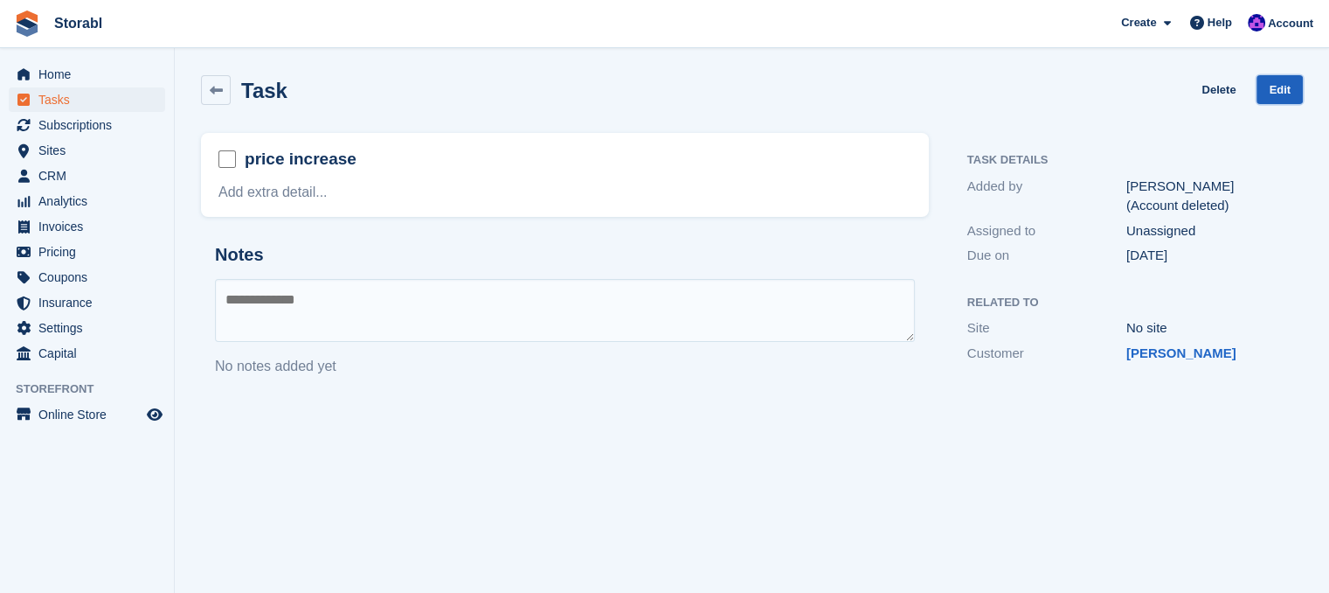
click at [1284, 100] on link "Edit" at bounding box center [1280, 89] width 46 height 29
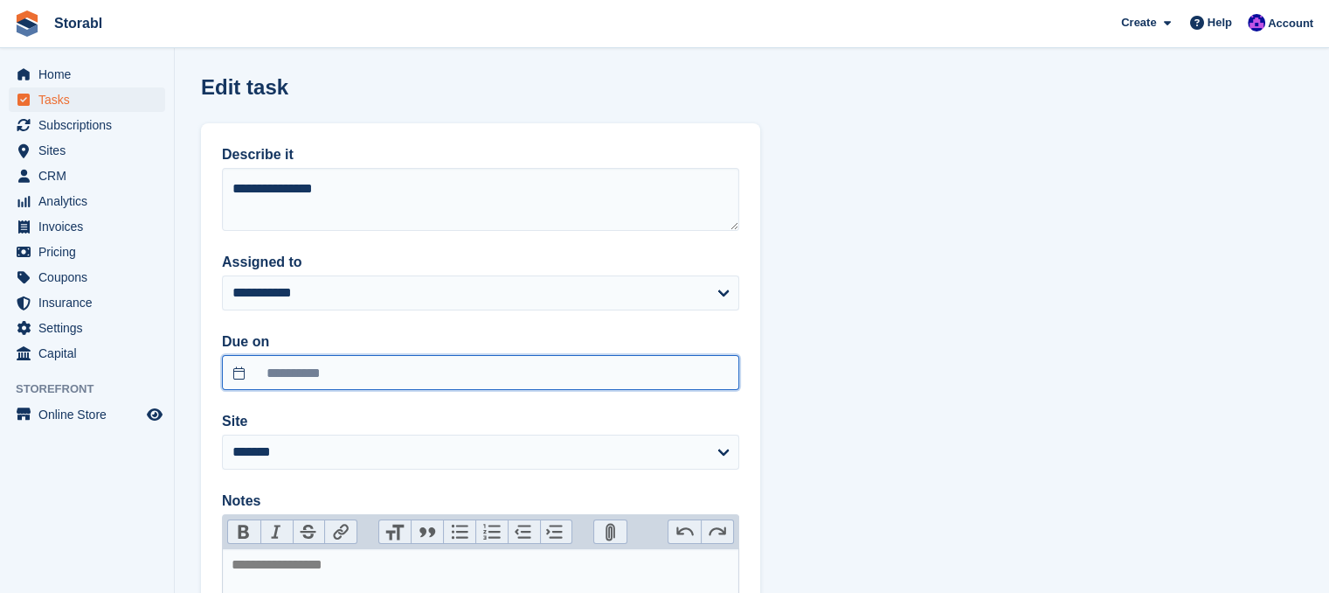
click at [414, 357] on input "**********" at bounding box center [480, 372] width 517 height 35
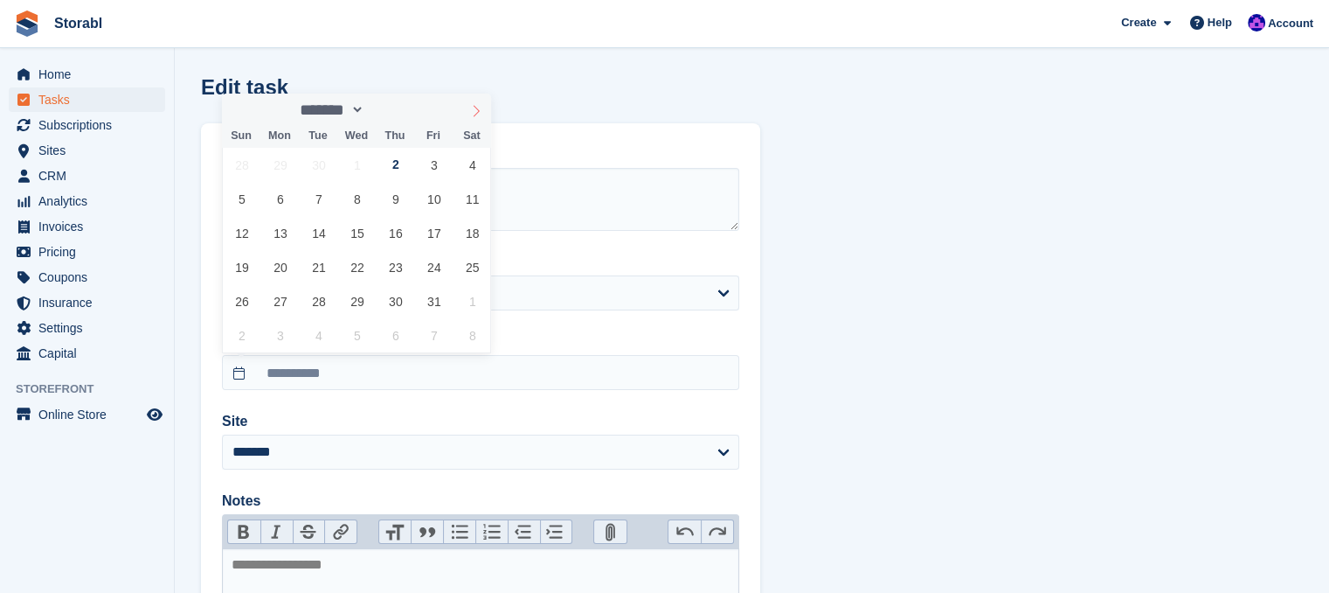
click at [479, 114] on icon at bounding box center [476, 111] width 12 height 12
select select "**"
click at [304, 161] on span "2" at bounding box center [319, 165] width 34 height 34
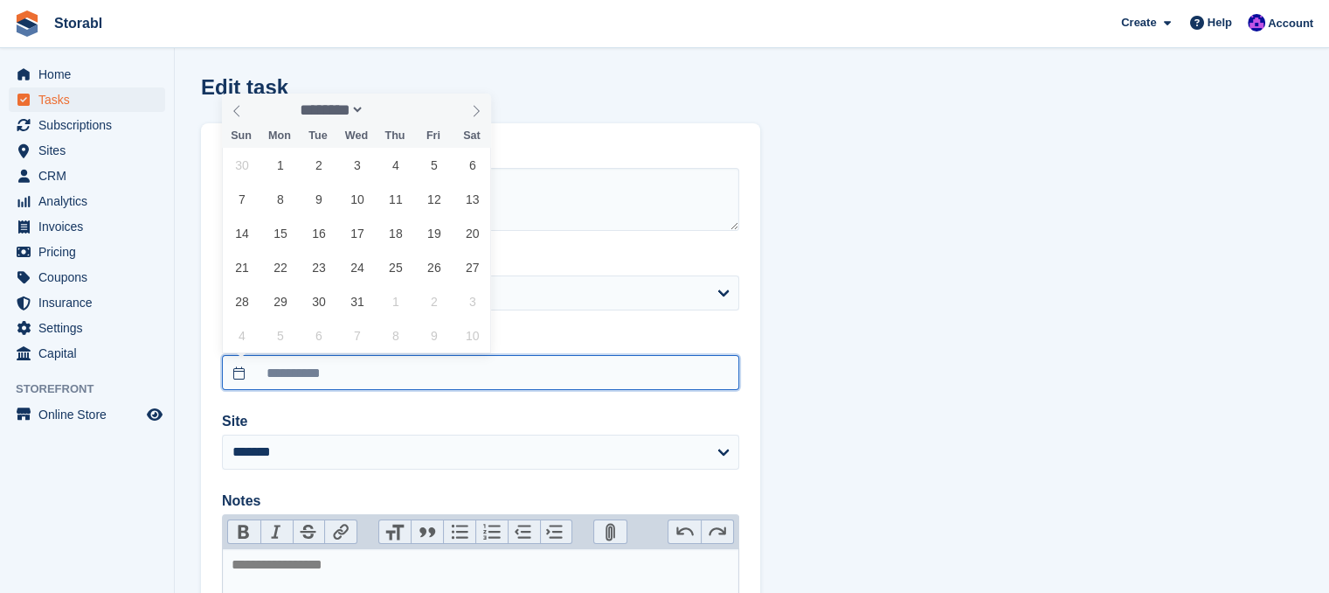
type input "**********"
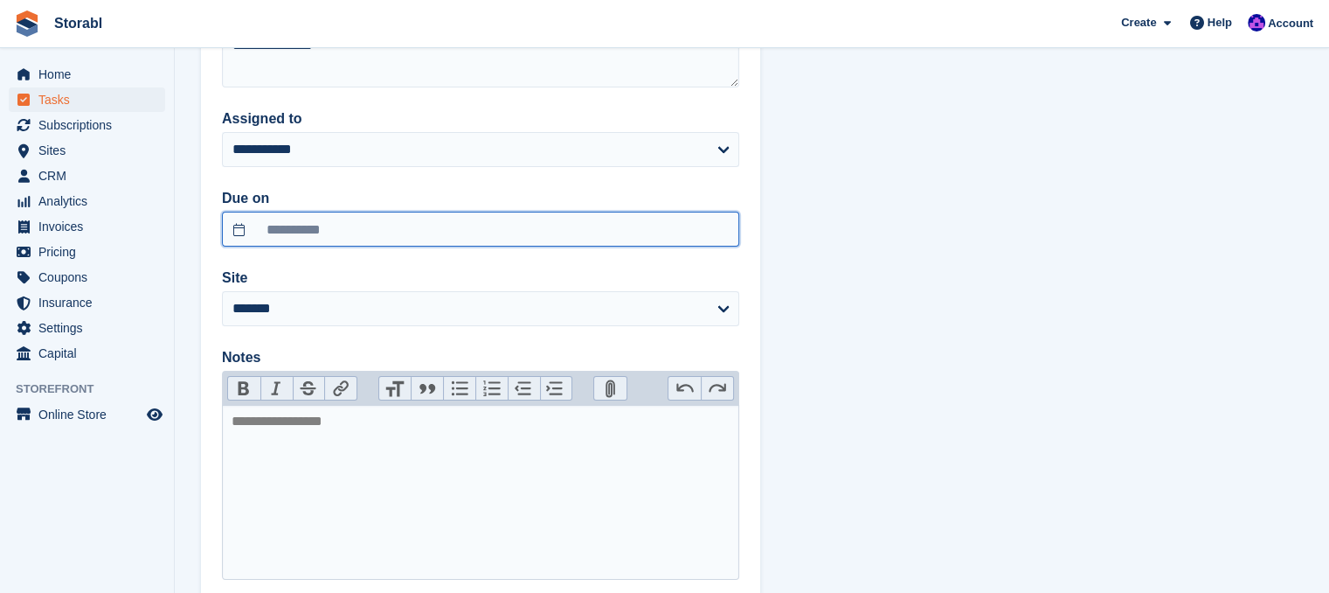
scroll to position [254, 0]
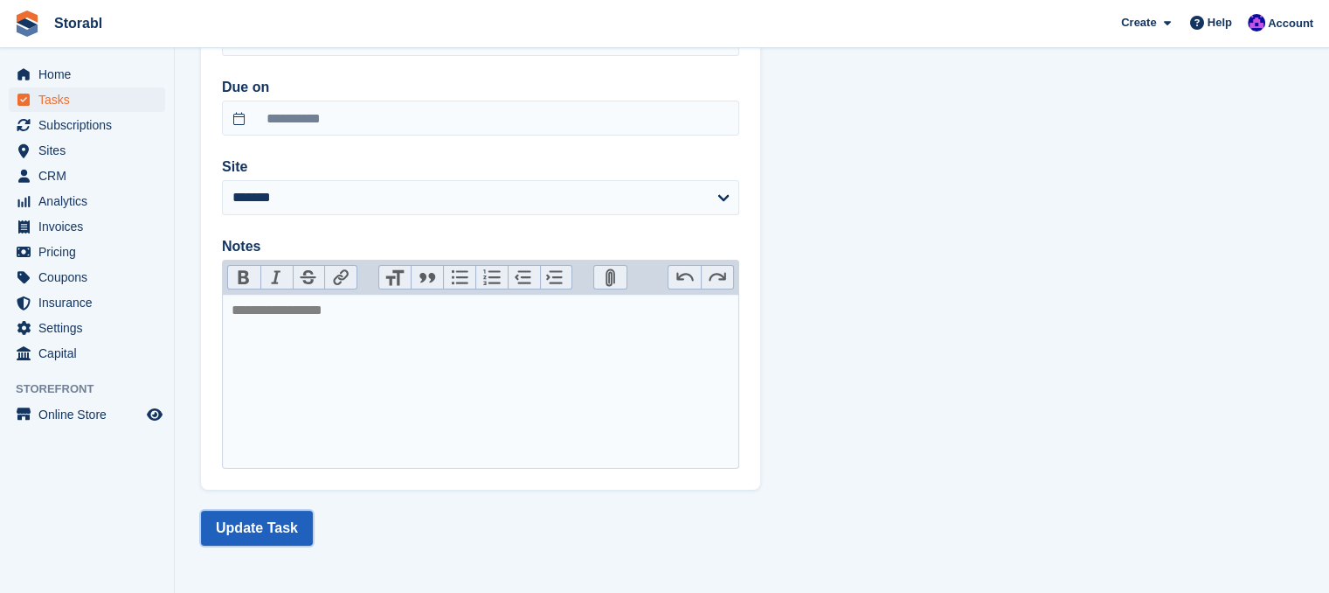
click at [279, 515] on button "Update Task" at bounding box center [257, 527] width 112 height 35
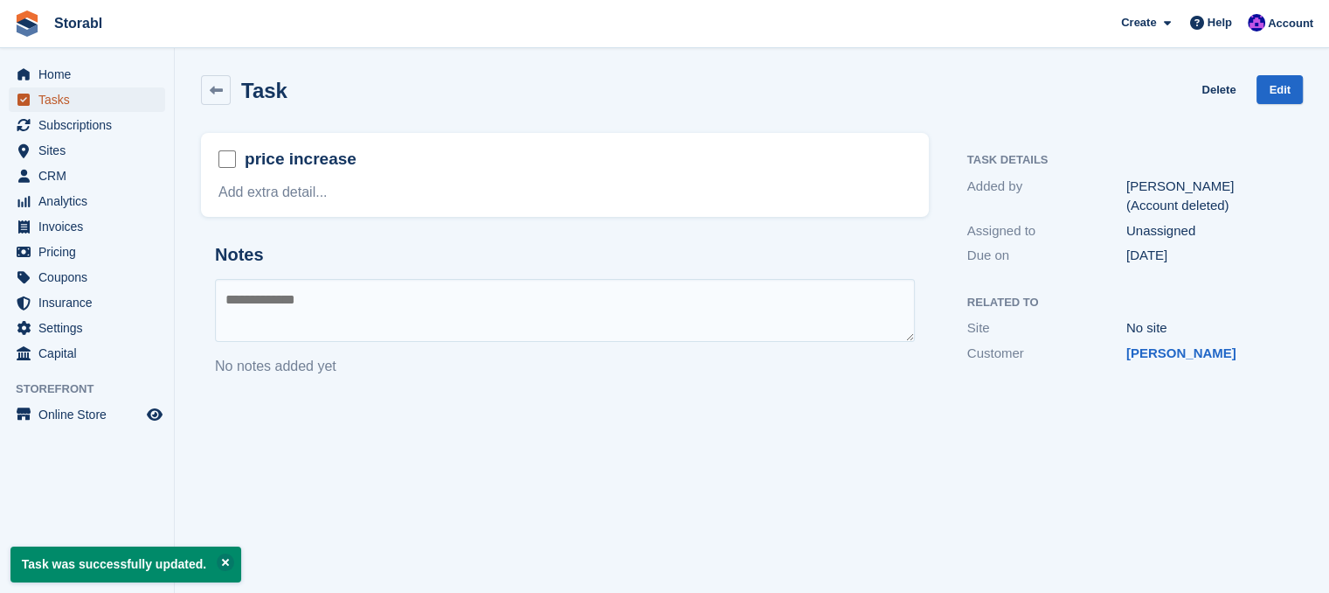
click at [83, 93] on span "Tasks" at bounding box center [90, 99] width 105 height 24
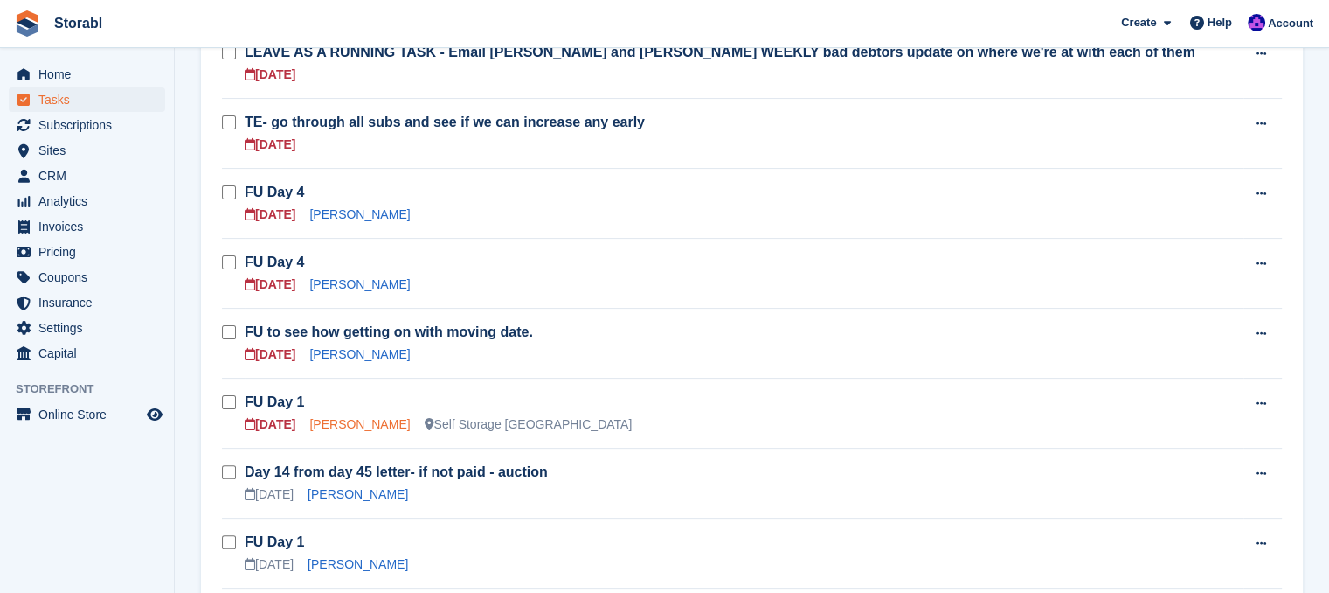
scroll to position [437, 0]
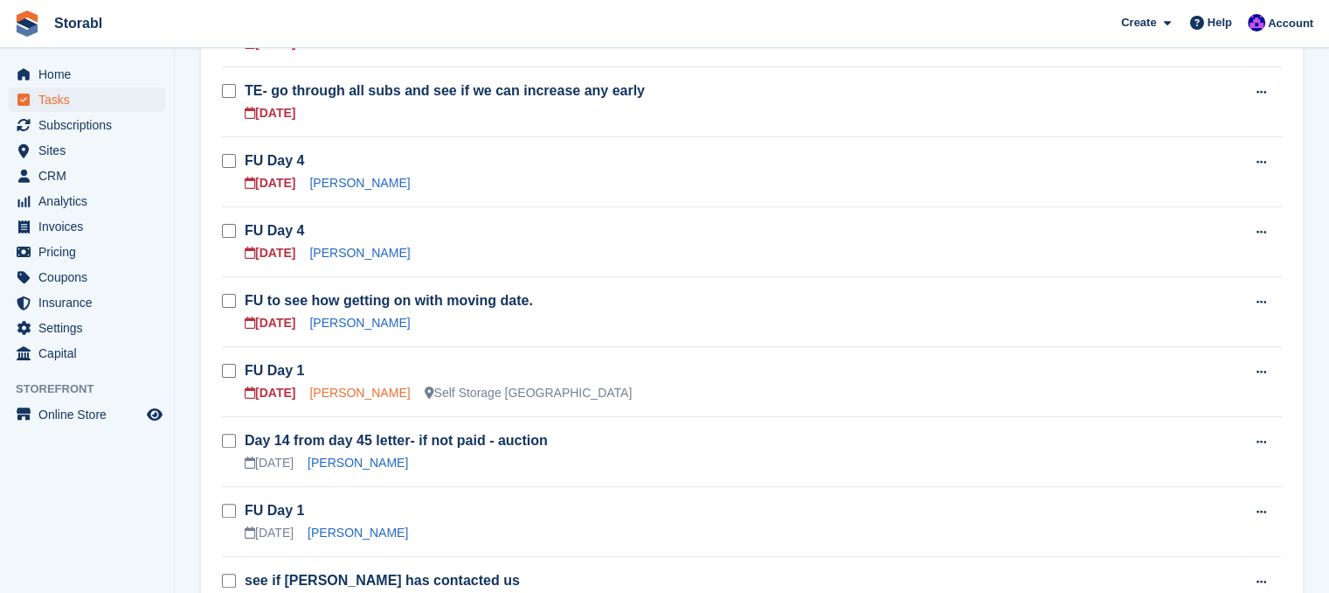
click at [329, 391] on link "[PERSON_NAME]" at bounding box center [359, 392] width 101 height 14
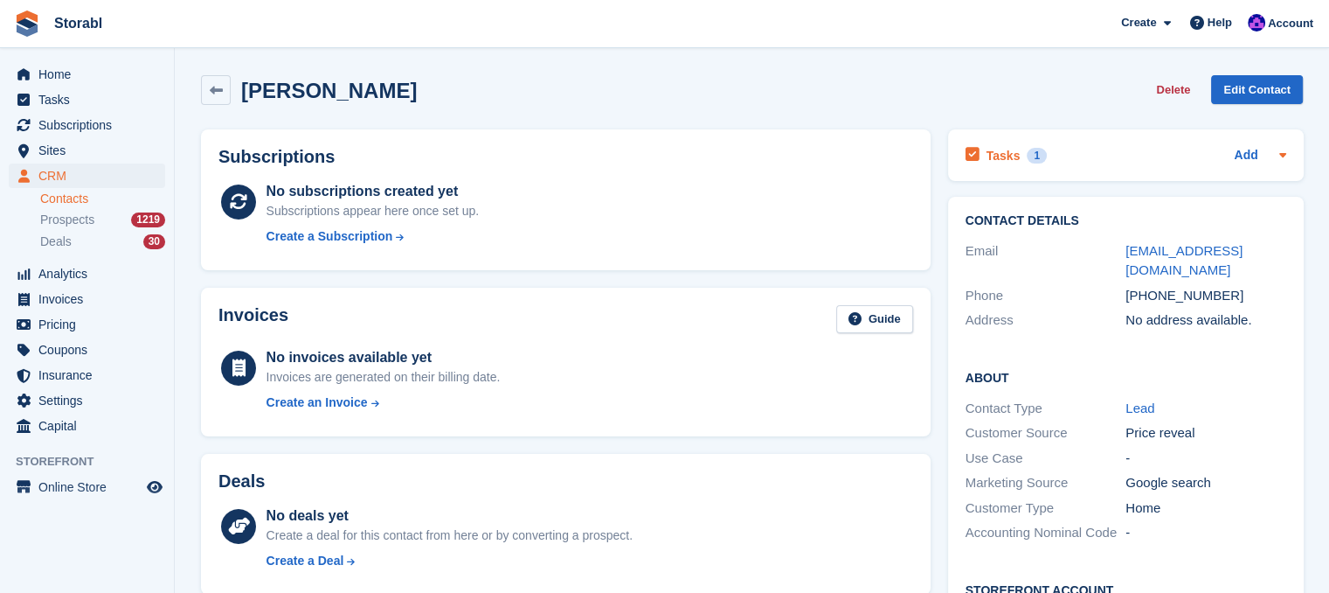
click at [1287, 159] on icon at bounding box center [1283, 155] width 14 height 14
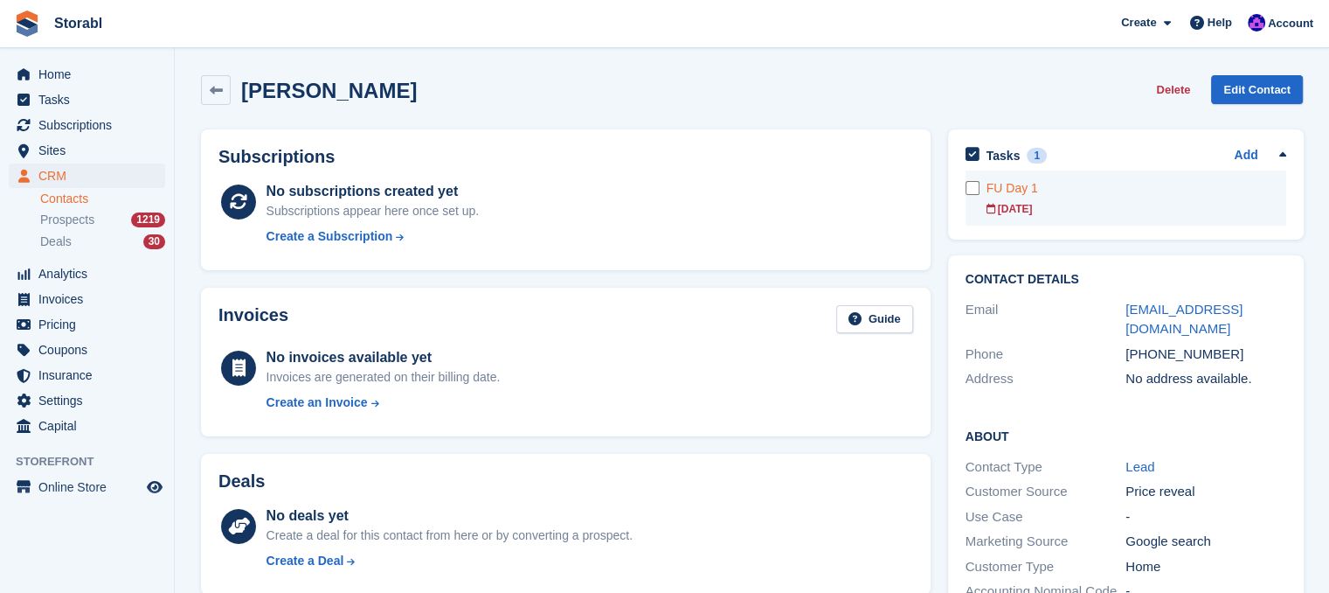
click at [1192, 196] on div "FU Day 1" at bounding box center [1137, 188] width 300 height 18
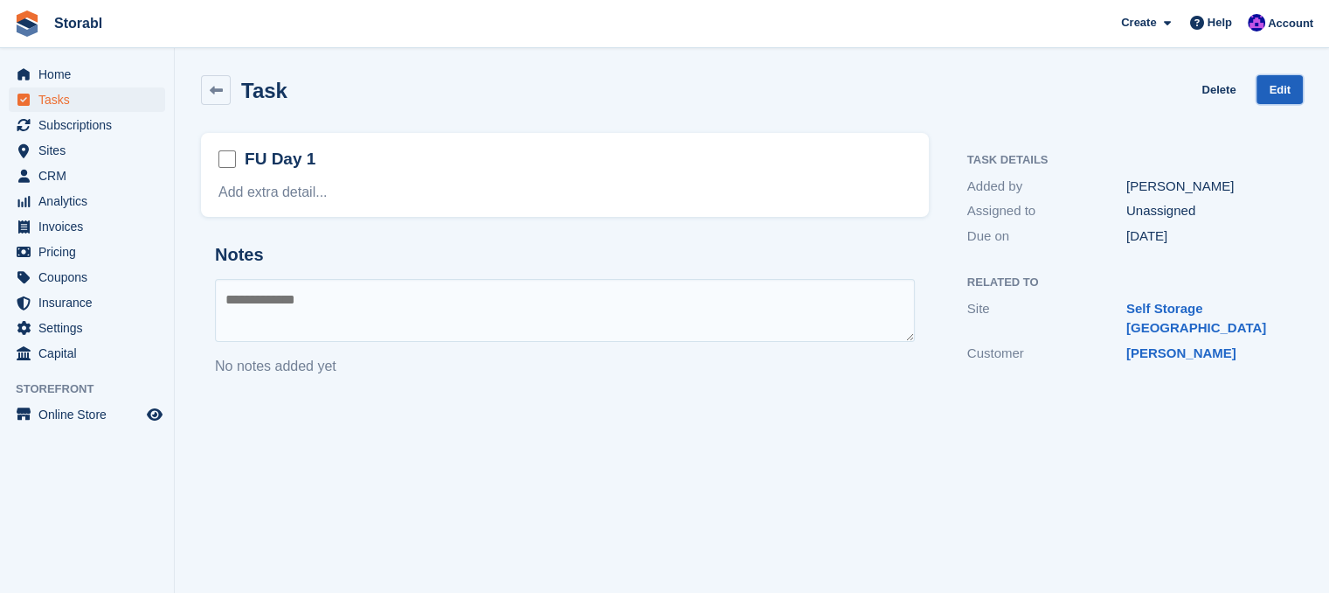
click at [1264, 94] on link "Edit" at bounding box center [1280, 89] width 46 height 29
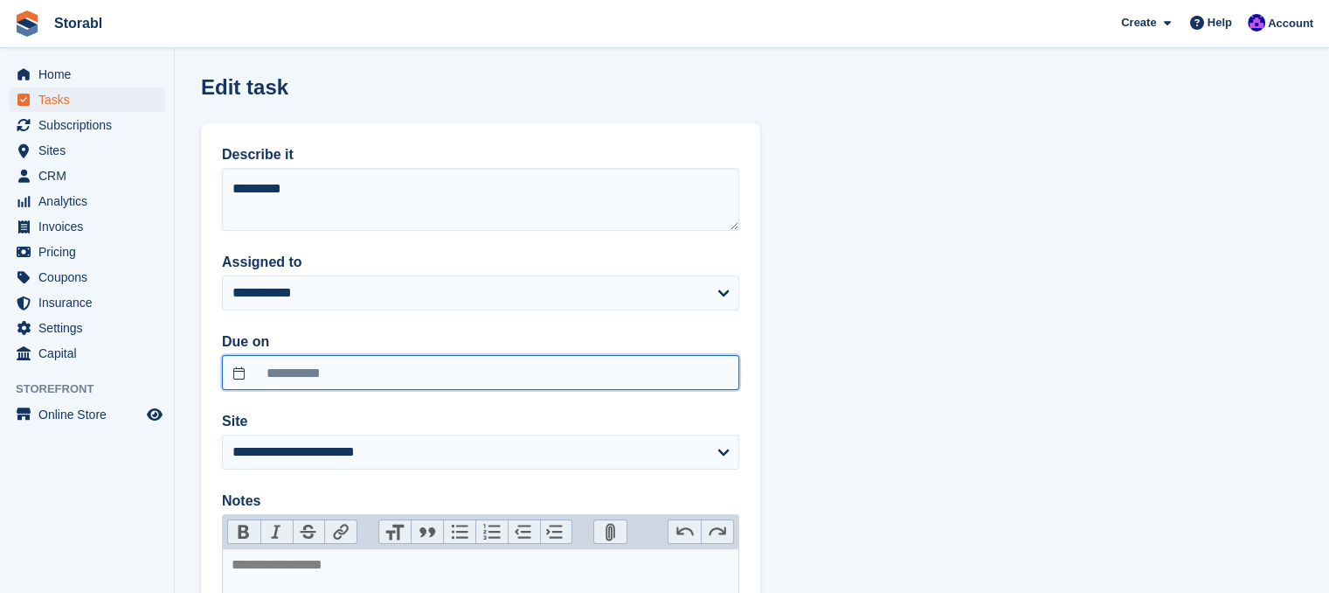
click at [406, 374] on input "**********" at bounding box center [480, 372] width 517 height 35
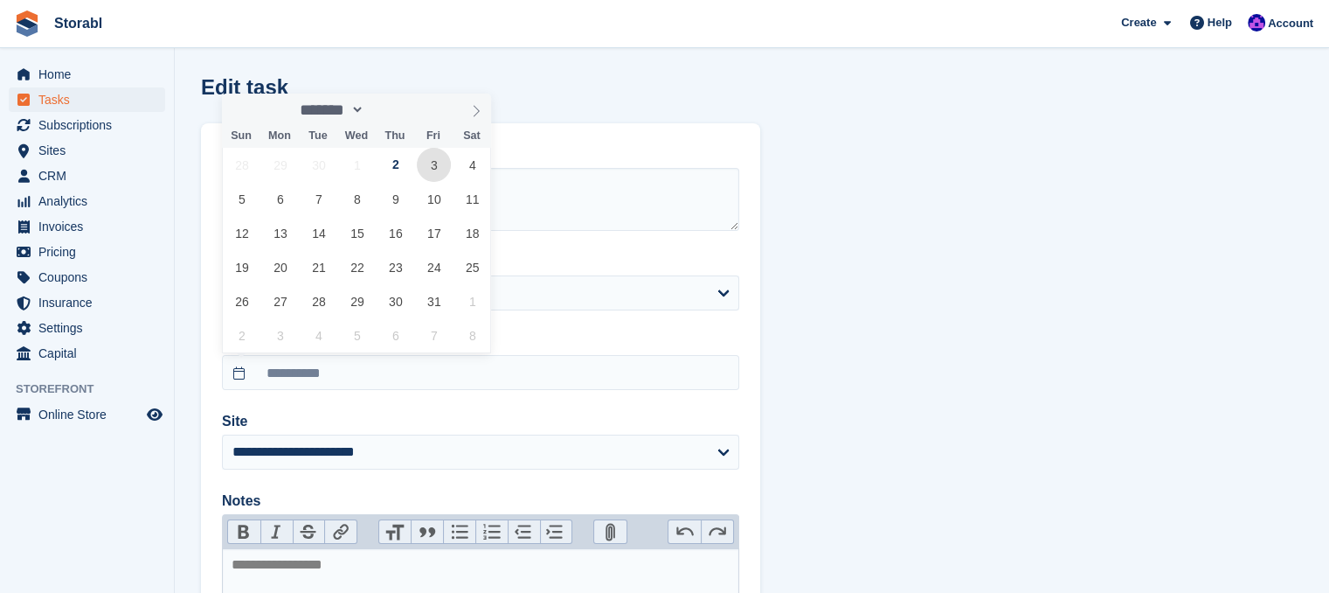
click at [426, 163] on span "3" at bounding box center [434, 165] width 34 height 34
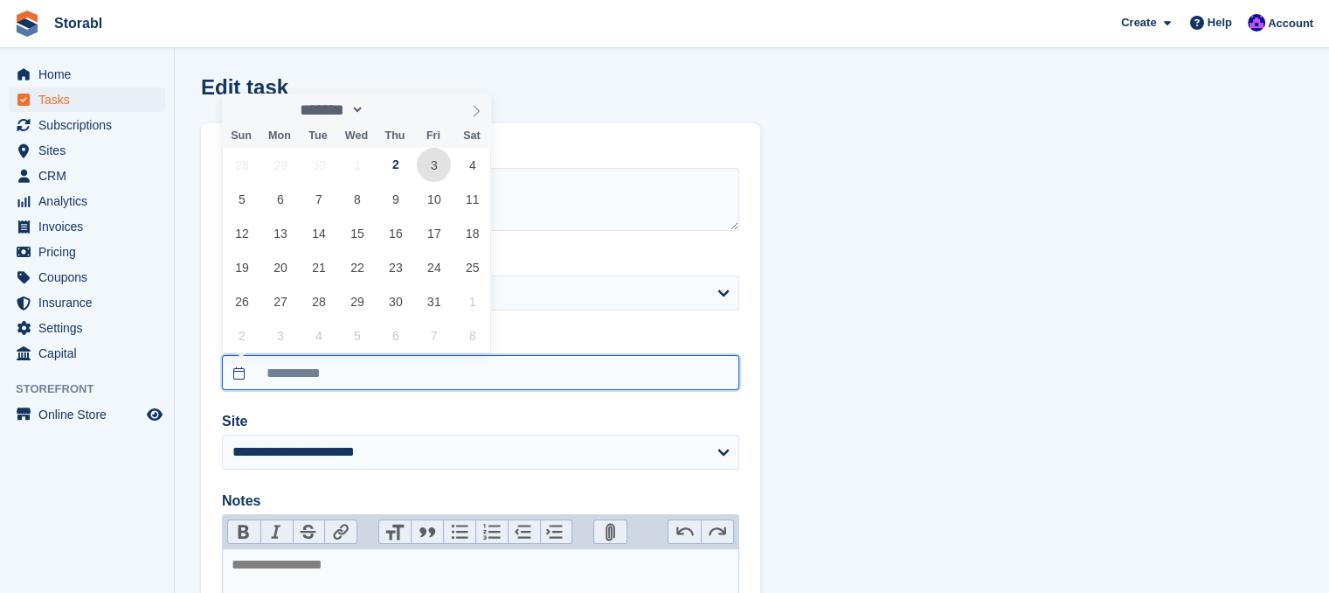
type input "**********"
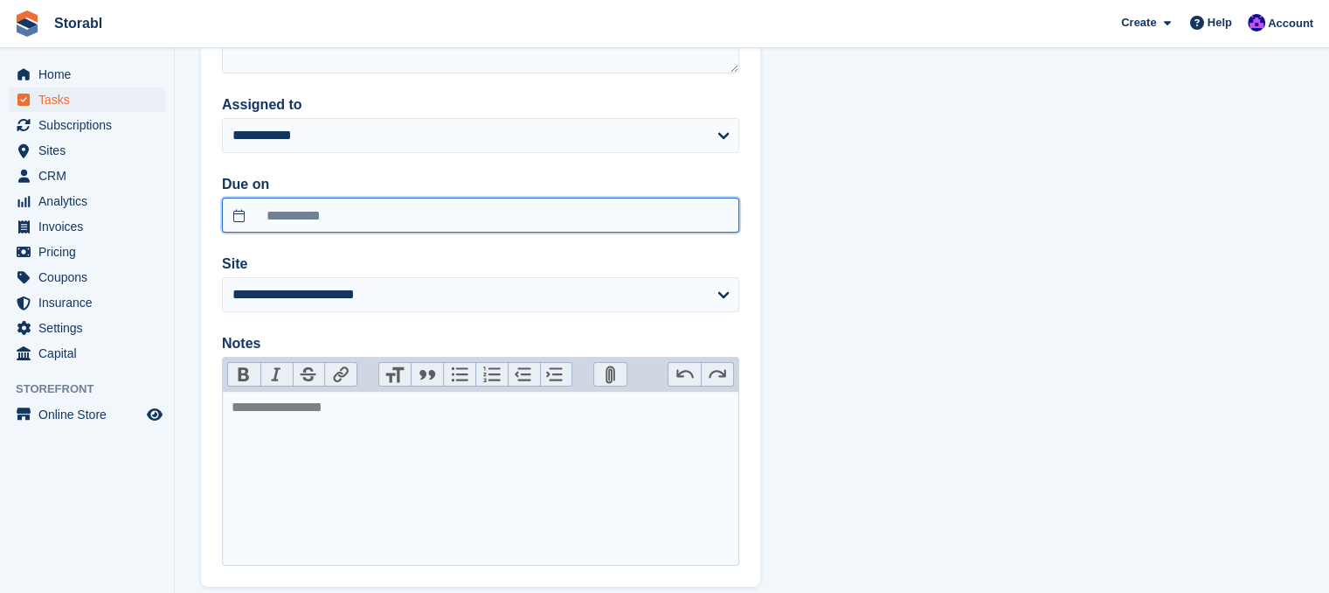
scroll to position [254, 0]
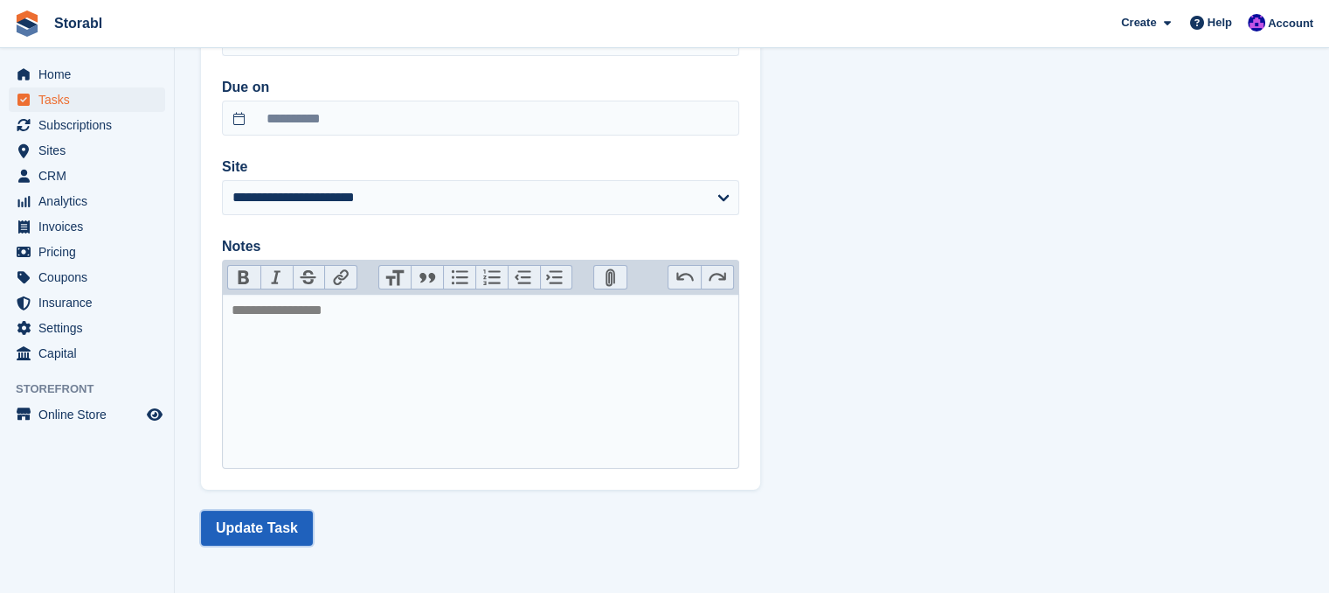
click at [274, 521] on button "Update Task" at bounding box center [257, 527] width 112 height 35
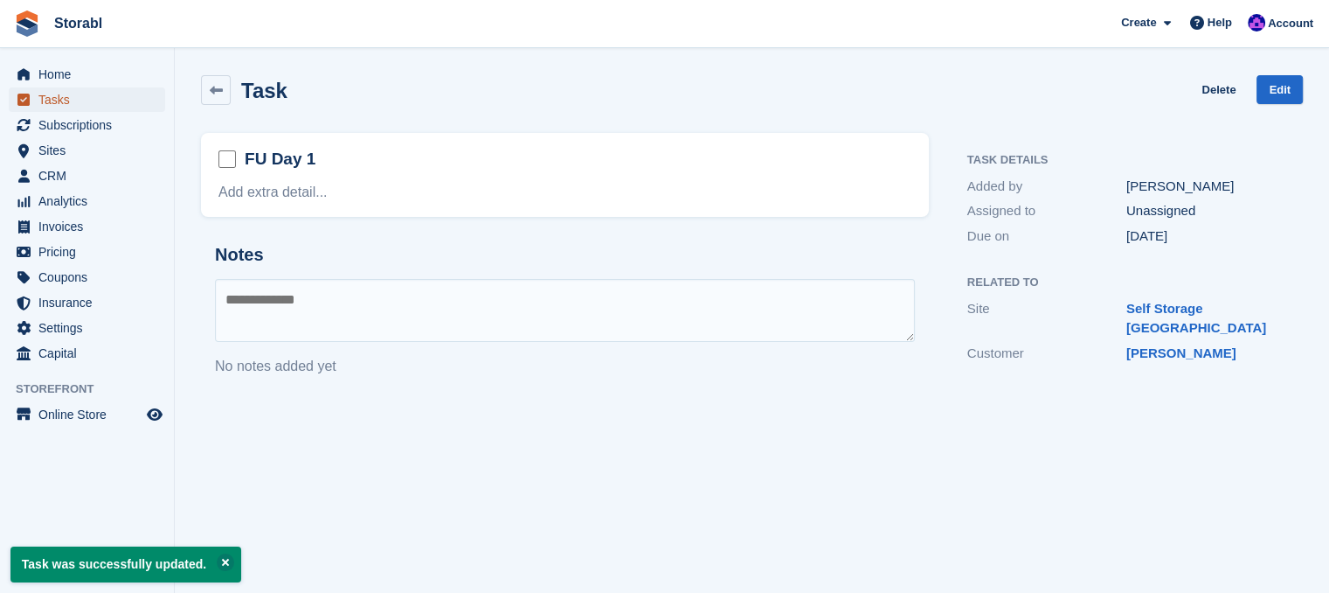
click at [82, 106] on span "Tasks" at bounding box center [90, 99] width 105 height 24
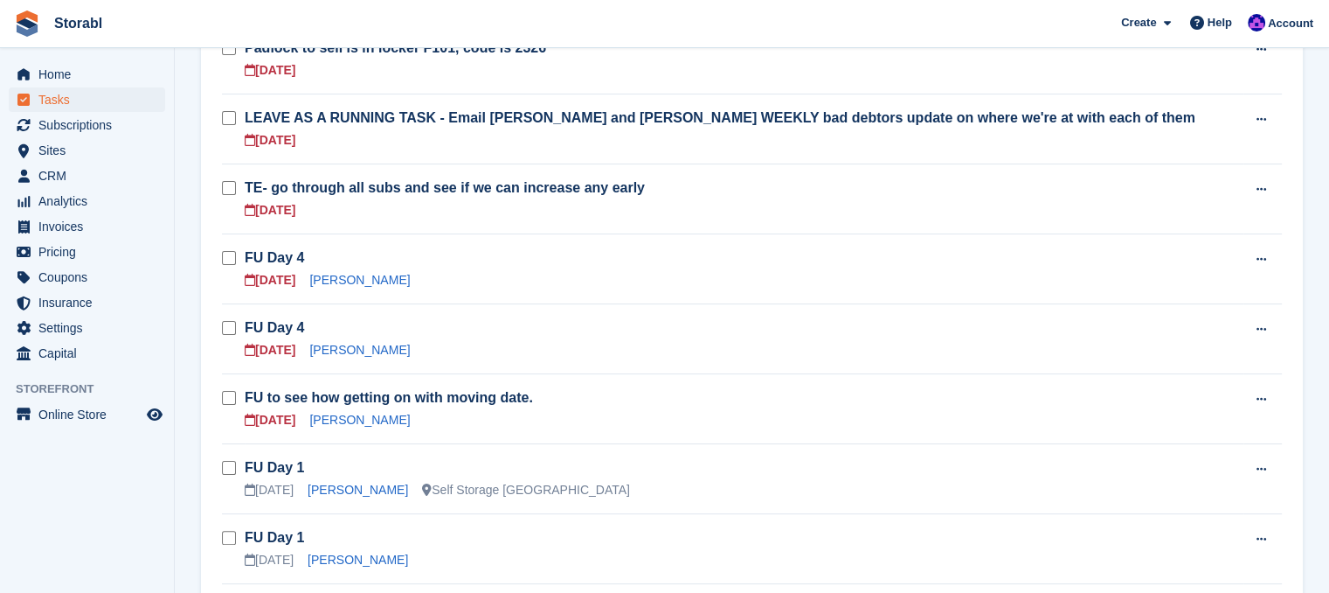
scroll to position [350, 0]
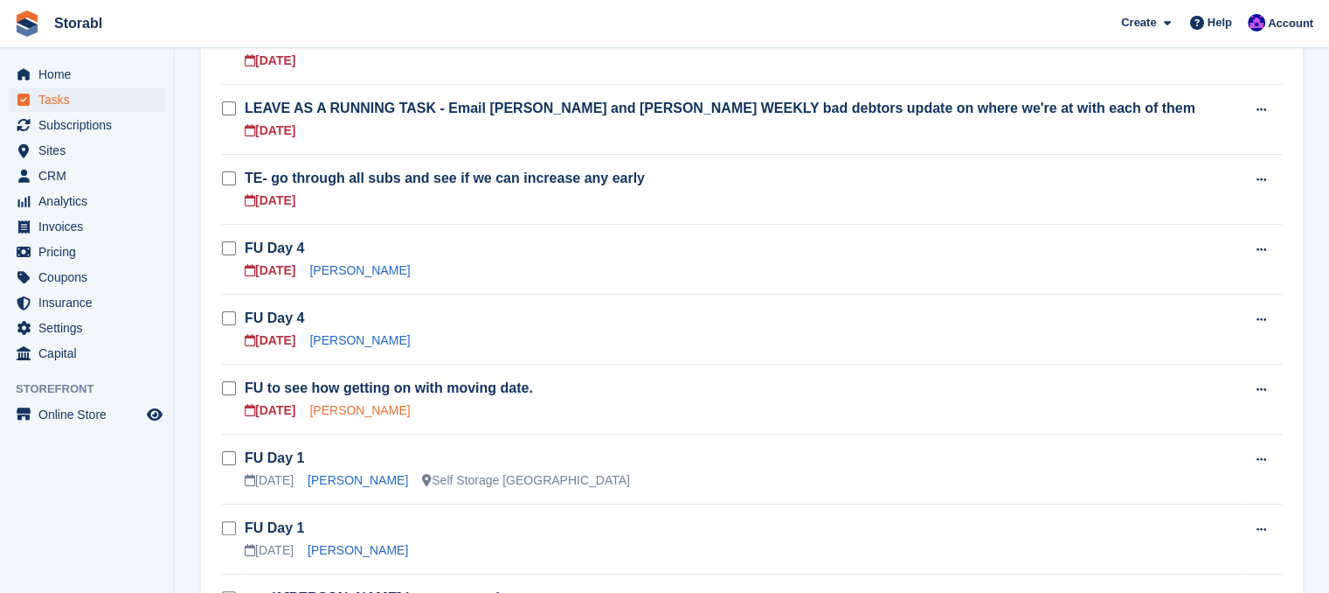
click at [337, 406] on link "[PERSON_NAME]" at bounding box center [359, 410] width 101 height 14
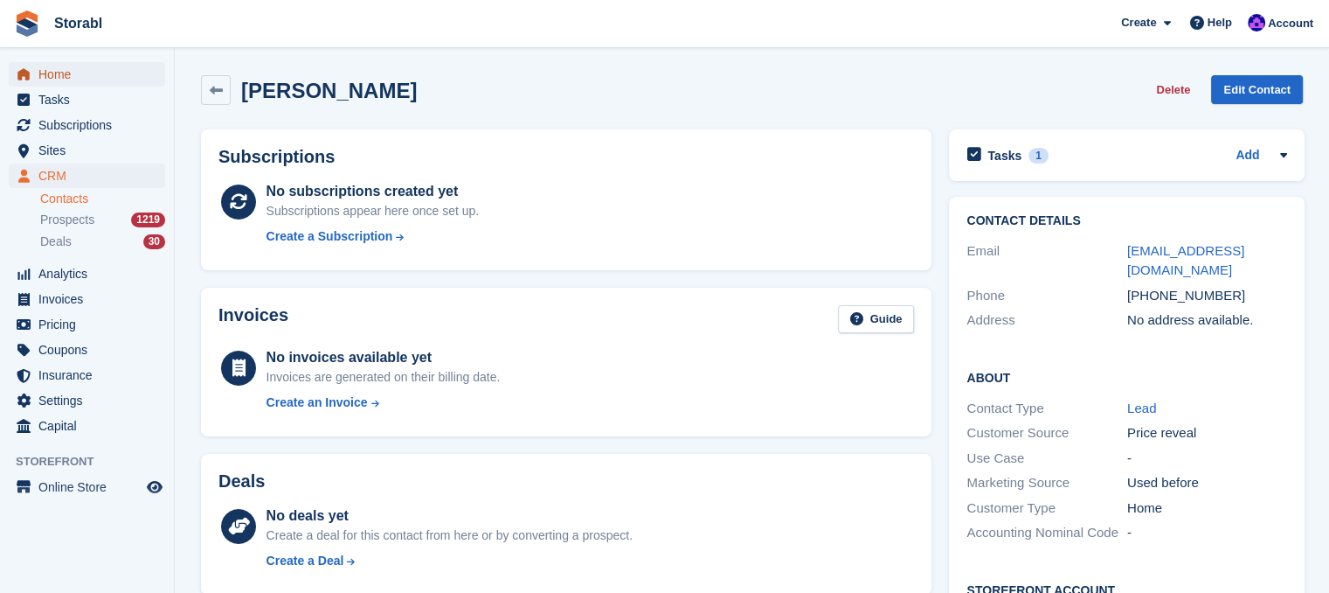
click at [56, 75] on span "Home" at bounding box center [90, 74] width 105 height 24
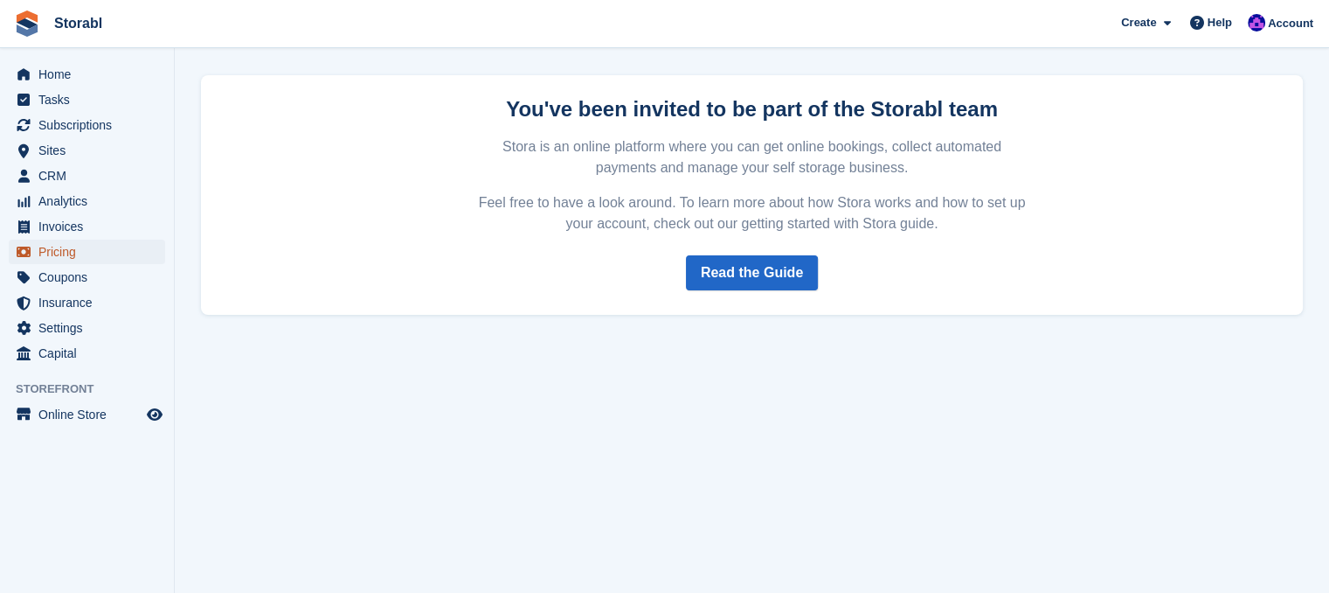
click at [95, 260] on span "Pricing" at bounding box center [90, 251] width 105 height 24
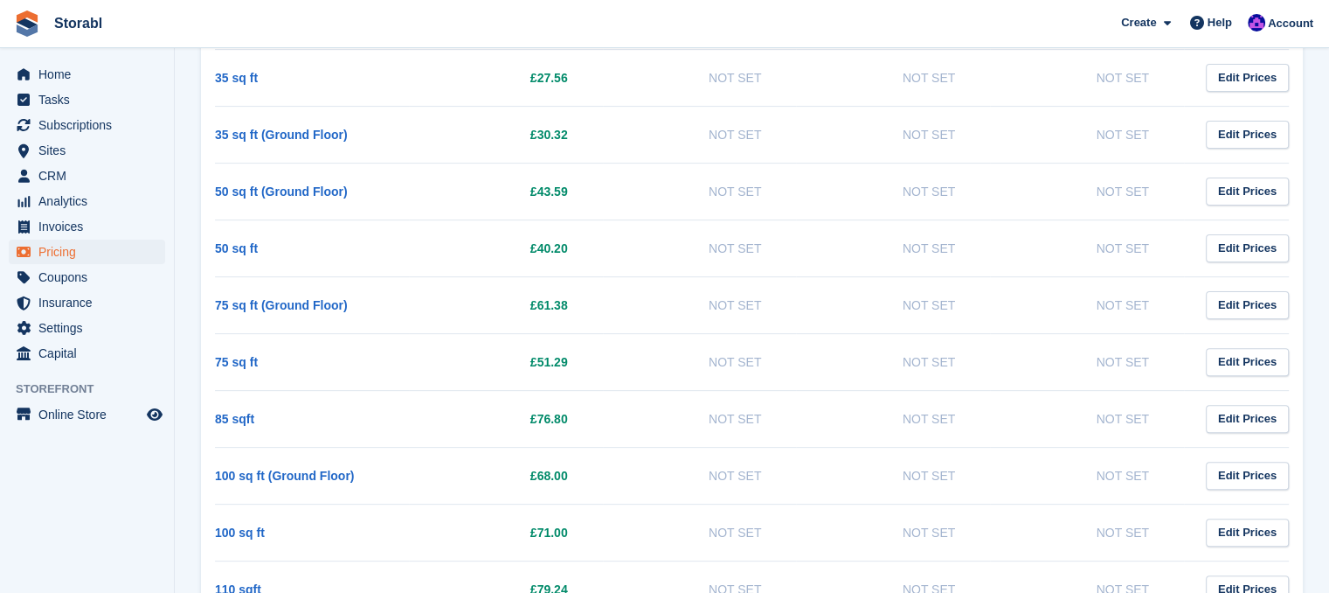
scroll to position [612, 0]
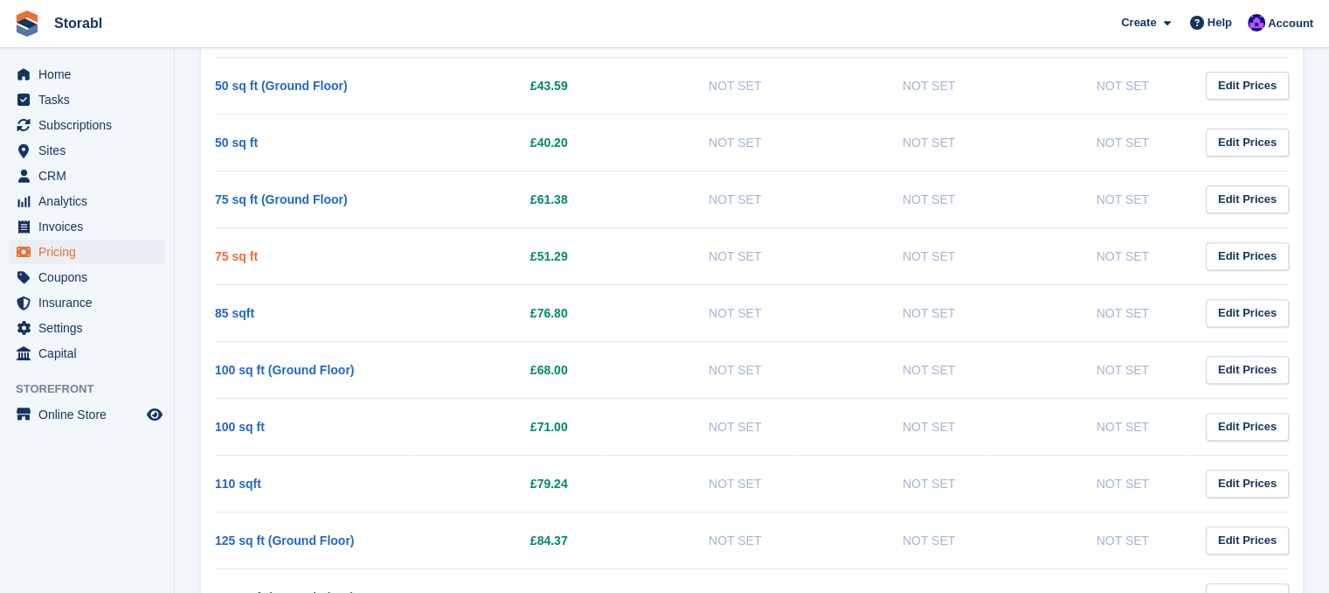
click at [249, 260] on link "75 sq ft" at bounding box center [236, 256] width 43 height 14
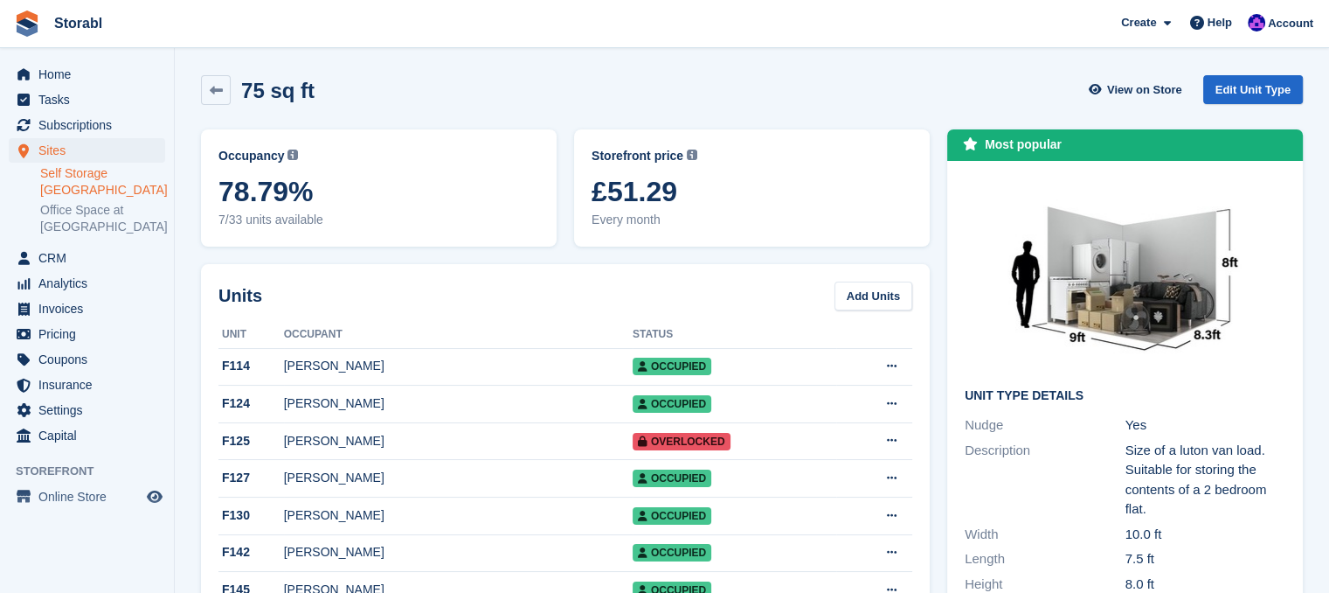
drag, startPoint x: 710, startPoint y: 196, endPoint x: 608, endPoint y: 202, distance: 101.6
click at [608, 202] on span "£51.29" at bounding box center [752, 191] width 321 height 31
click at [612, 113] on div "75 sq ft View on Store Edit Unit Type" at bounding box center [752, 93] width 1120 height 54
click at [89, 100] on span "Tasks" at bounding box center [90, 99] width 105 height 24
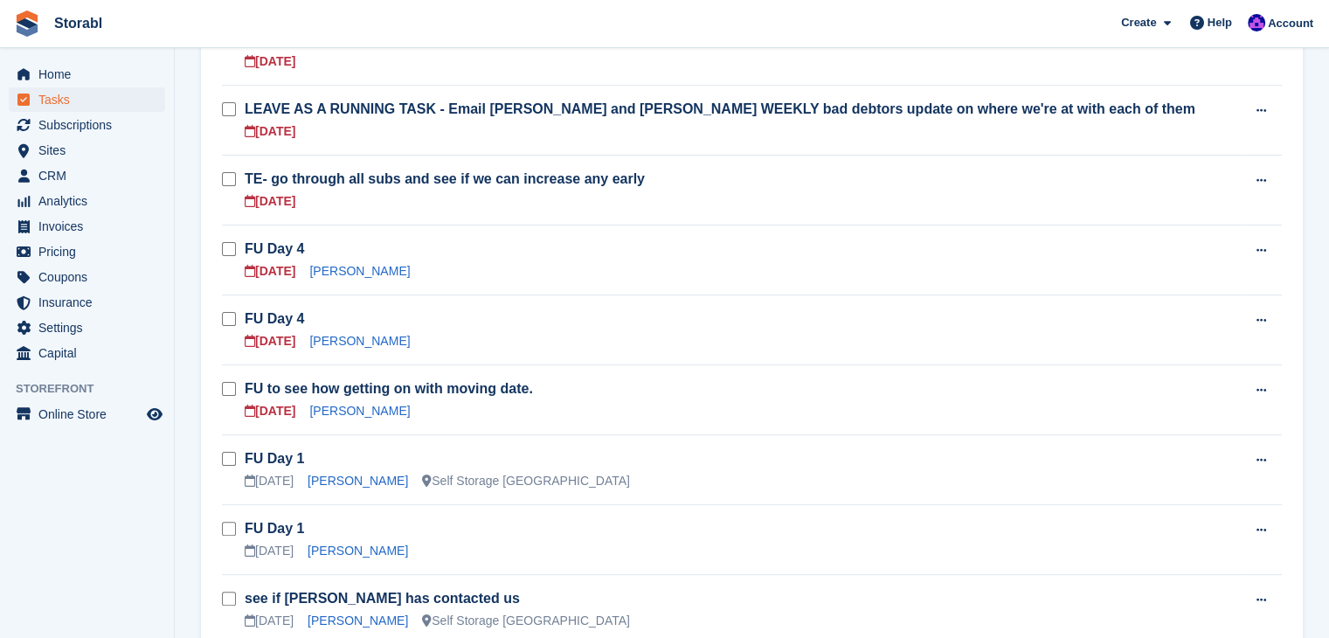
scroll to position [350, 0]
click at [109, 536] on aside "Home Tasks Subscriptions Subscriptions Subscriptions Contracts Price increases …" at bounding box center [87, 323] width 174 height 551
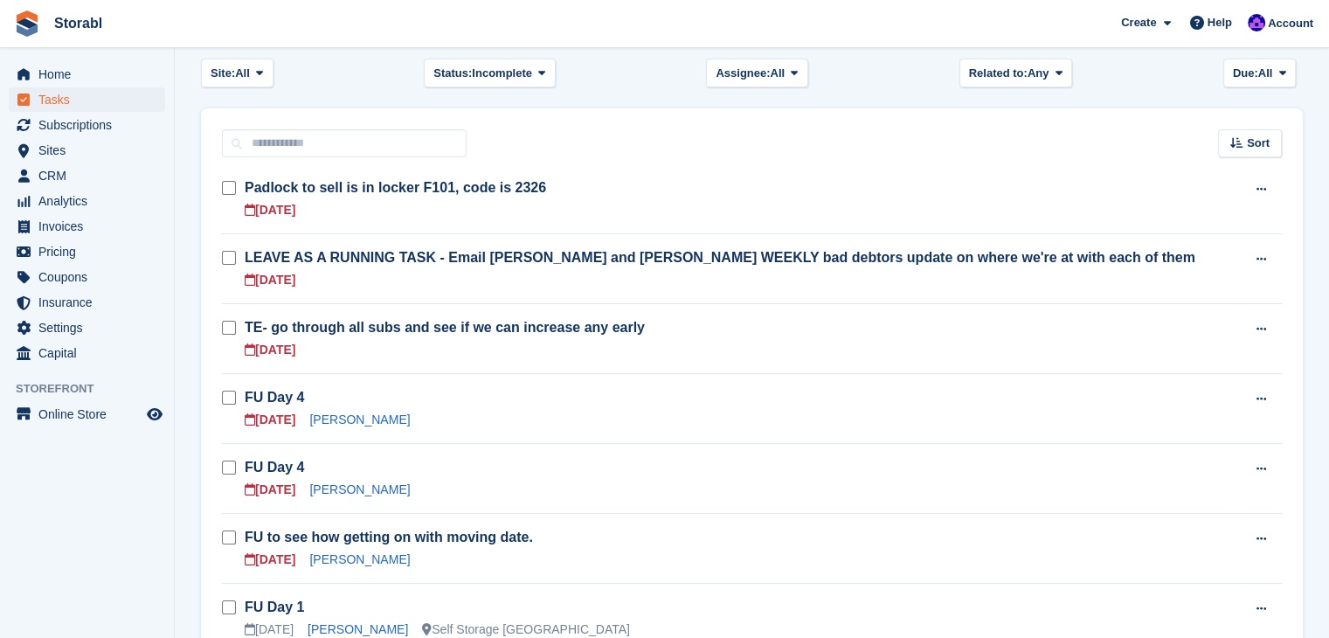
scroll to position [175, 0]
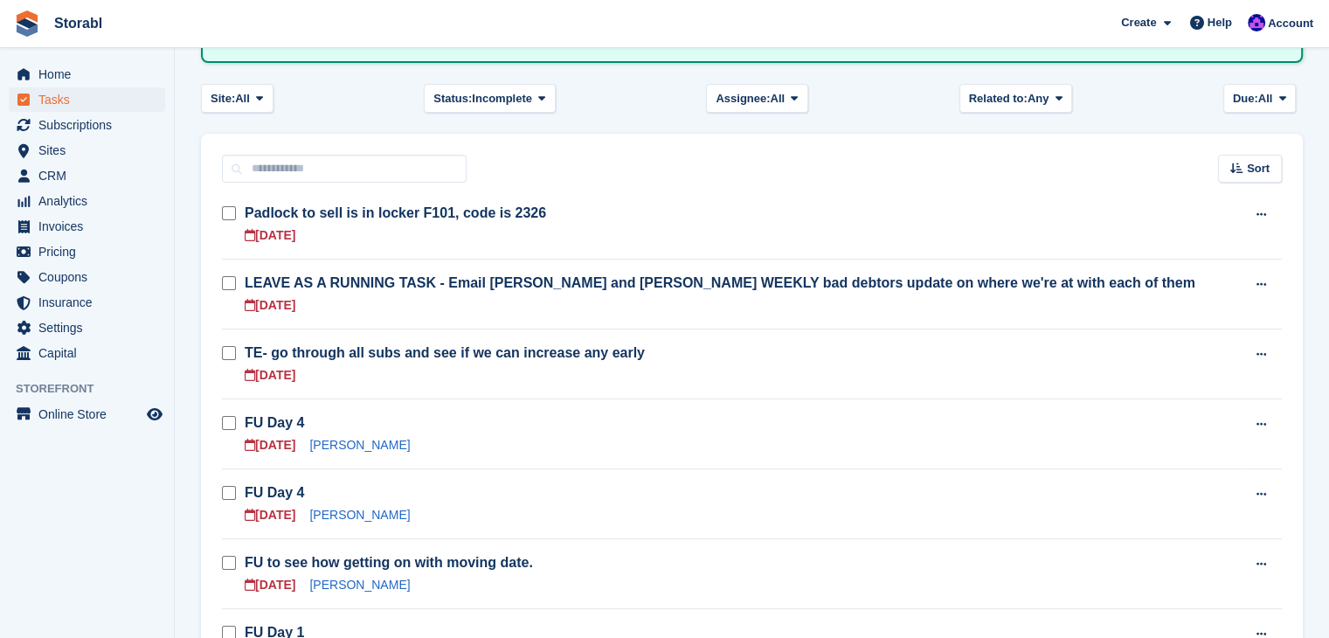
click at [172, 458] on aside "Home Tasks Subscriptions Subscriptions Subscriptions Contracts Price increases …" at bounding box center [87, 323] width 174 height 551
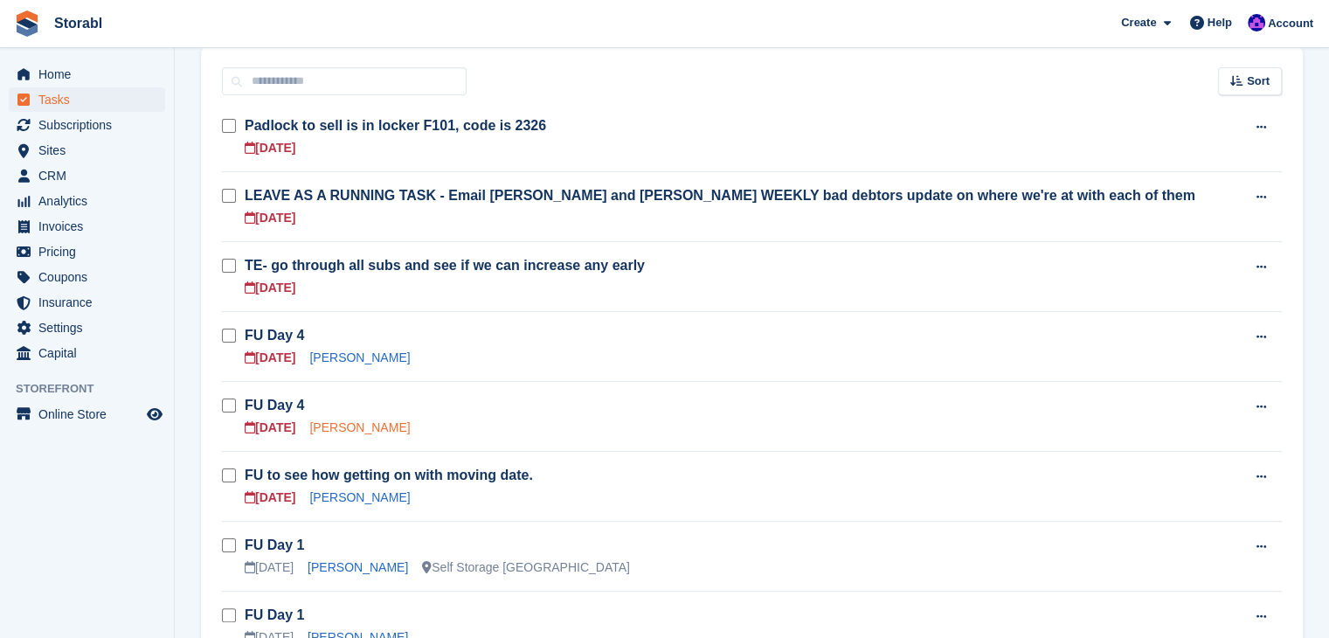
click at [353, 431] on link "[PERSON_NAME]" at bounding box center [359, 427] width 101 height 14
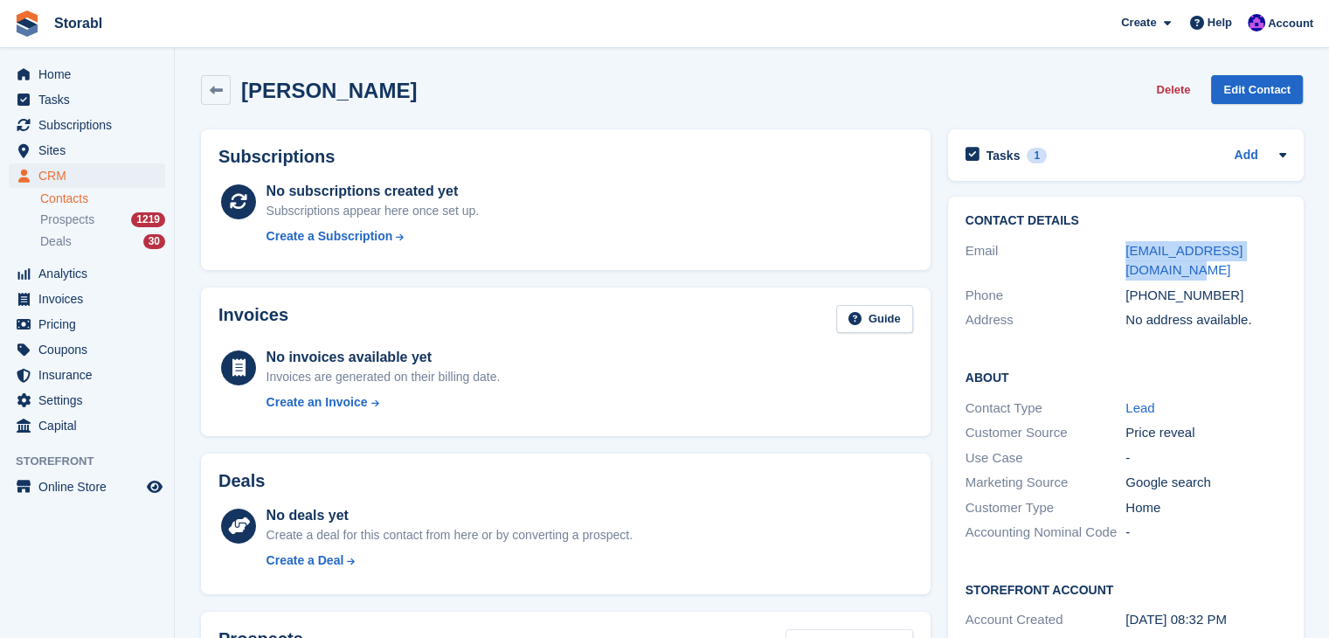
drag, startPoint x: 1172, startPoint y: 277, endPoint x: 1120, endPoint y: 251, distance: 57.8
click at [1120, 251] on div "Email [EMAIL_ADDRESS][DOMAIN_NAME]" at bounding box center [1126, 261] width 321 height 45
copy div "[EMAIL_ADDRESS][DOMAIN_NAME]"
click at [1279, 153] on icon at bounding box center [1283, 155] width 14 height 14
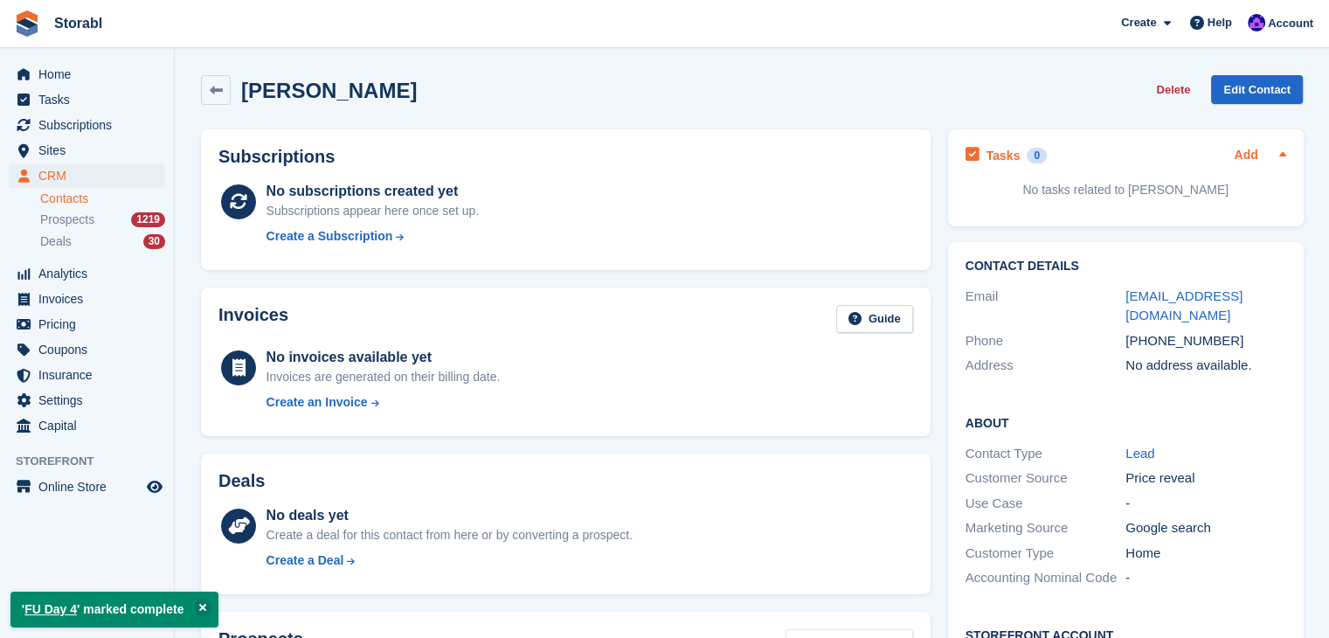
click at [1252, 149] on link "Add" at bounding box center [1246, 156] width 24 height 20
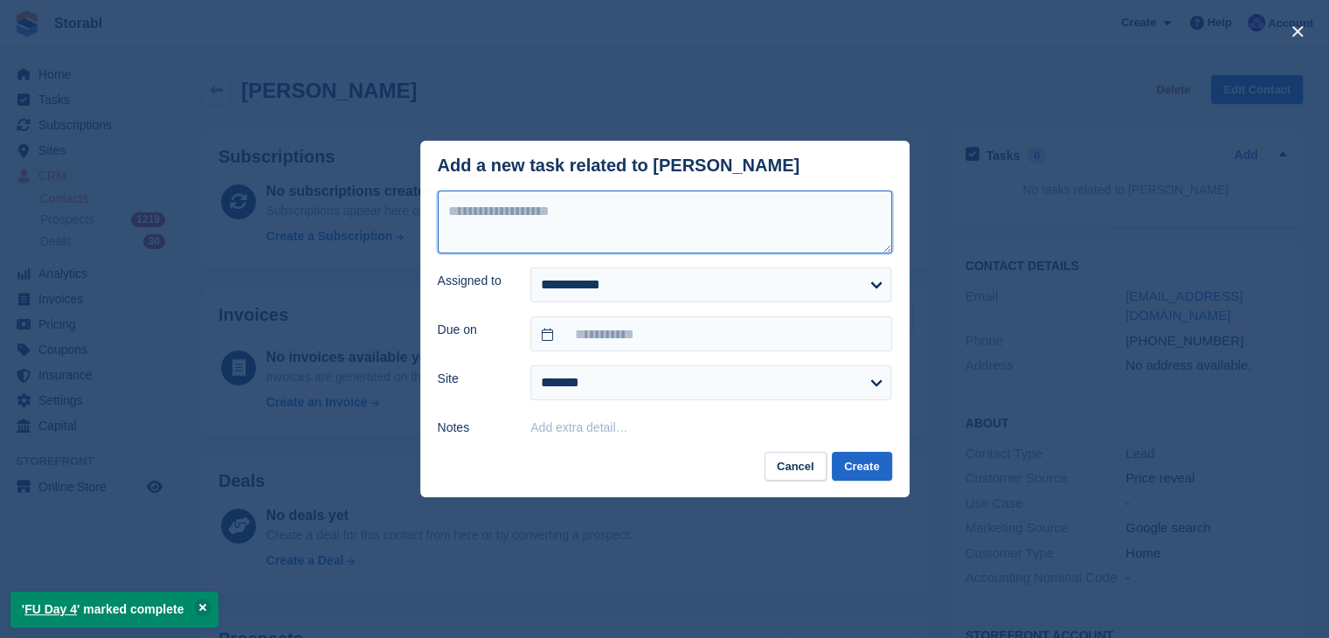
click at [637, 199] on textarea at bounding box center [665, 222] width 454 height 63
type textarea "********"
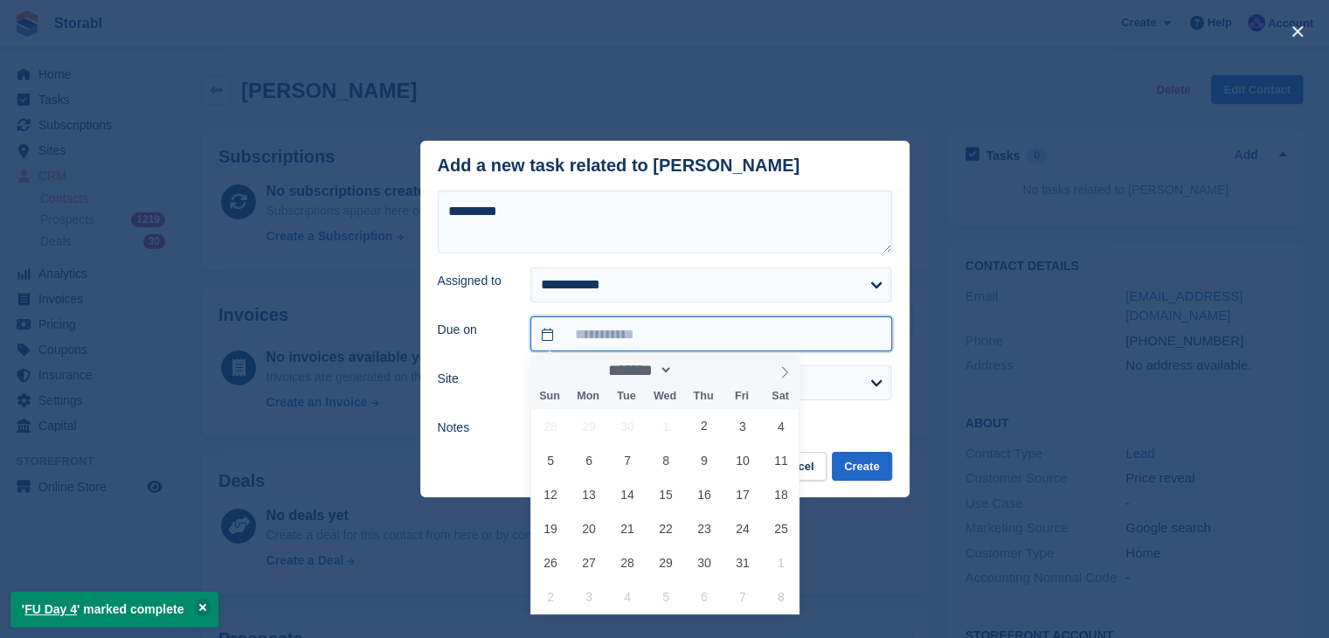
click at [634, 343] on input "text" at bounding box center [711, 333] width 361 height 35
click at [560, 460] on span "5" at bounding box center [551, 460] width 34 height 34
type input "**********"
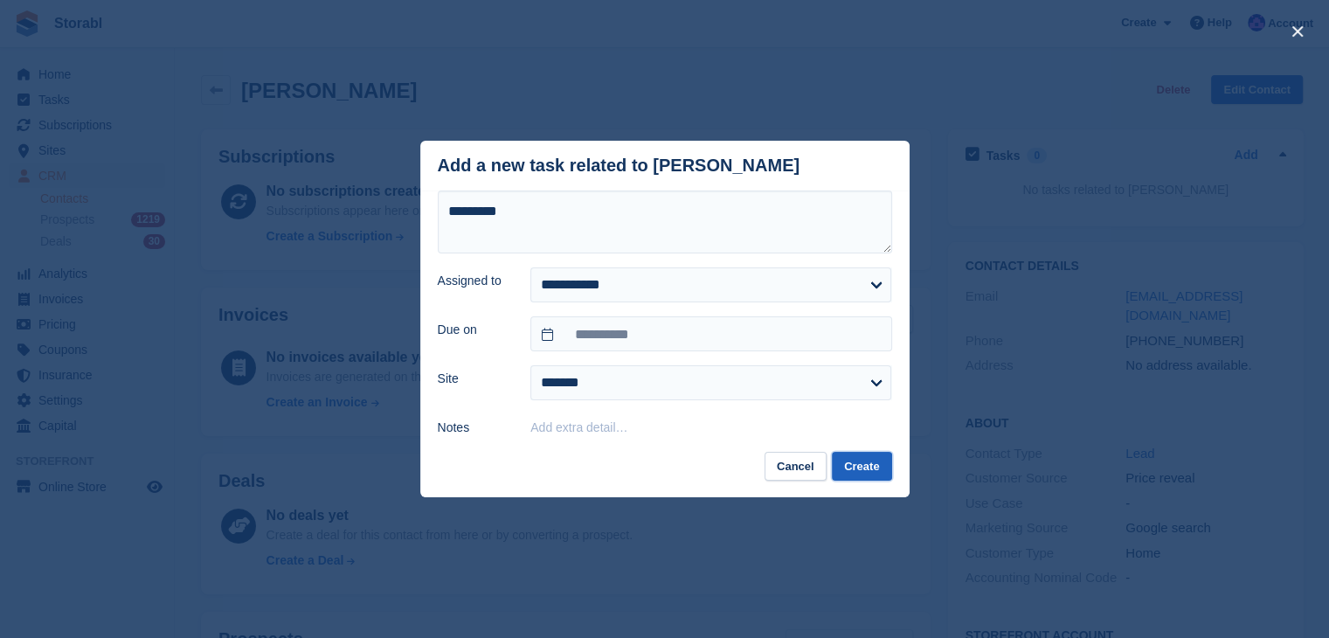
click at [863, 475] on button "Create" at bounding box center [861, 466] width 59 height 29
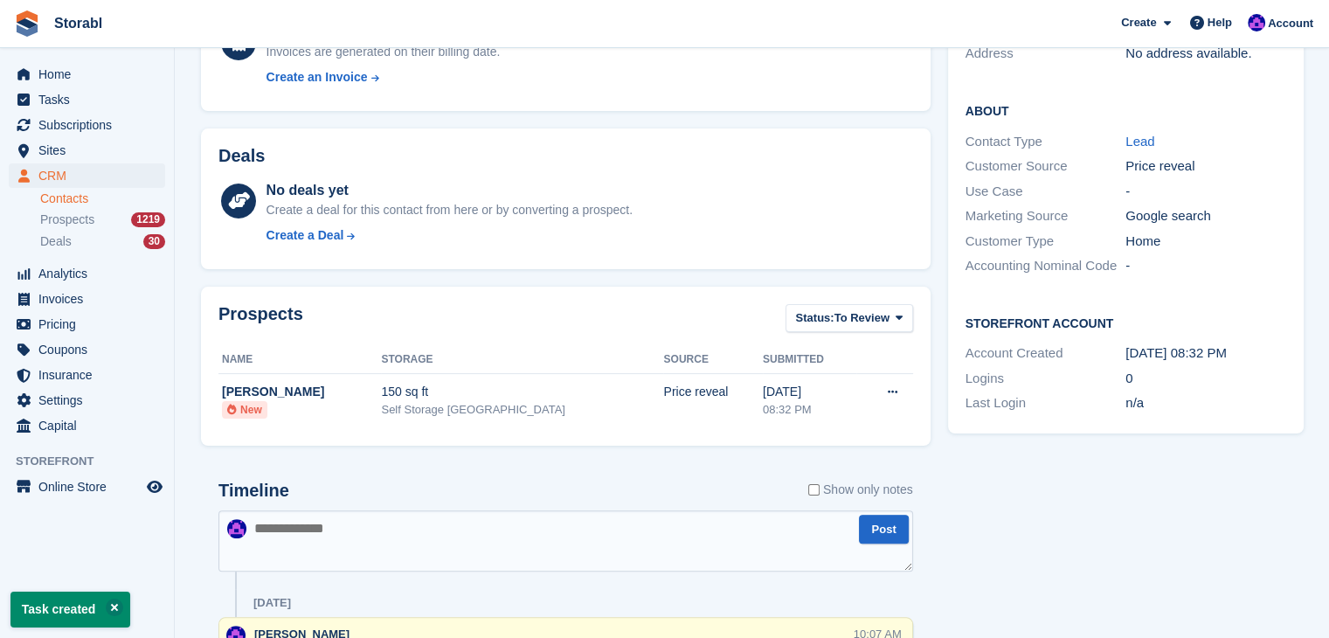
scroll to position [437, 0]
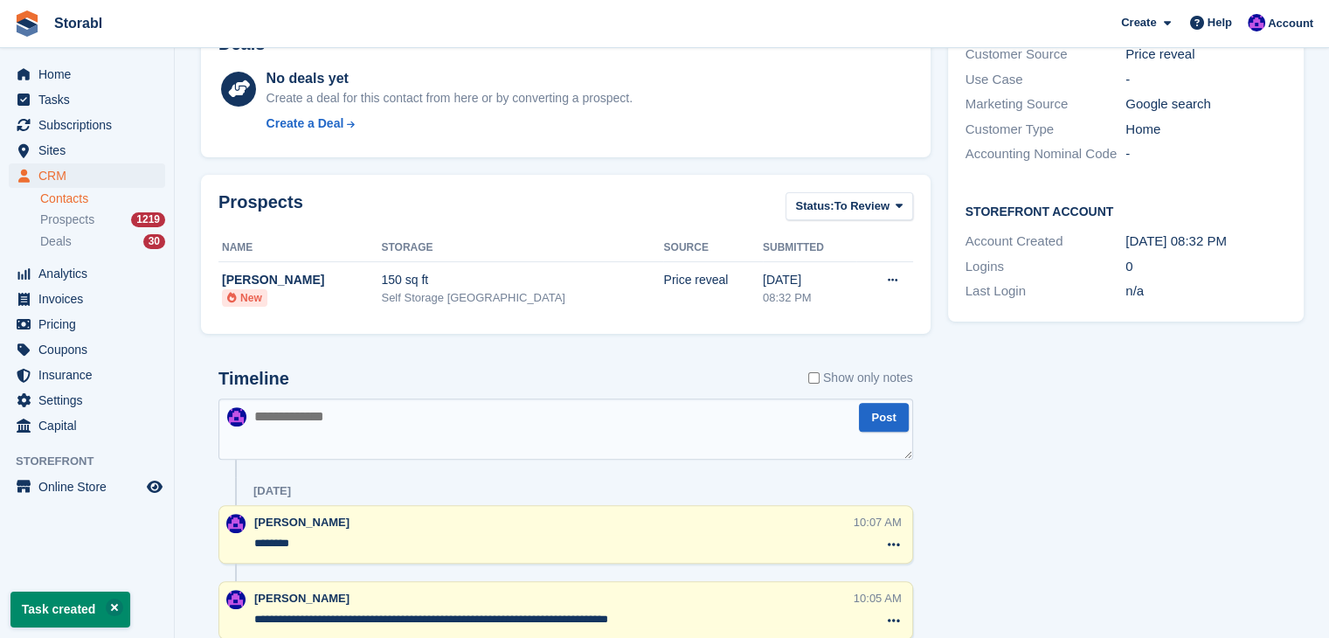
click at [454, 436] on textarea at bounding box center [565, 429] width 695 height 61
type textarea "**********"
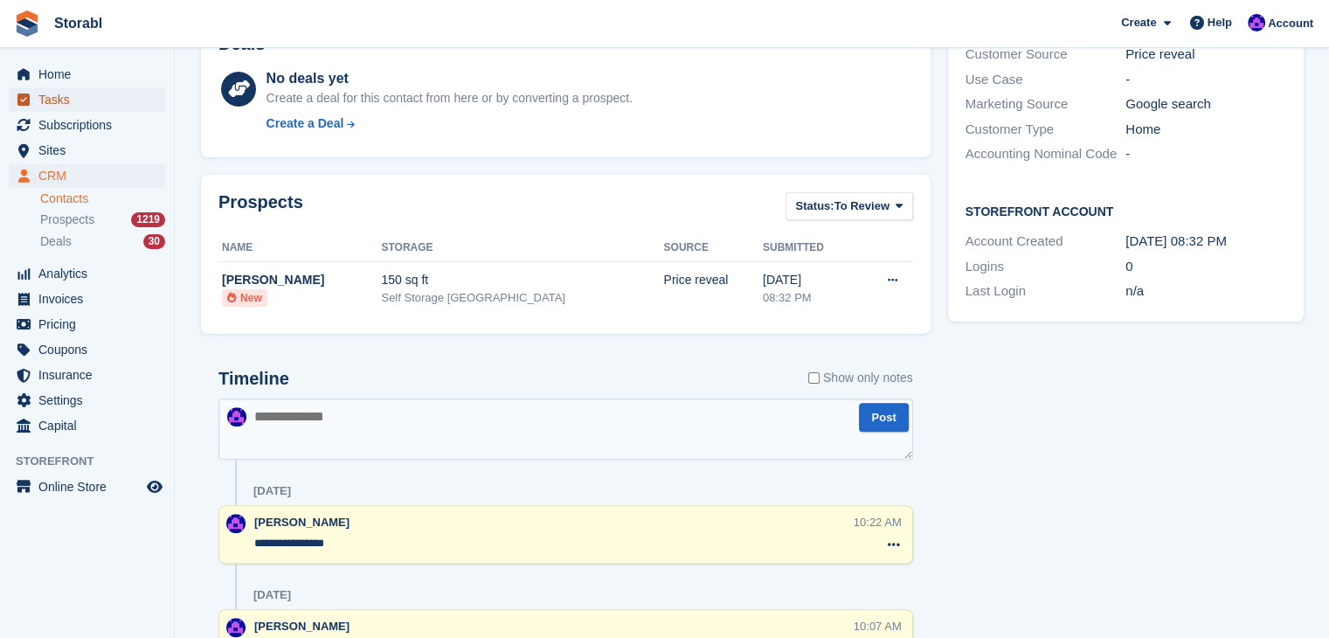
click at [71, 95] on span "Tasks" at bounding box center [90, 99] width 105 height 24
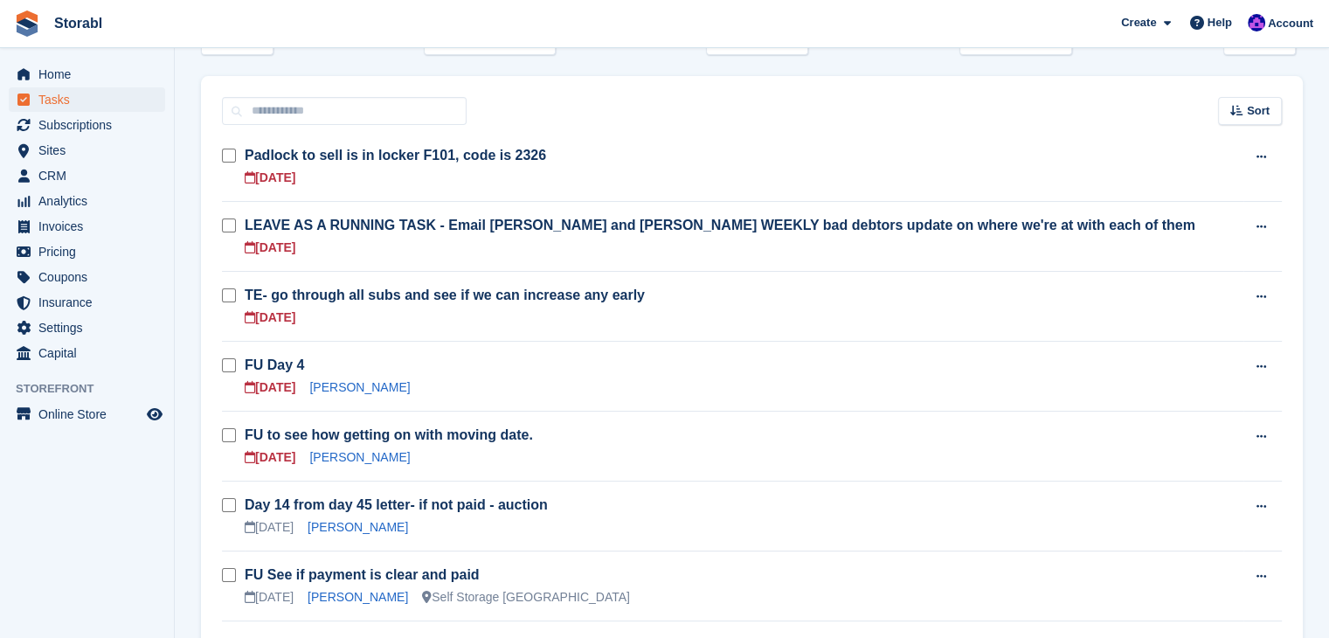
scroll to position [262, 0]
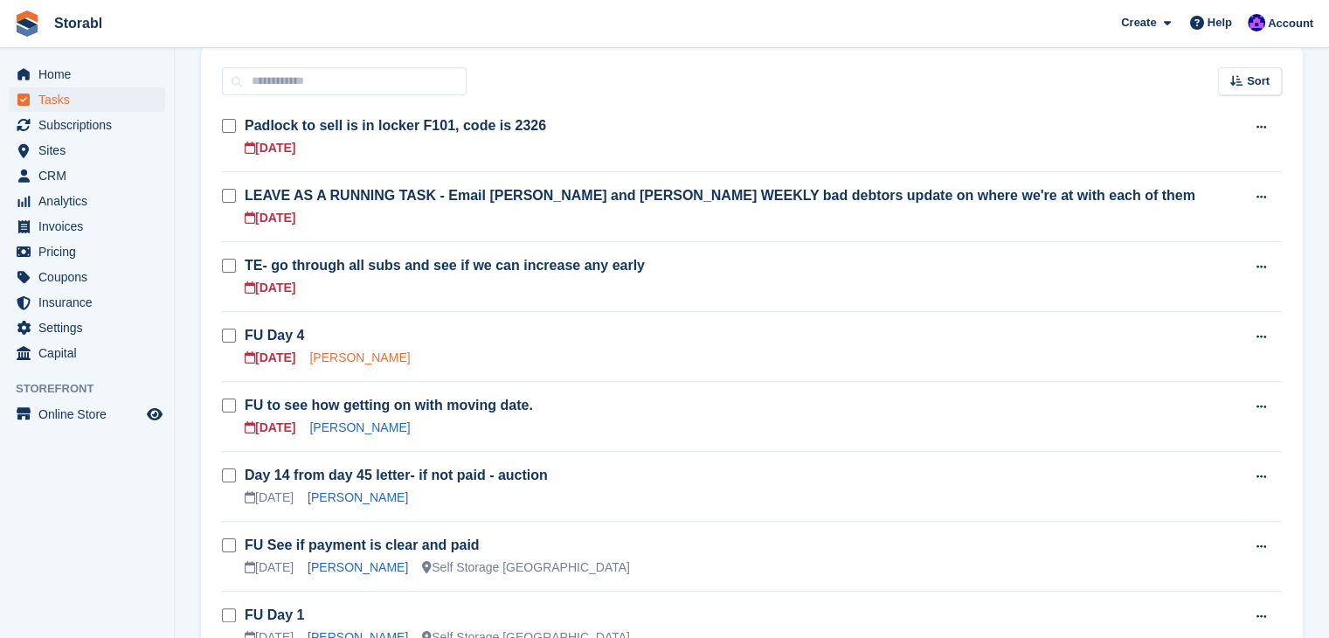
click at [351, 359] on link "[PERSON_NAME]" at bounding box center [359, 357] width 101 height 14
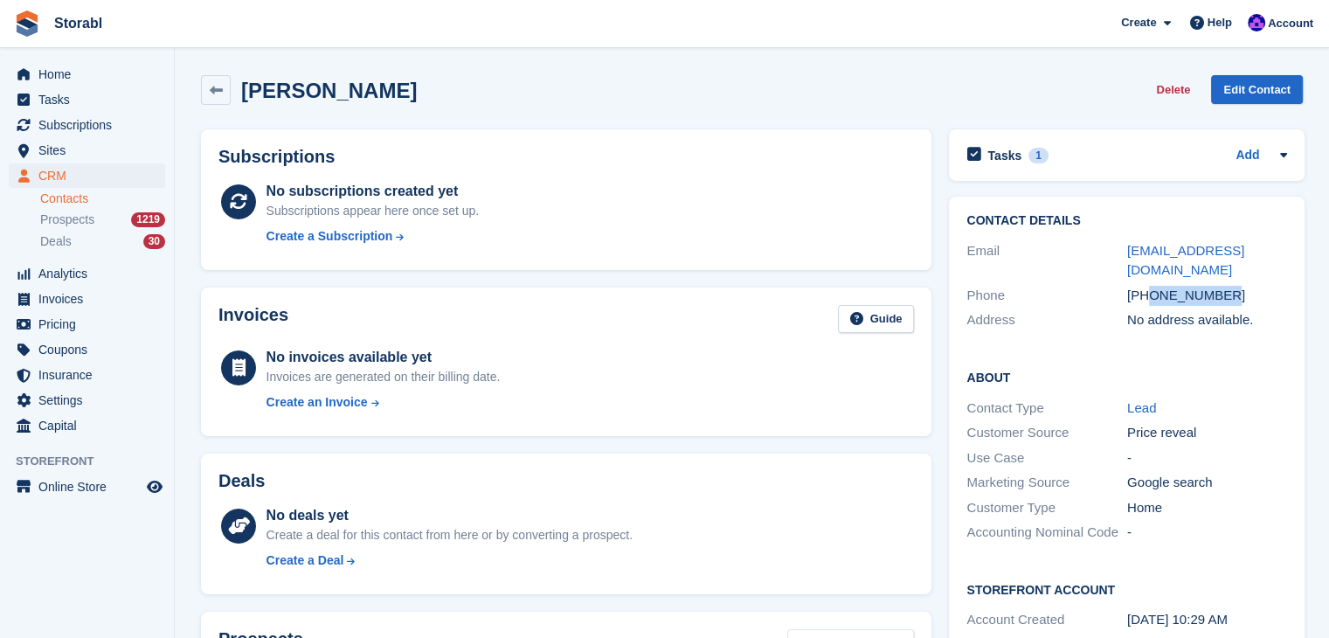
drag, startPoint x: 1236, startPoint y: 273, endPoint x: 1145, endPoint y: 283, distance: 91.5
click at [1145, 286] on div "[PHONE_NUMBER]" at bounding box center [1207, 296] width 161 height 20
copy div "7540706235"
click at [493, 46] on span "Storabl Create Subscription Invoice Contact Deal Discount Page Help Chat Suppor…" at bounding box center [664, 23] width 1329 height 47
drag, startPoint x: 1274, startPoint y: 253, endPoint x: 1127, endPoint y: 249, distance: 147.8
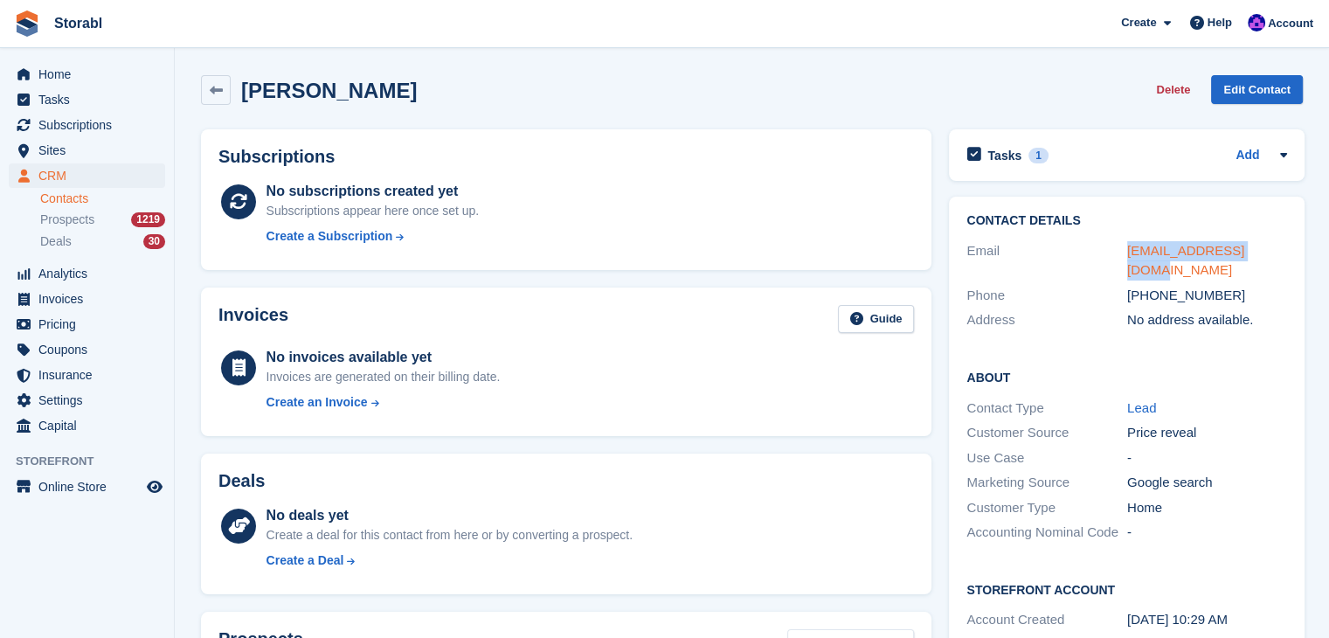
click at [1127, 249] on div "[EMAIL_ADDRESS][DOMAIN_NAME]" at bounding box center [1207, 260] width 161 height 39
copy link "[EMAIL_ADDRESS][DOMAIN_NAME]"
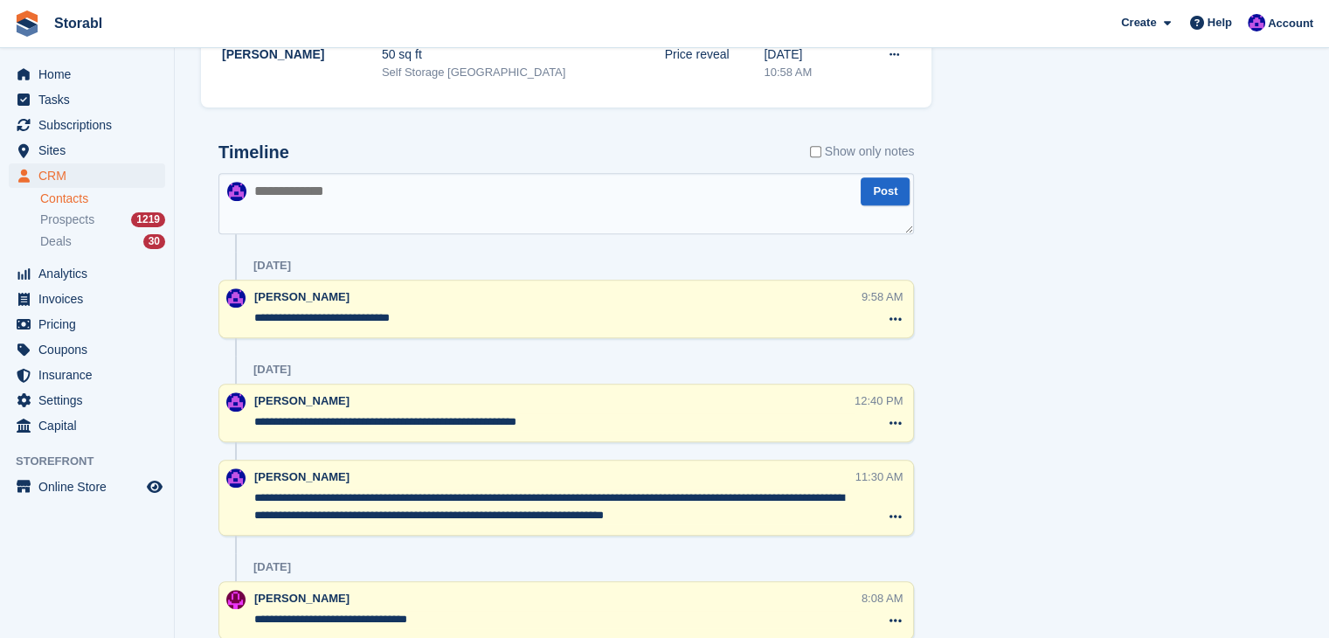
scroll to position [787, 0]
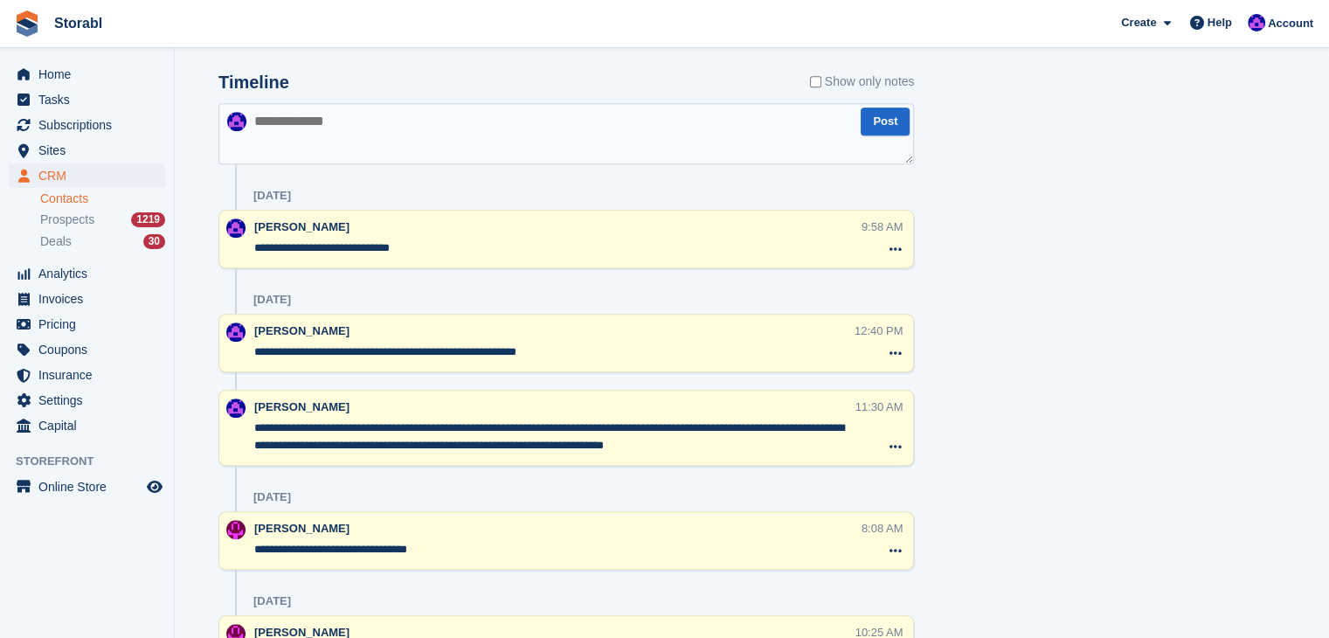
click at [385, 133] on textarea at bounding box center [566, 133] width 696 height 61
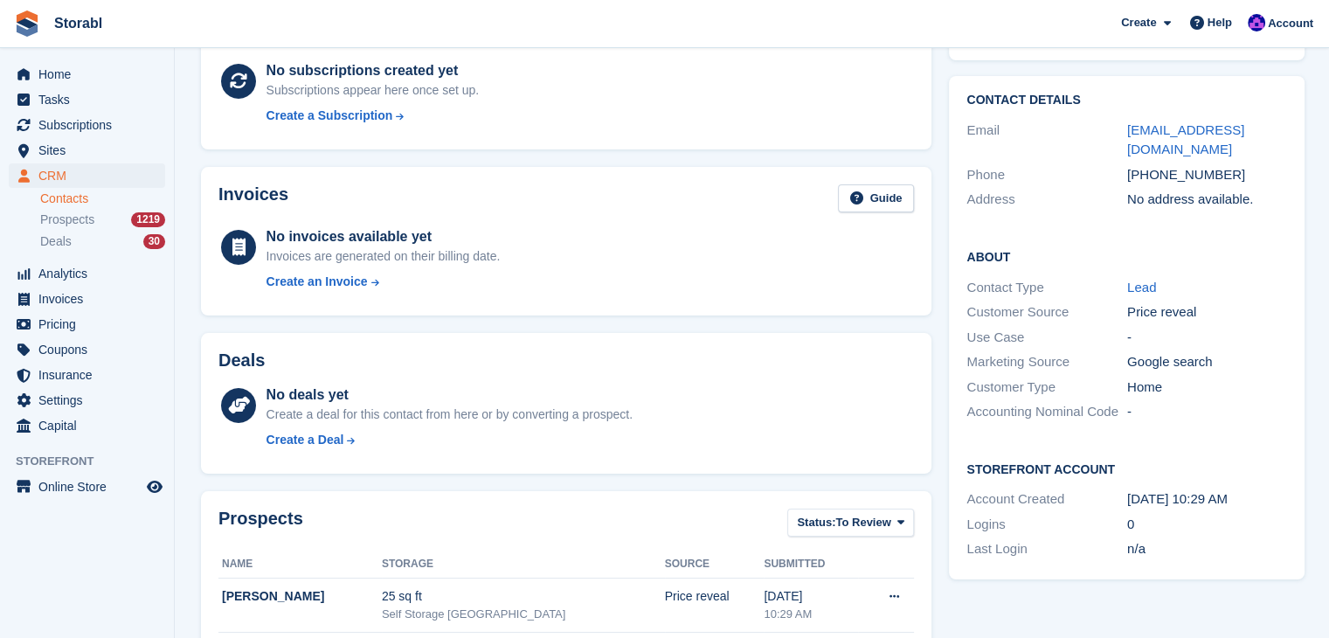
scroll to position [0, 0]
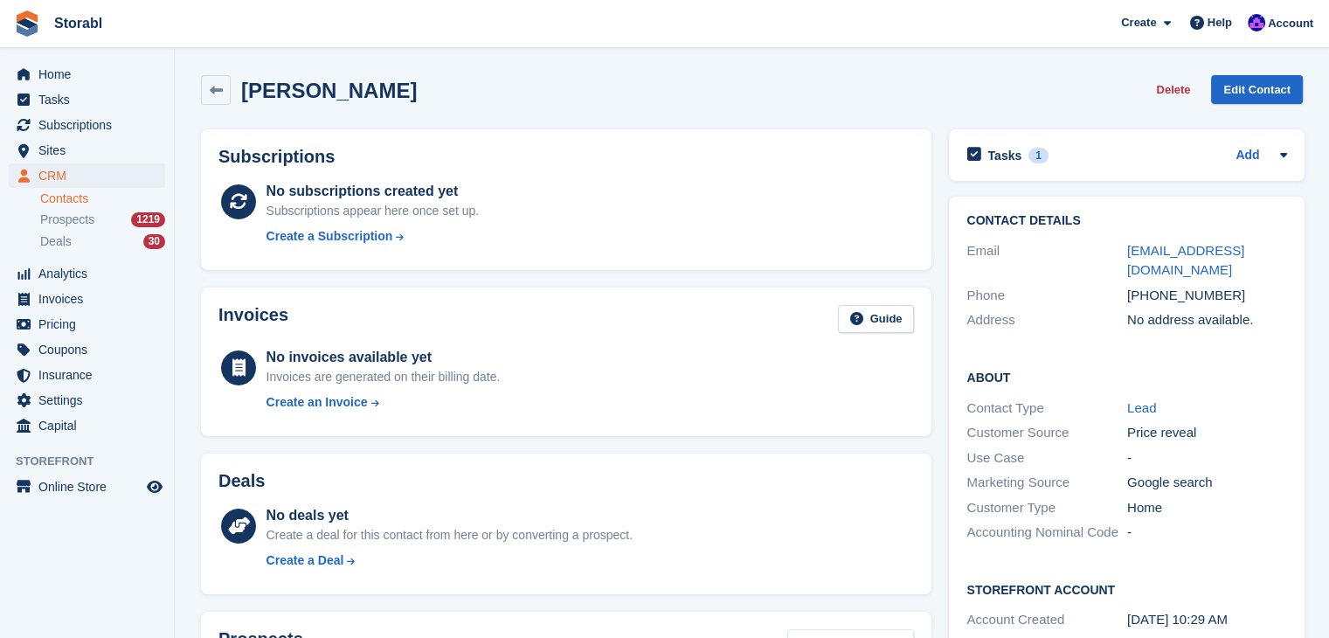
type textarea "**********"
click at [1288, 163] on div "Tasks 1 Add FU Day 4 [DATE]" at bounding box center [1127, 155] width 356 height 52
click at [1279, 162] on icon at bounding box center [1284, 155] width 14 height 14
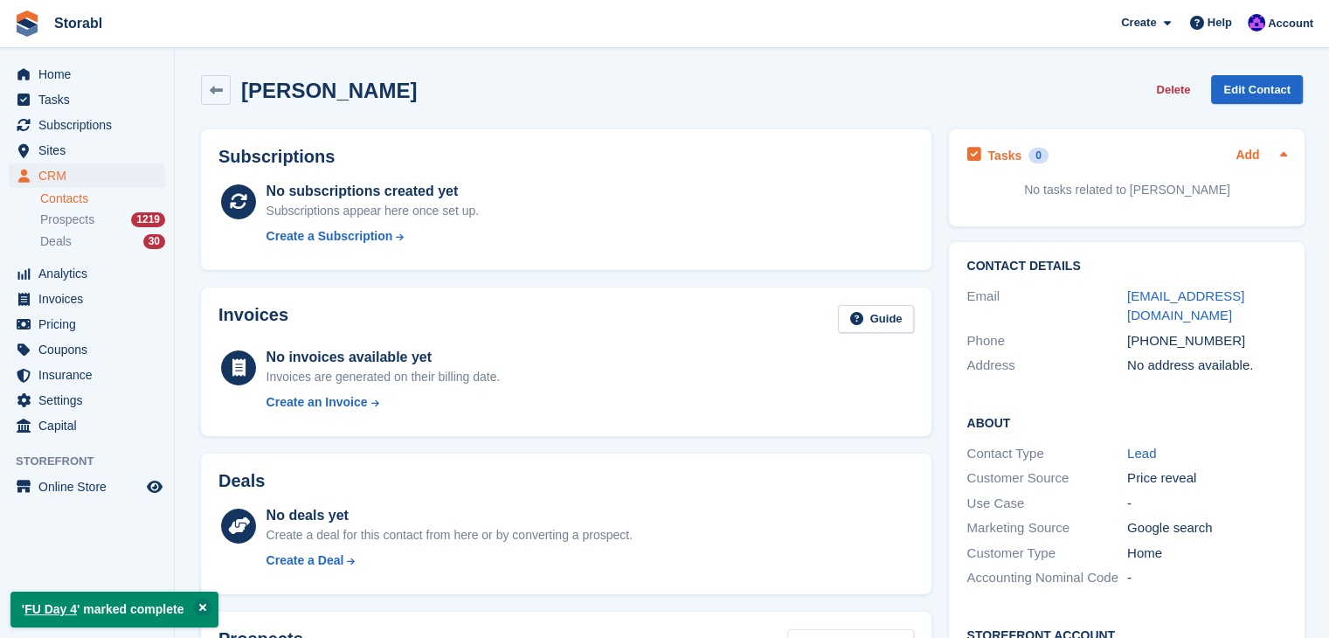
click at [1254, 154] on link "Add" at bounding box center [1248, 156] width 24 height 20
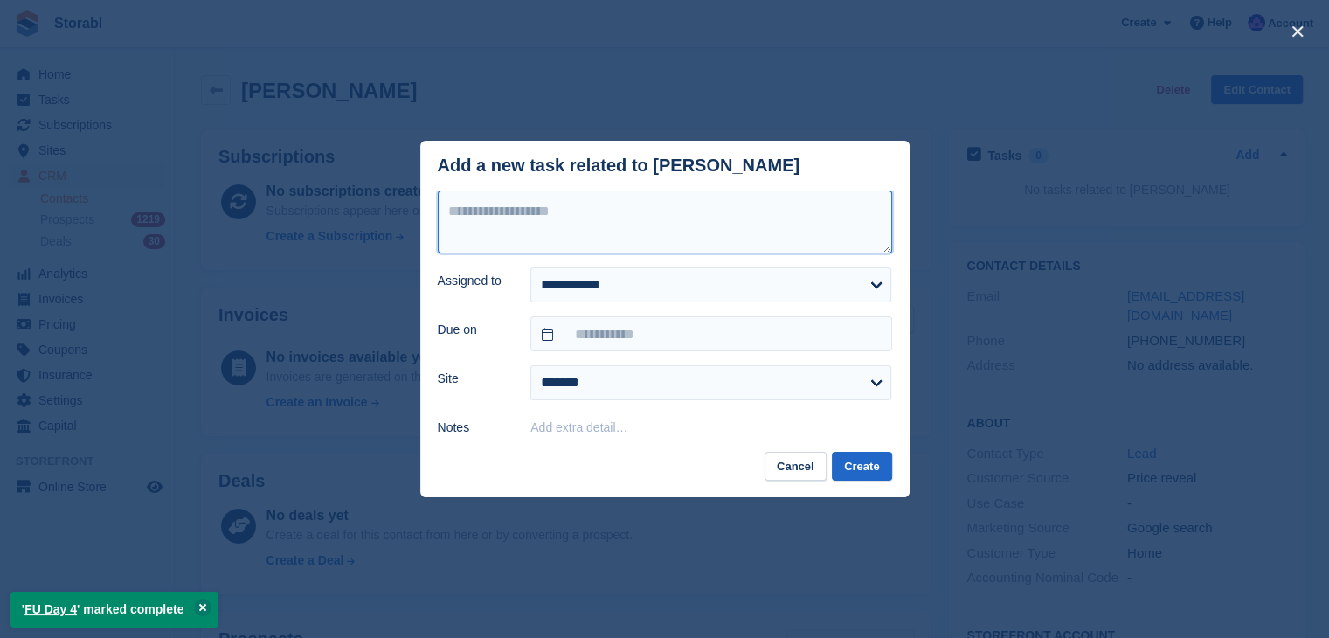
click at [607, 214] on textarea at bounding box center [665, 222] width 454 height 63
type textarea "********"
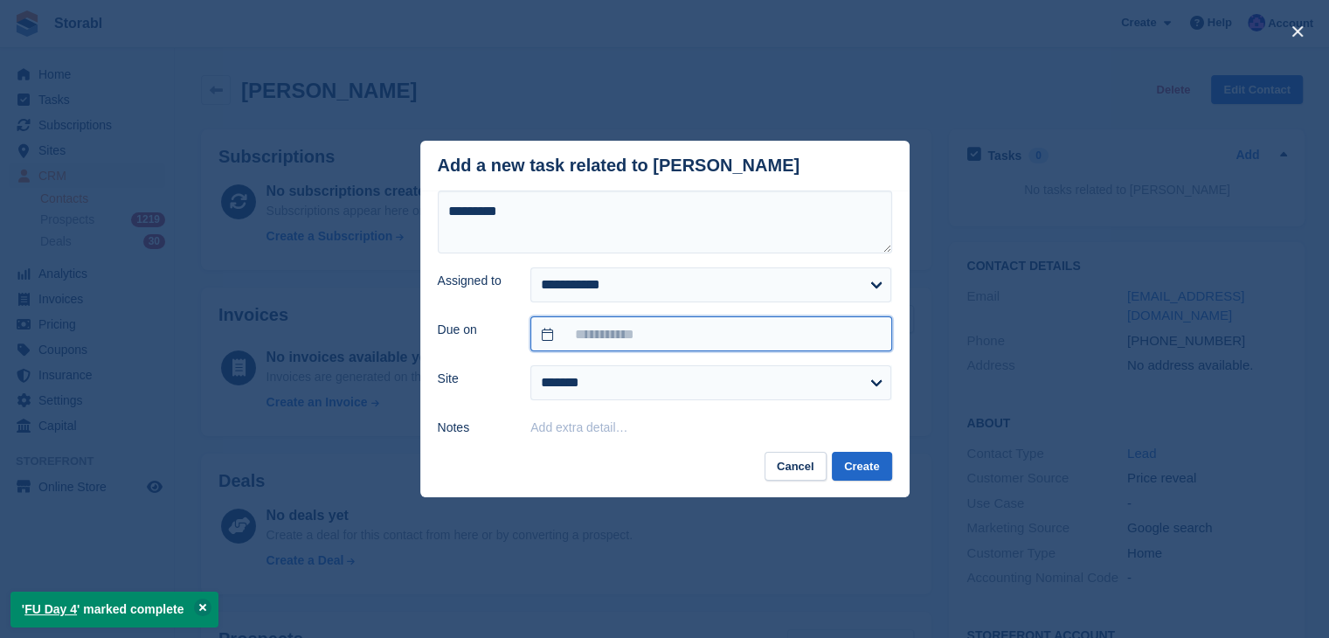
click at [649, 332] on input "text" at bounding box center [711, 333] width 361 height 35
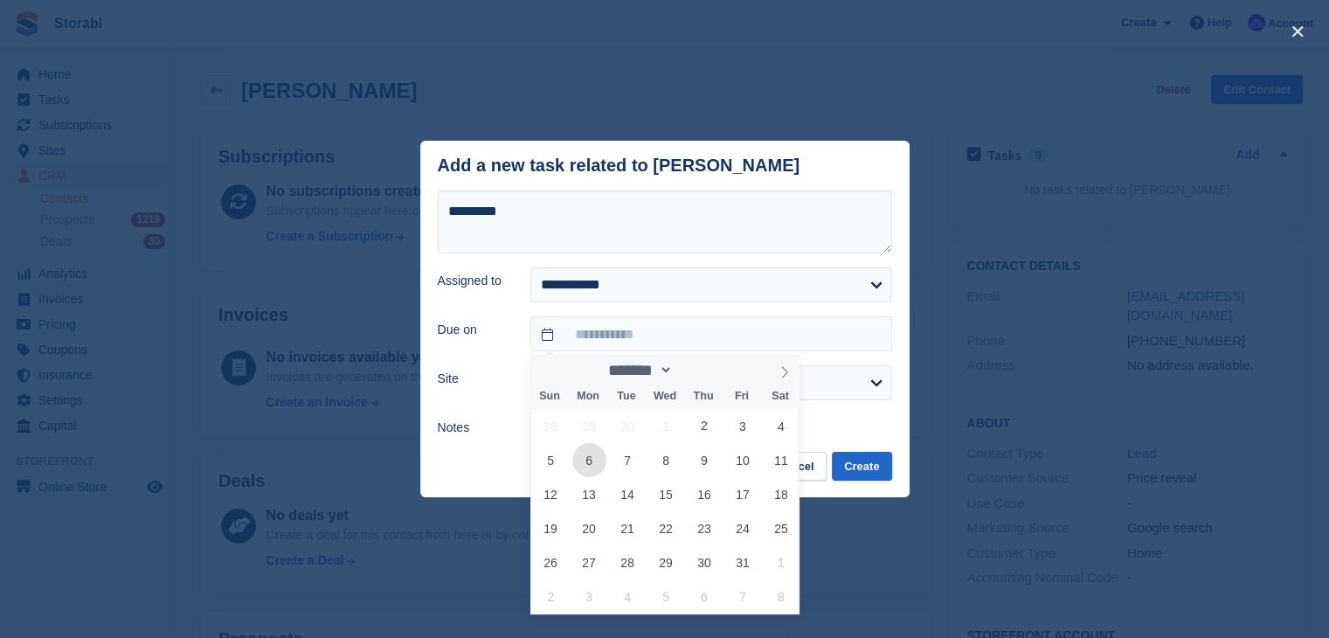
click at [583, 471] on span "6" at bounding box center [589, 460] width 34 height 34
type input "**********"
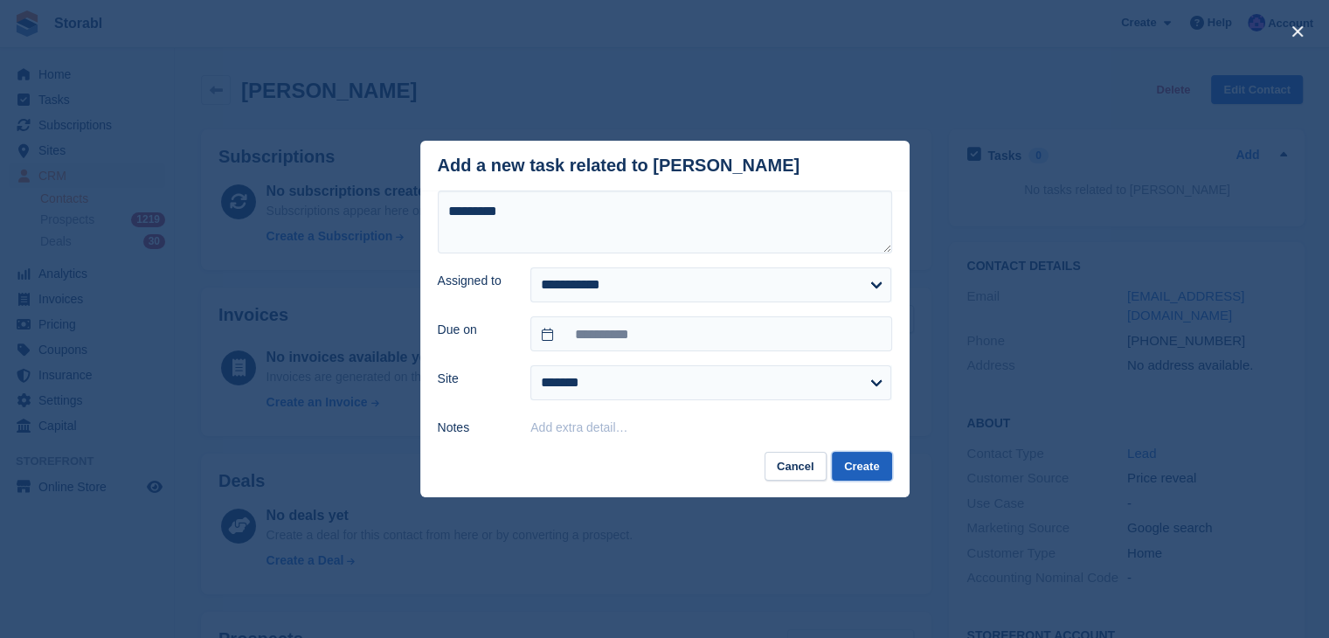
click at [863, 474] on button "Create" at bounding box center [861, 466] width 59 height 29
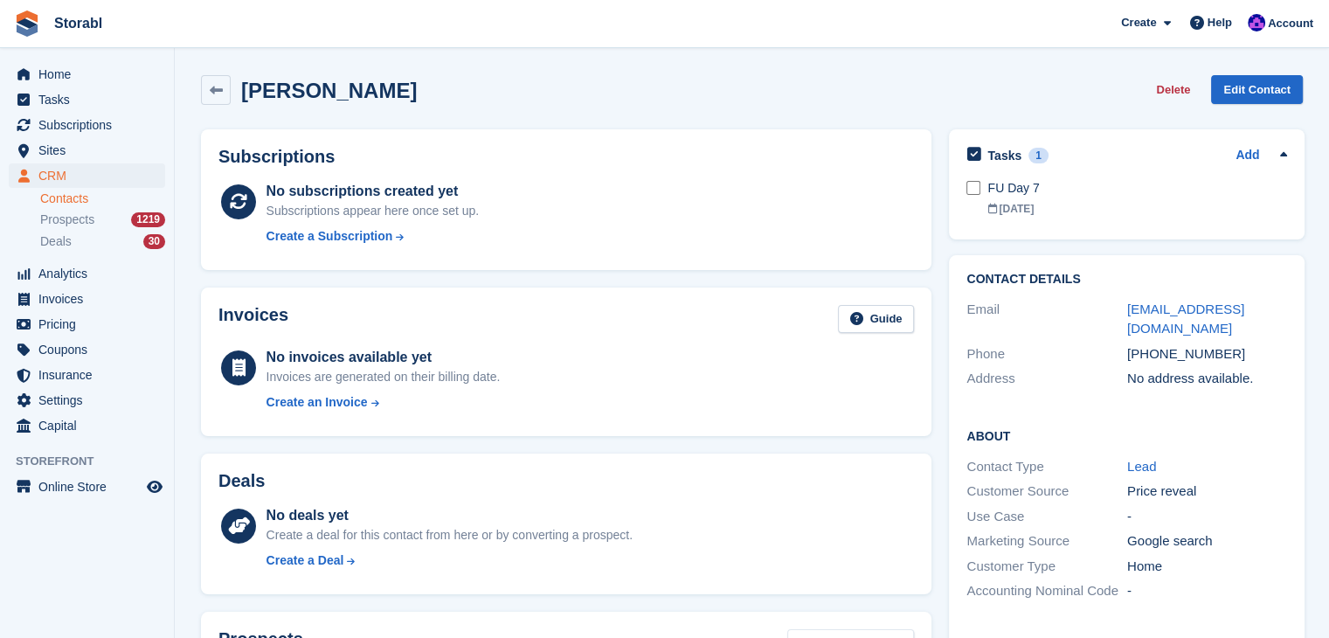
click at [273, 284] on div "Invoices Guide No invoices available yet Invoices are generated on their billin…" at bounding box center [566, 362] width 748 height 167
click at [47, 101] on span "Tasks" at bounding box center [90, 99] width 105 height 24
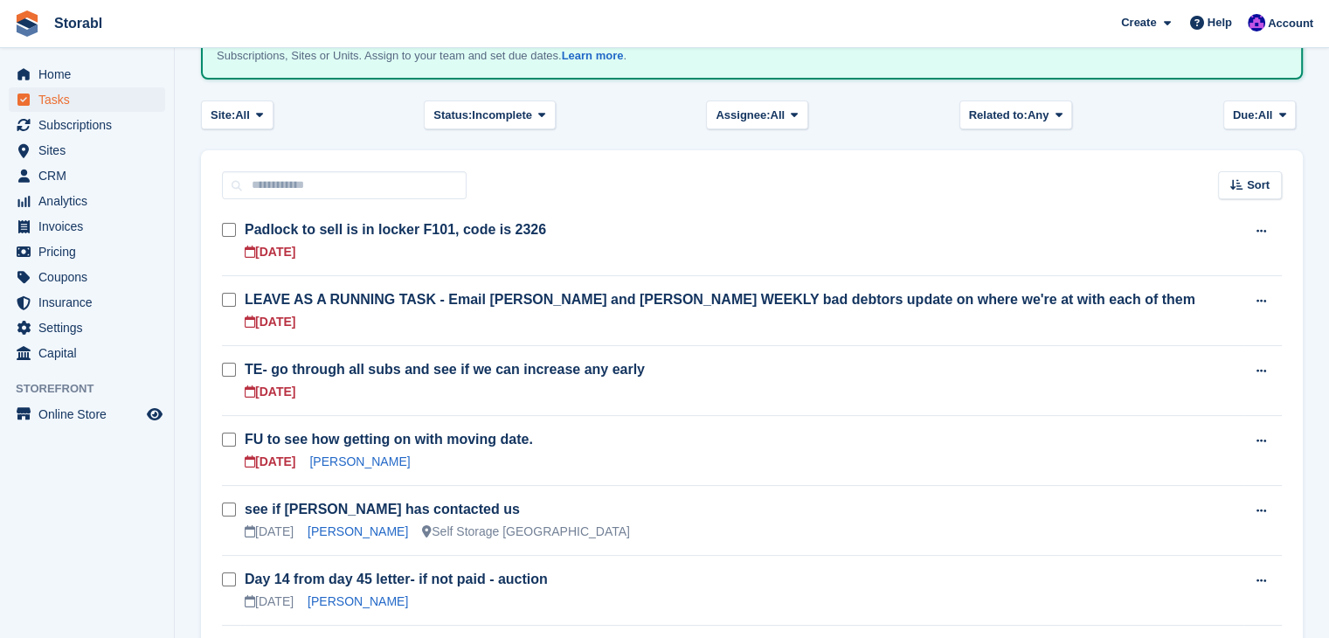
scroll to position [175, 0]
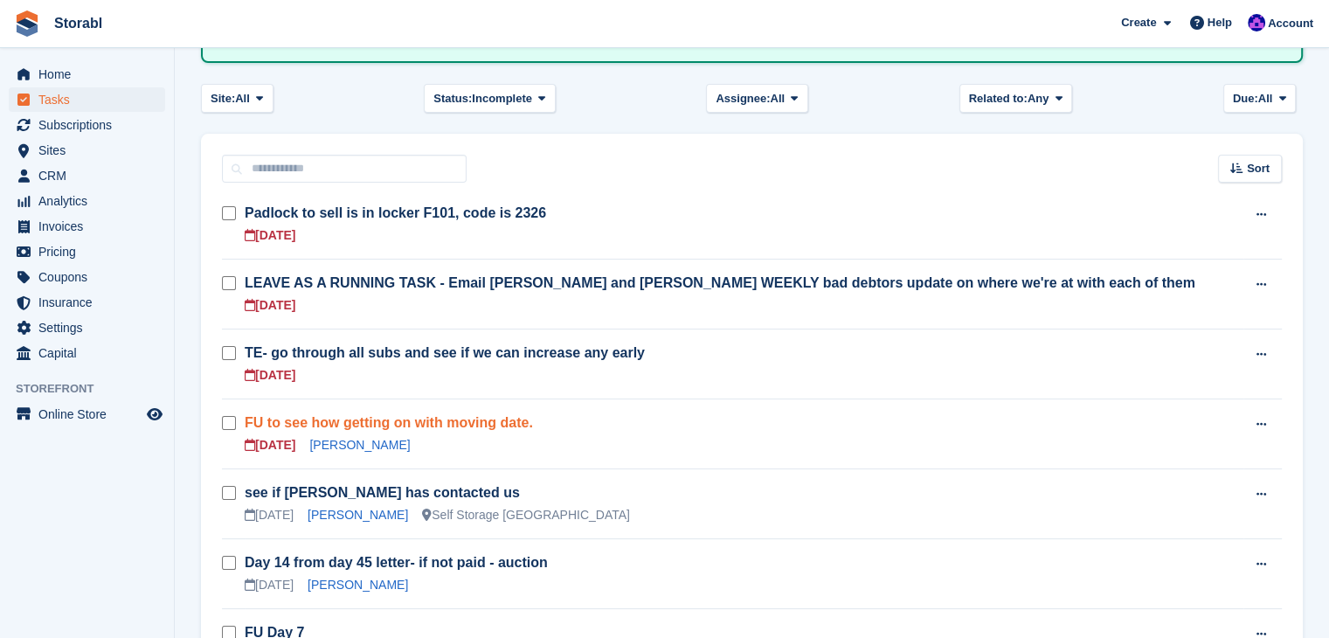
click at [356, 428] on link "FU to see how getting on with moving date." at bounding box center [389, 422] width 288 height 15
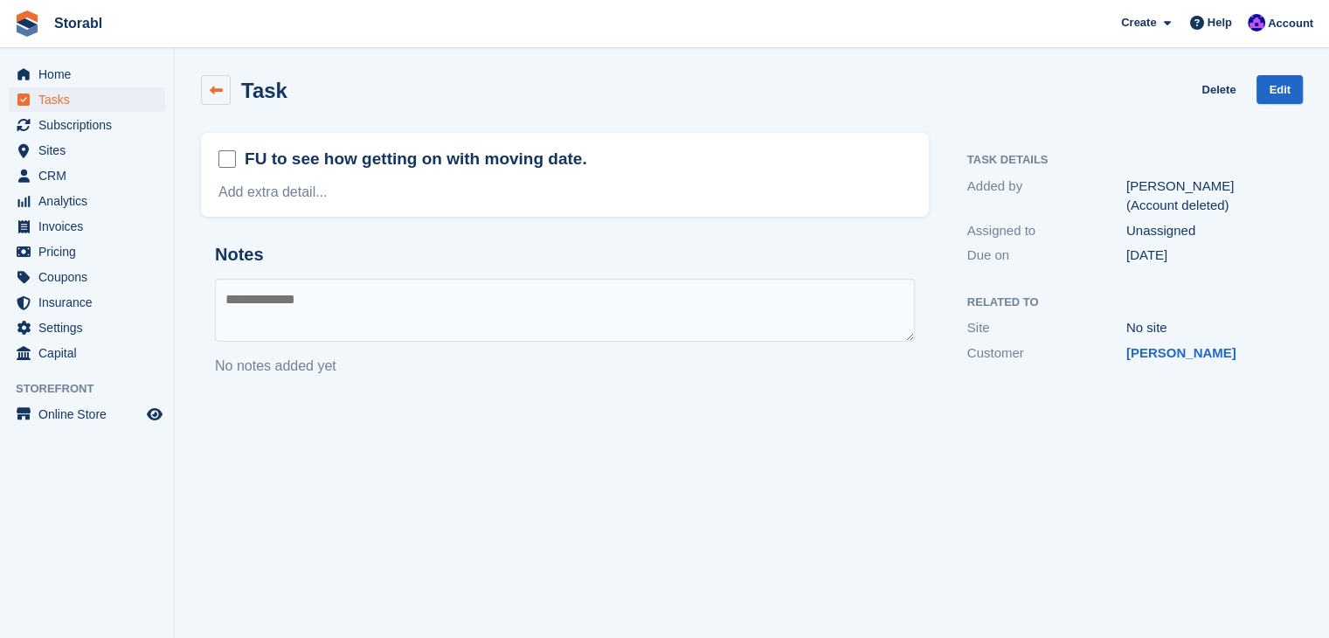
click at [218, 95] on icon at bounding box center [216, 90] width 13 height 13
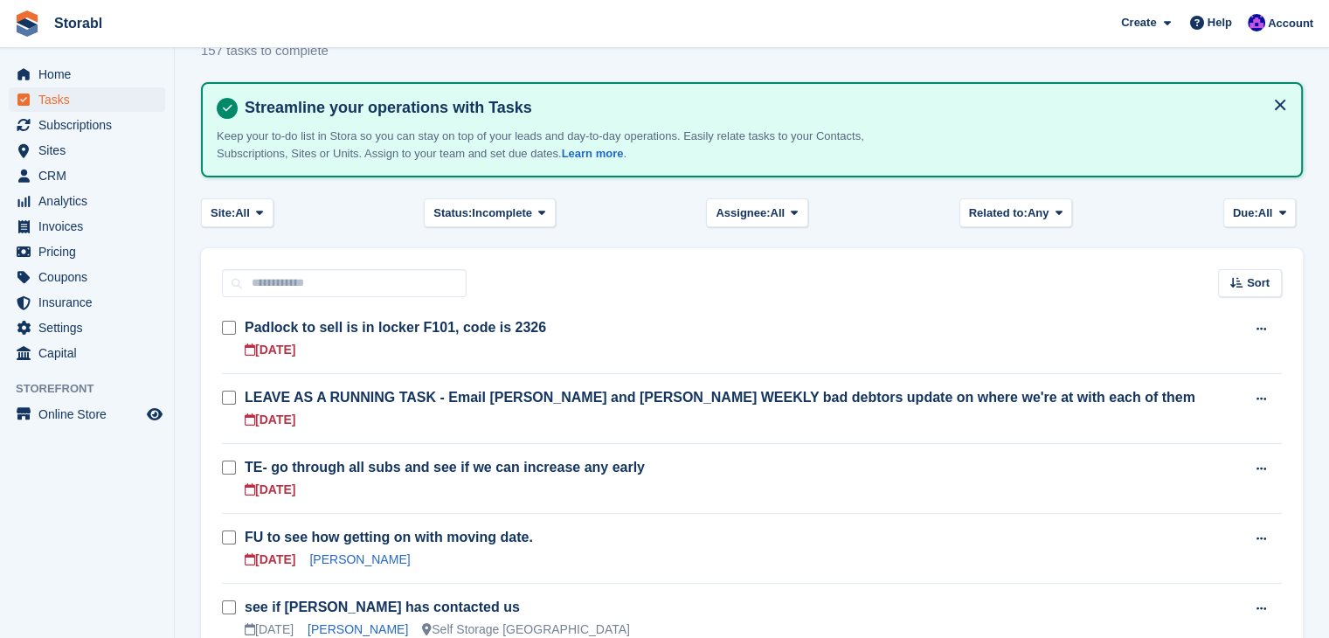
scroll to position [87, 0]
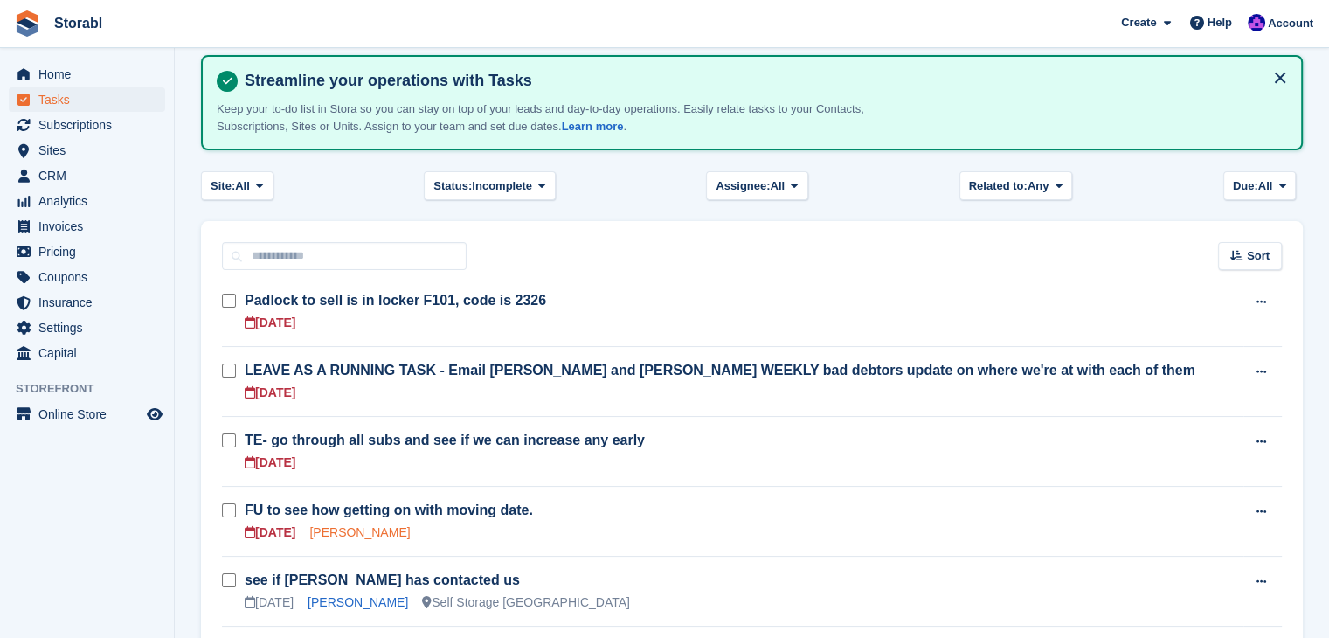
click at [333, 532] on link "[PERSON_NAME]" at bounding box center [359, 532] width 101 height 14
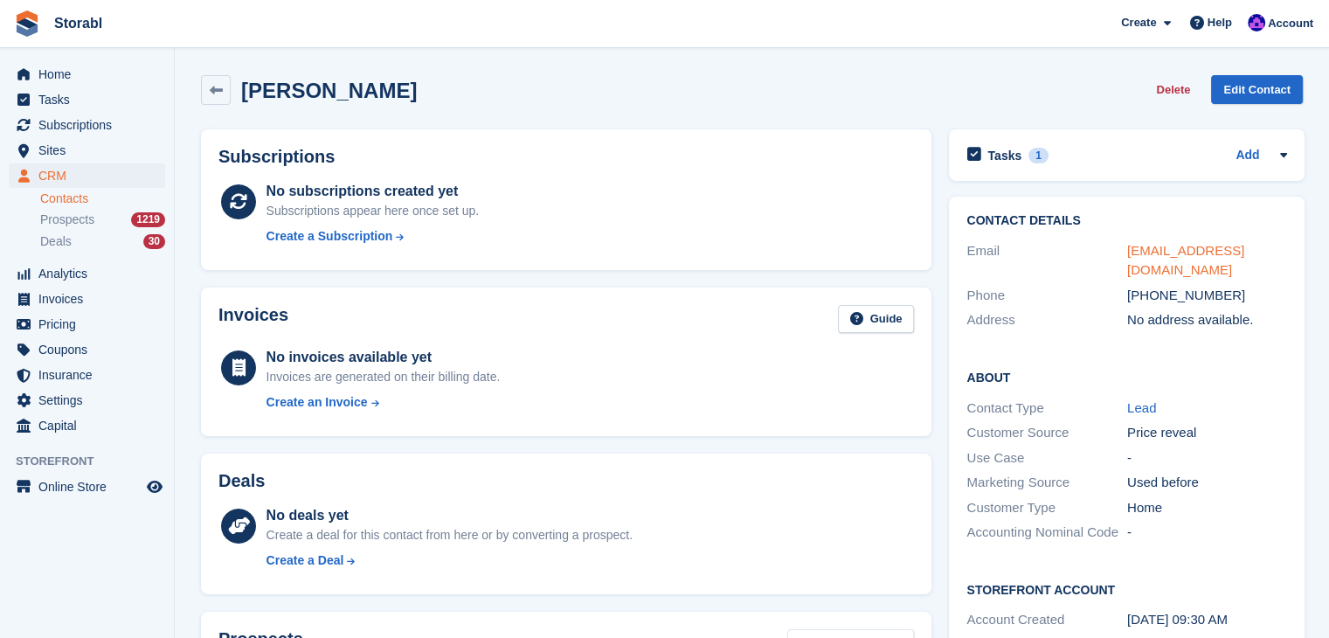
drag, startPoint x: 1283, startPoint y: 256, endPoint x: 1271, endPoint y: 253, distance: 12.7
click at [1271, 253] on div "[EMAIL_ADDRESS][DOMAIN_NAME]" at bounding box center [1207, 260] width 161 height 39
drag, startPoint x: 1242, startPoint y: 274, endPoint x: 1147, endPoint y: 281, distance: 95.5
click at [1147, 286] on div "[PHONE_NUMBER]" at bounding box center [1207, 296] width 161 height 20
copy div "7786926747"
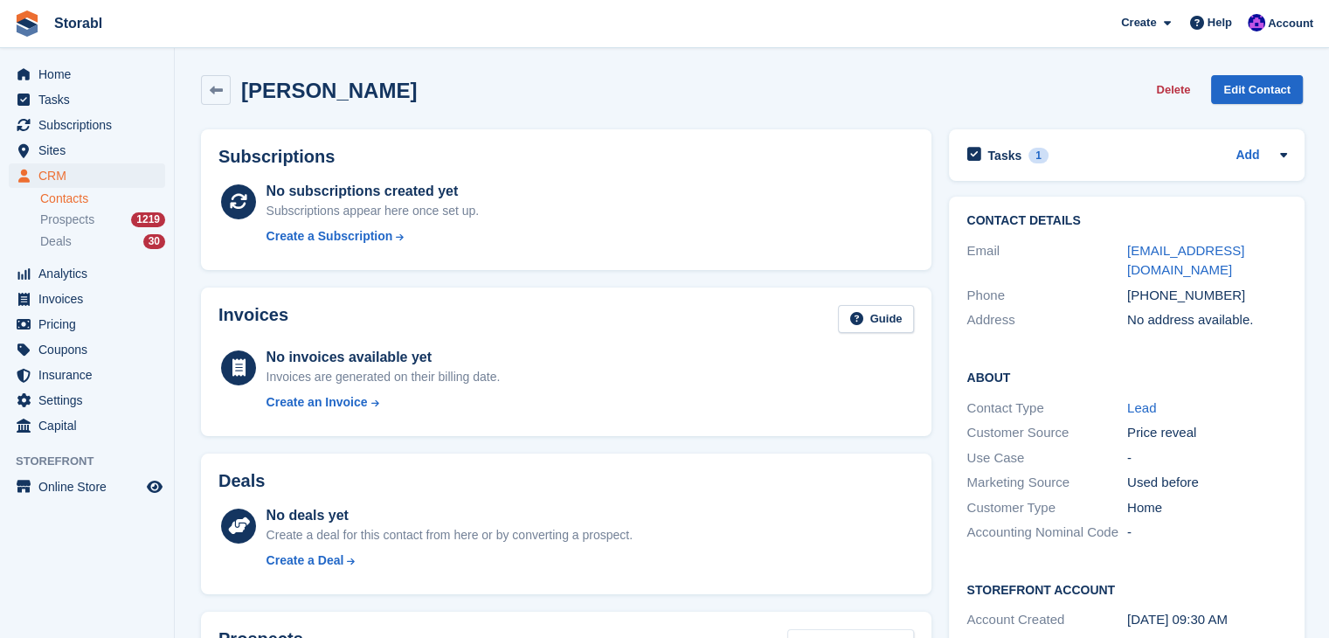
click at [525, 288] on div "Invoices Guide No invoices available yet Invoices are generated on their billin…" at bounding box center [566, 362] width 731 height 149
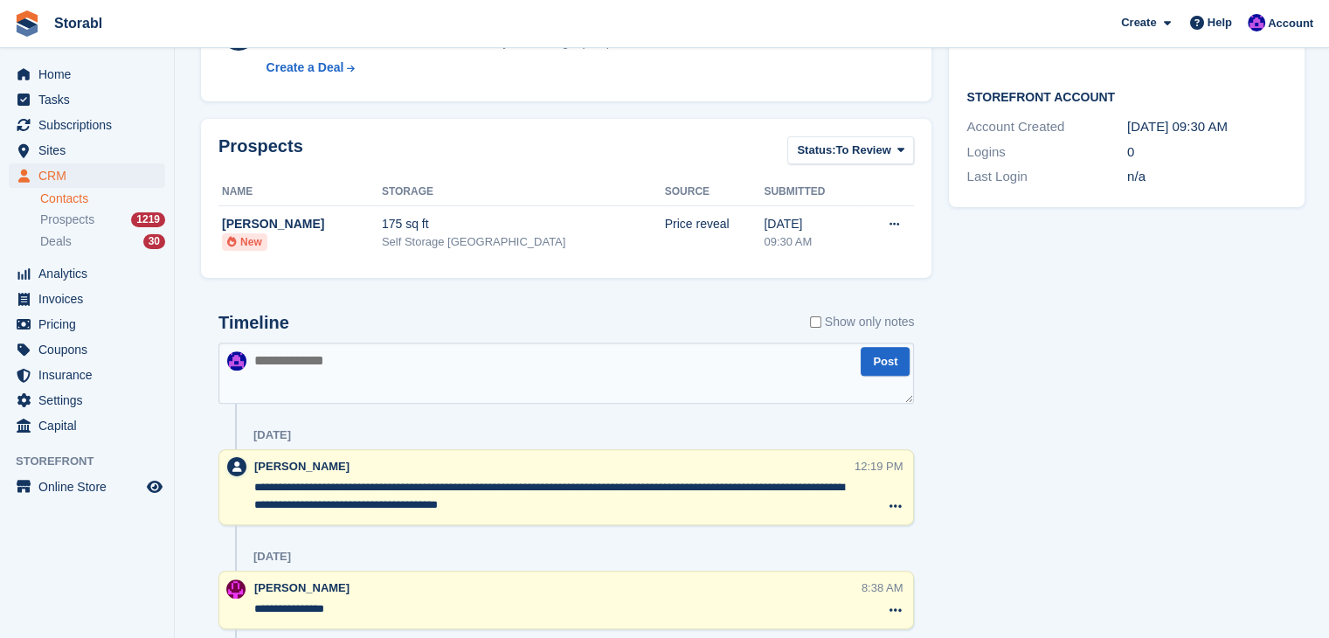
scroll to position [524, 0]
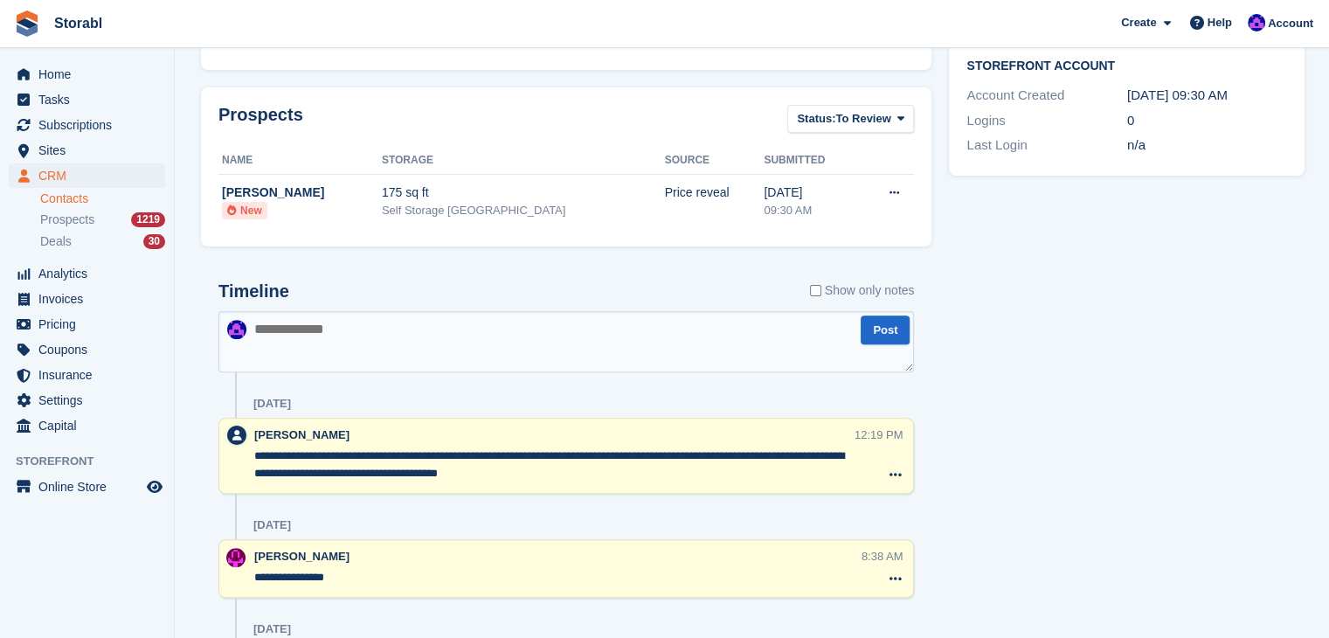
click at [323, 333] on textarea at bounding box center [566, 341] width 696 height 61
type textarea "**********"
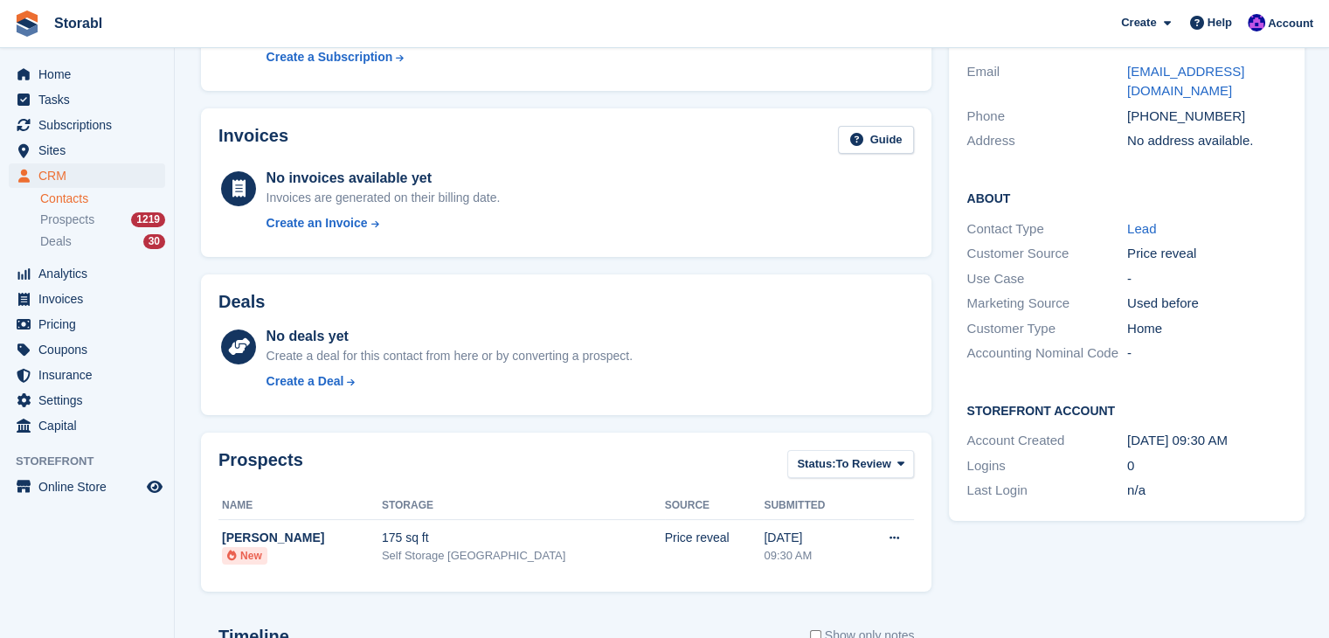
scroll to position [0, 0]
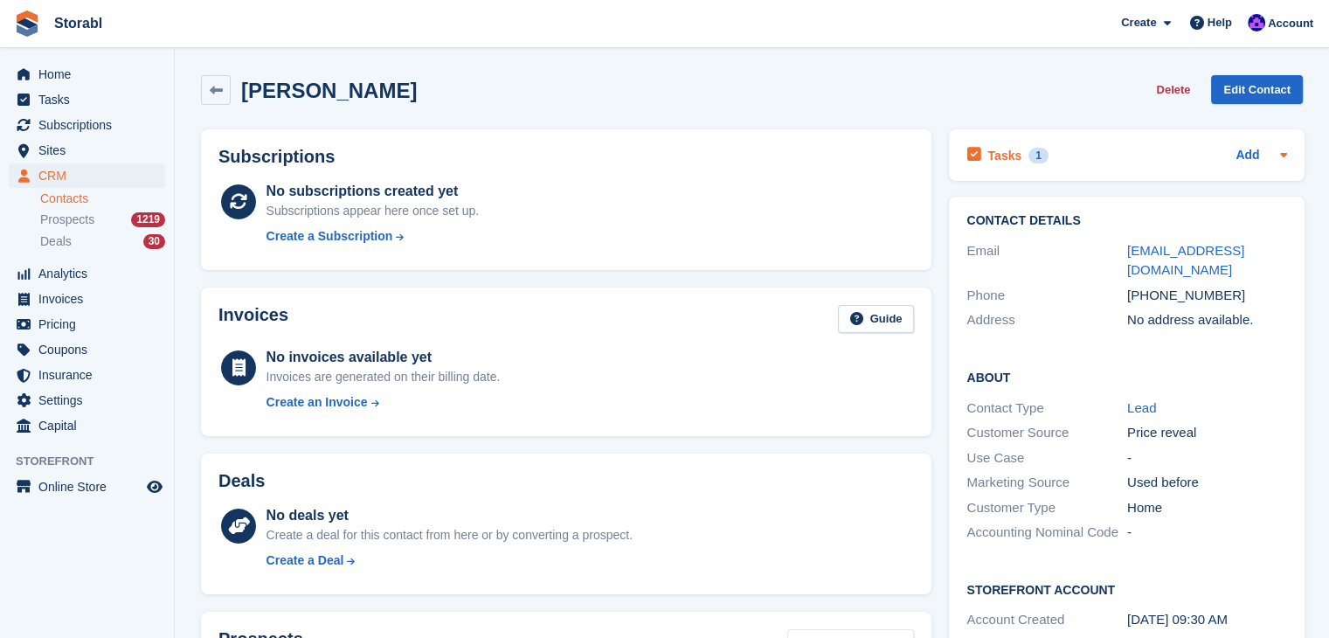
click at [1220, 162] on div "Tasks 1 Add" at bounding box center [1127, 155] width 321 height 24
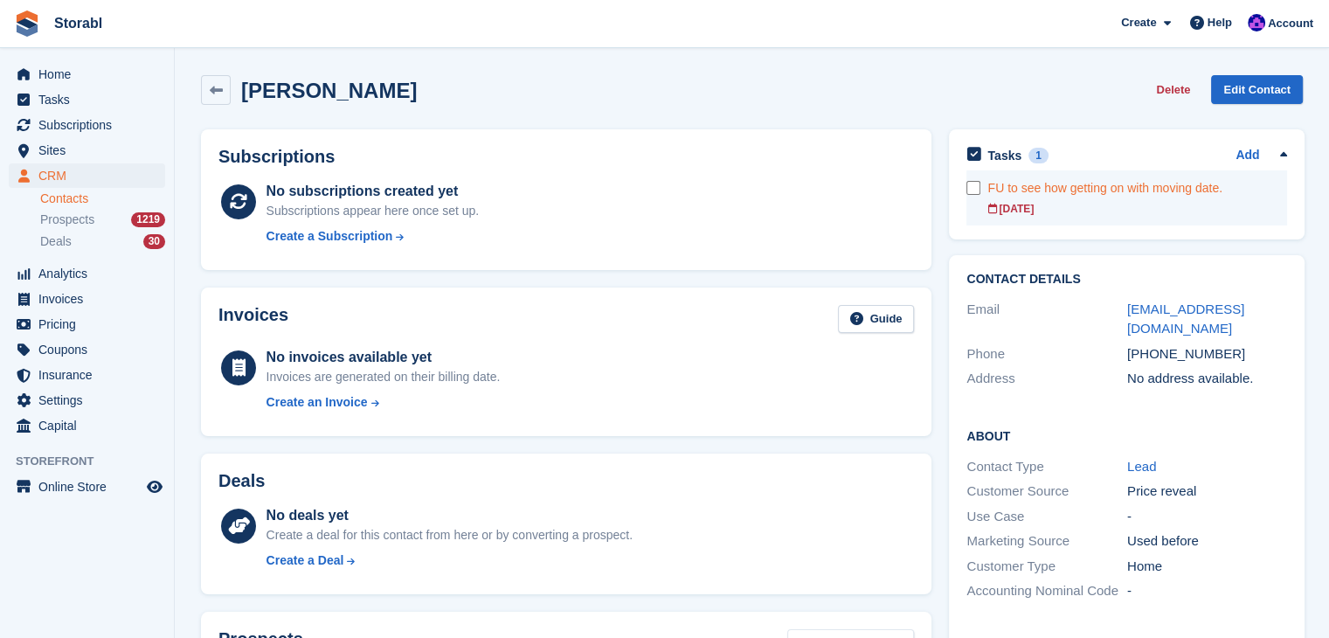
click at [1155, 189] on div "FU to see how getting on with moving date." at bounding box center [1138, 188] width 300 height 18
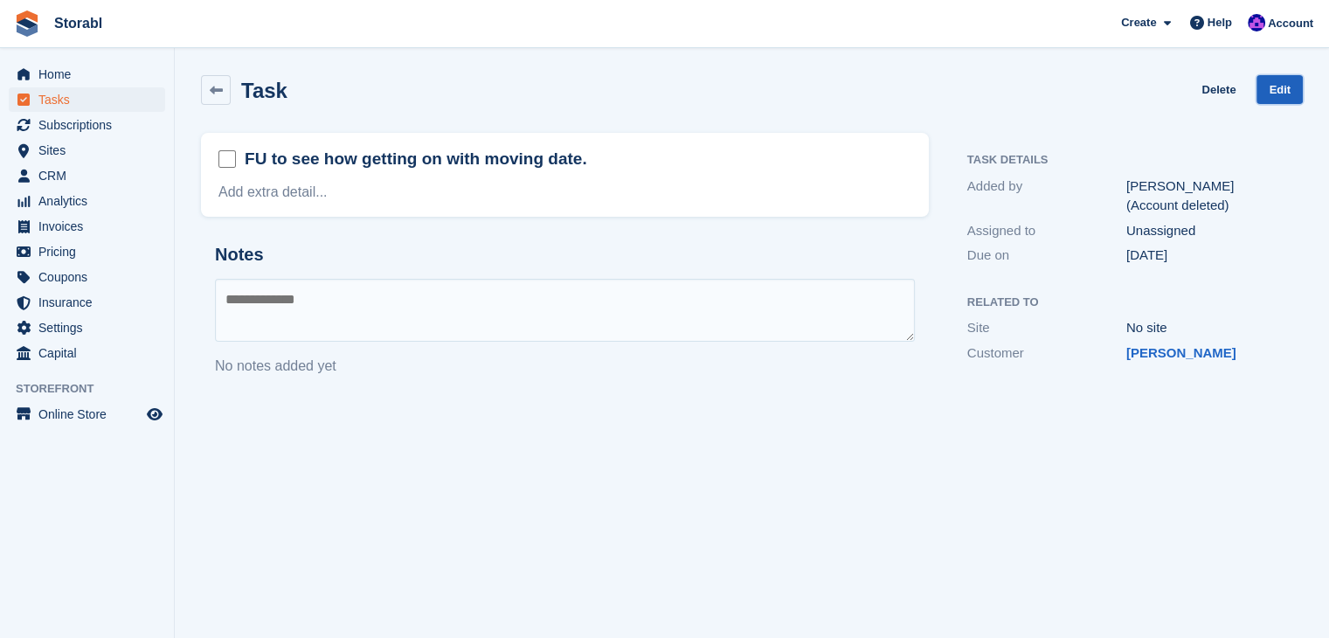
click at [1265, 99] on link "Edit" at bounding box center [1280, 89] width 46 height 29
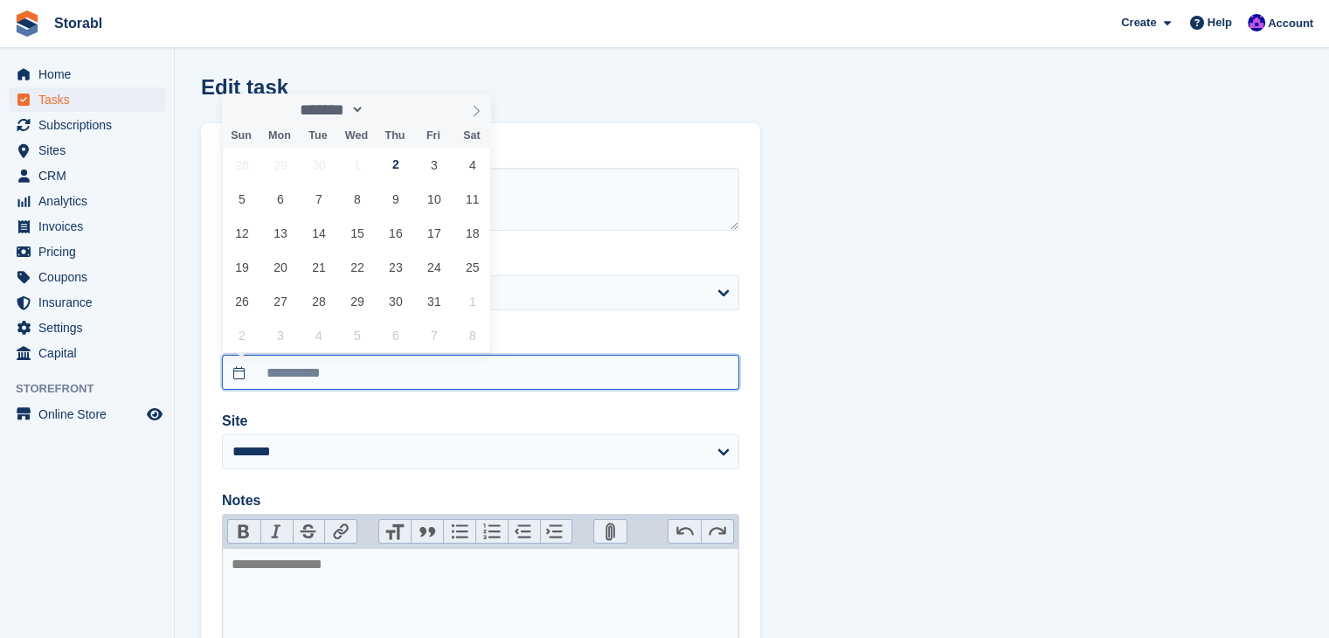
click at [310, 372] on input "**********" at bounding box center [480, 372] width 517 height 35
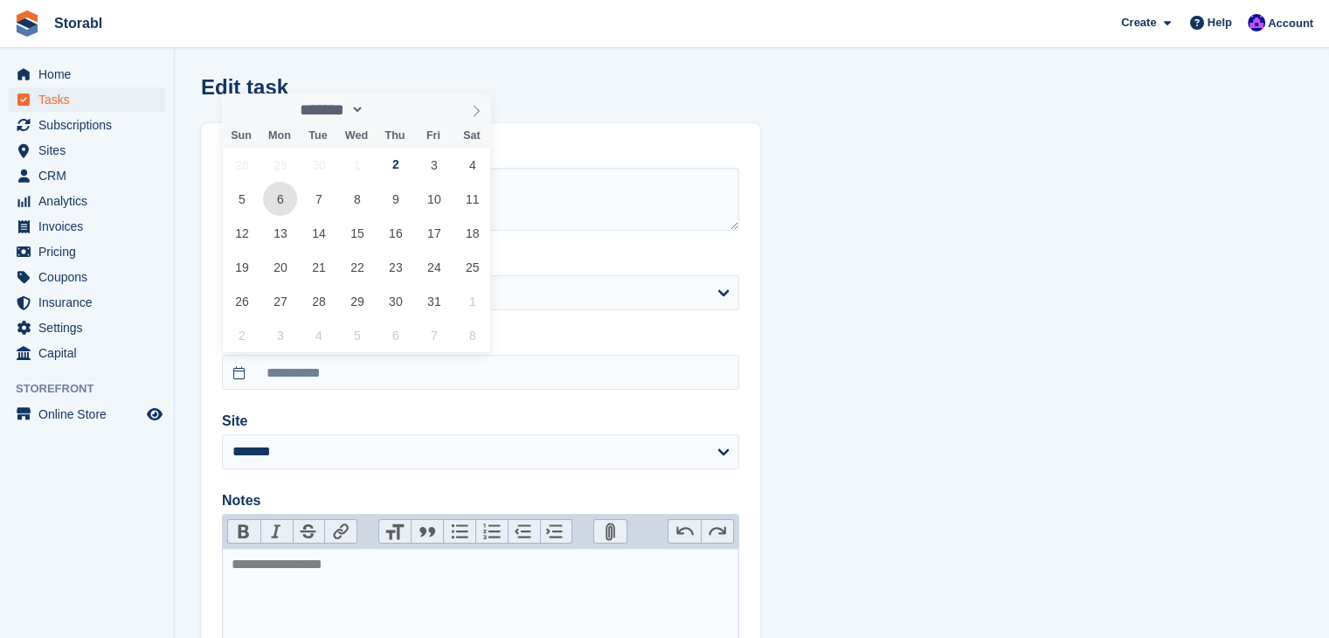
click at [278, 211] on span "6" at bounding box center [280, 199] width 34 height 34
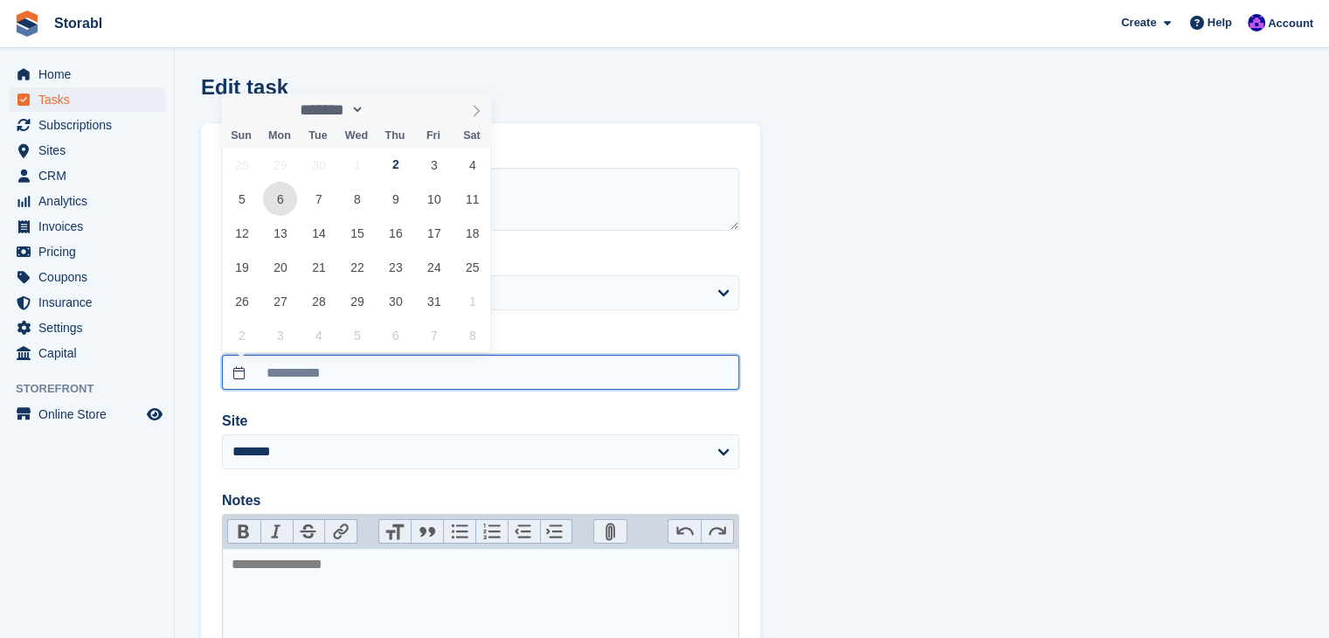
type input "**********"
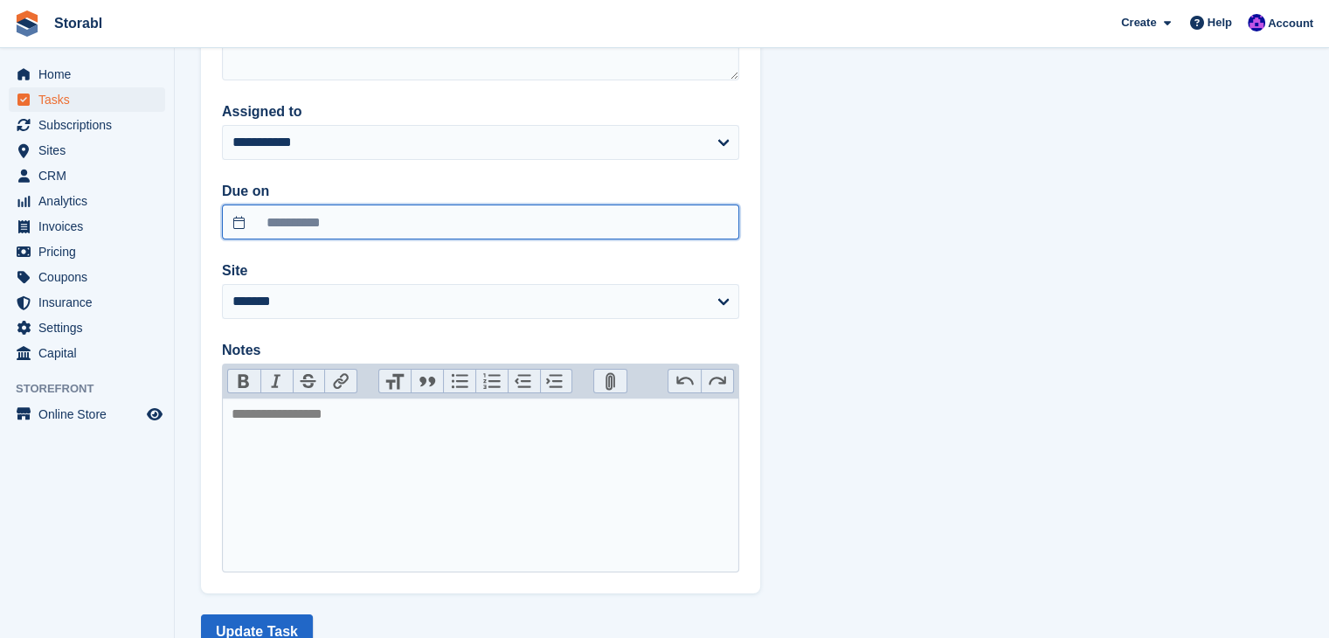
scroll to position [209, 0]
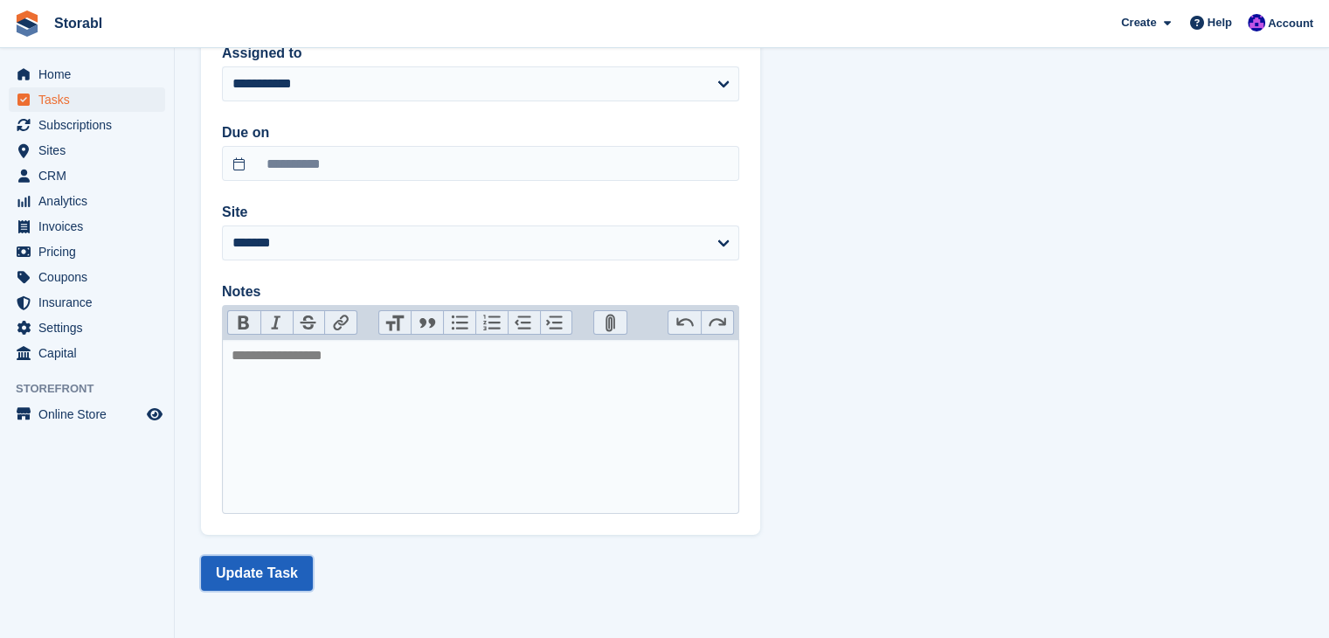
click at [253, 558] on button "Update Task" at bounding box center [257, 573] width 112 height 35
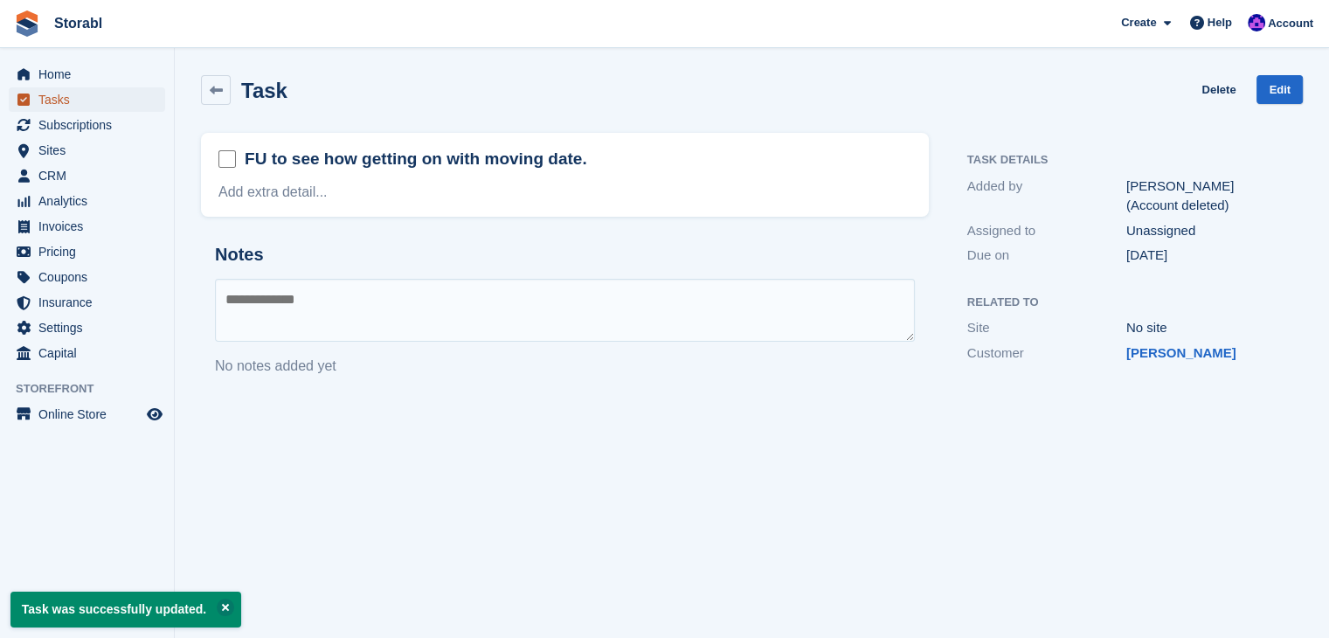
click at [74, 109] on span "Tasks" at bounding box center [90, 99] width 105 height 24
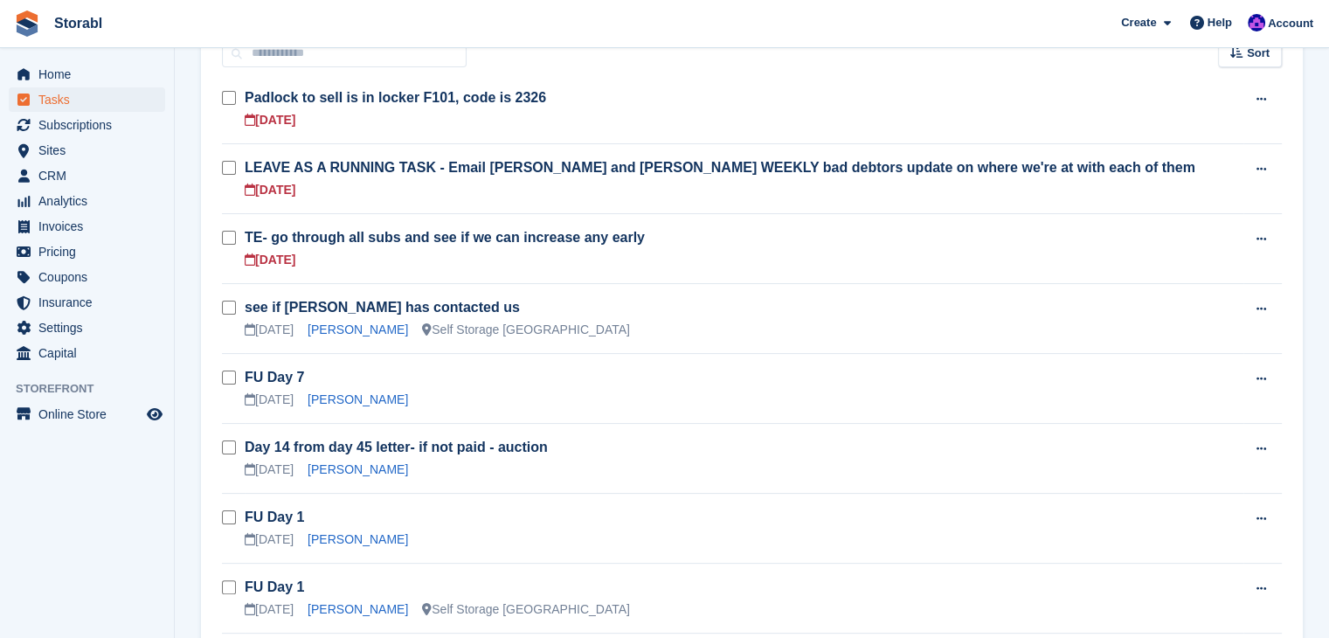
scroll to position [175, 0]
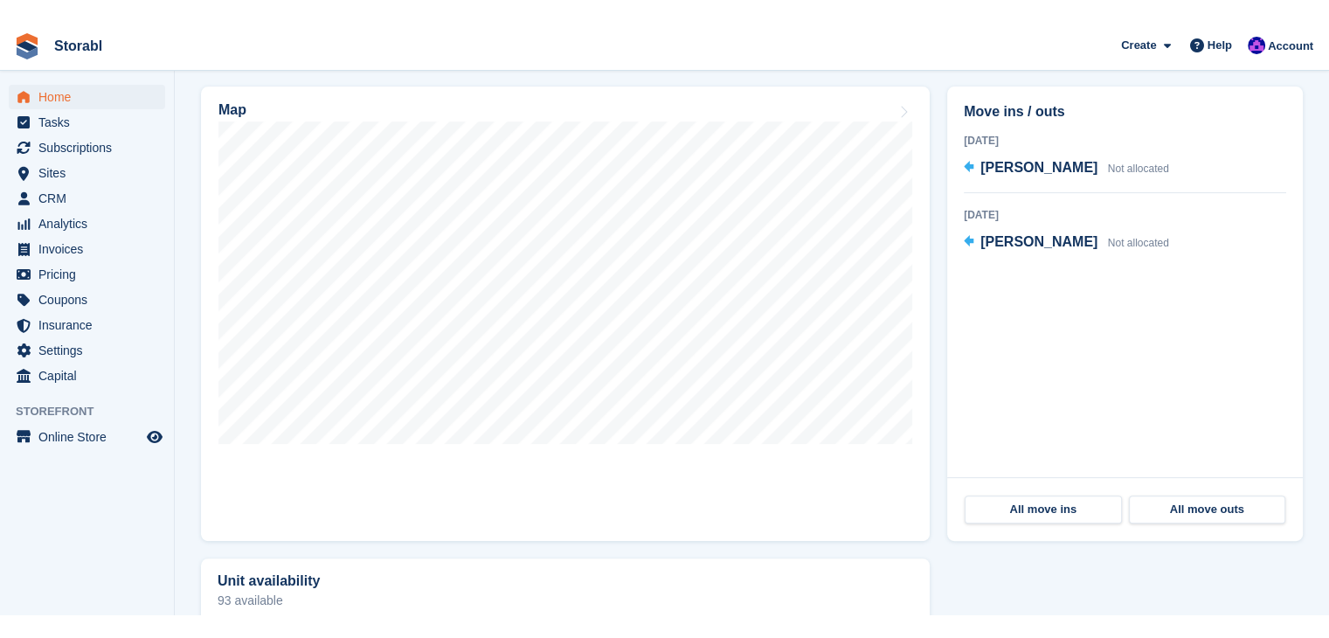
scroll to position [461, 0]
